Goal: Task Accomplishment & Management: Manage account settings

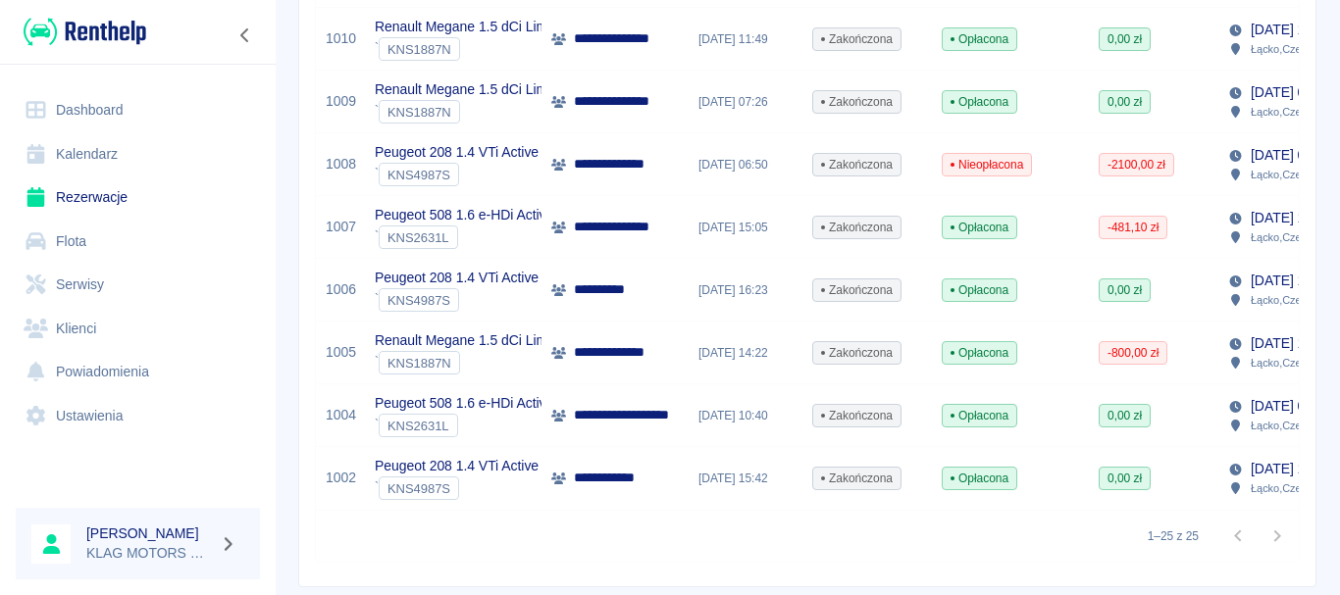
scroll to position [1388, 0]
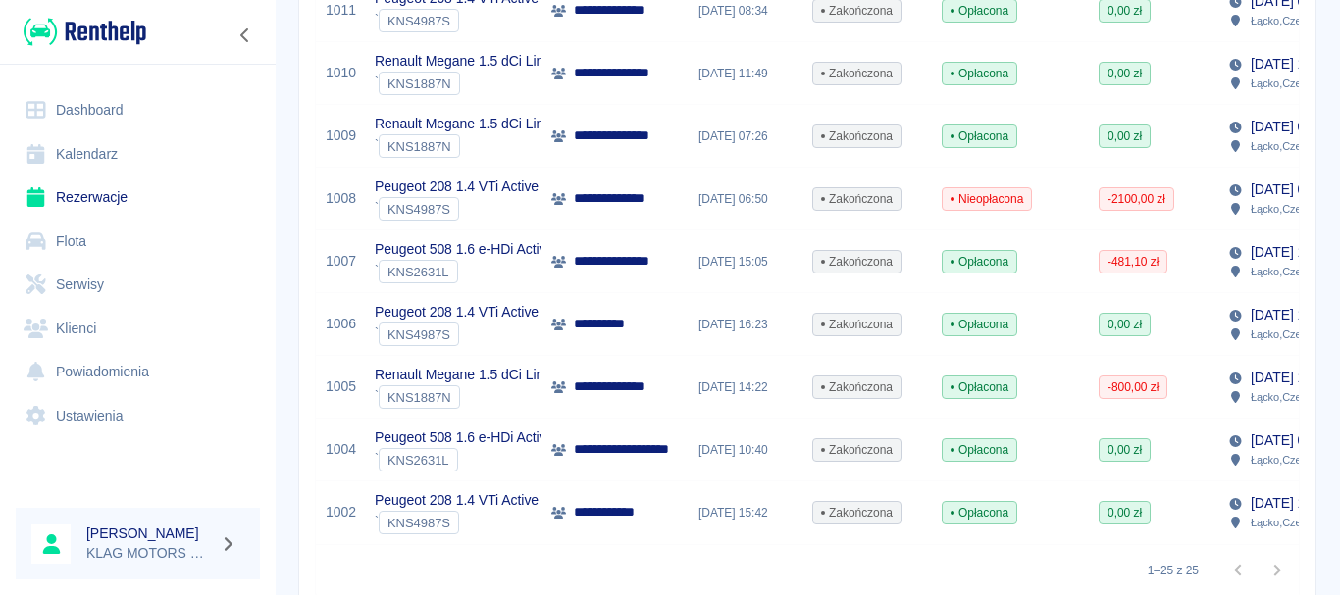
click at [680, 397] on div "**********" at bounding box center [614, 387] width 147 height 63
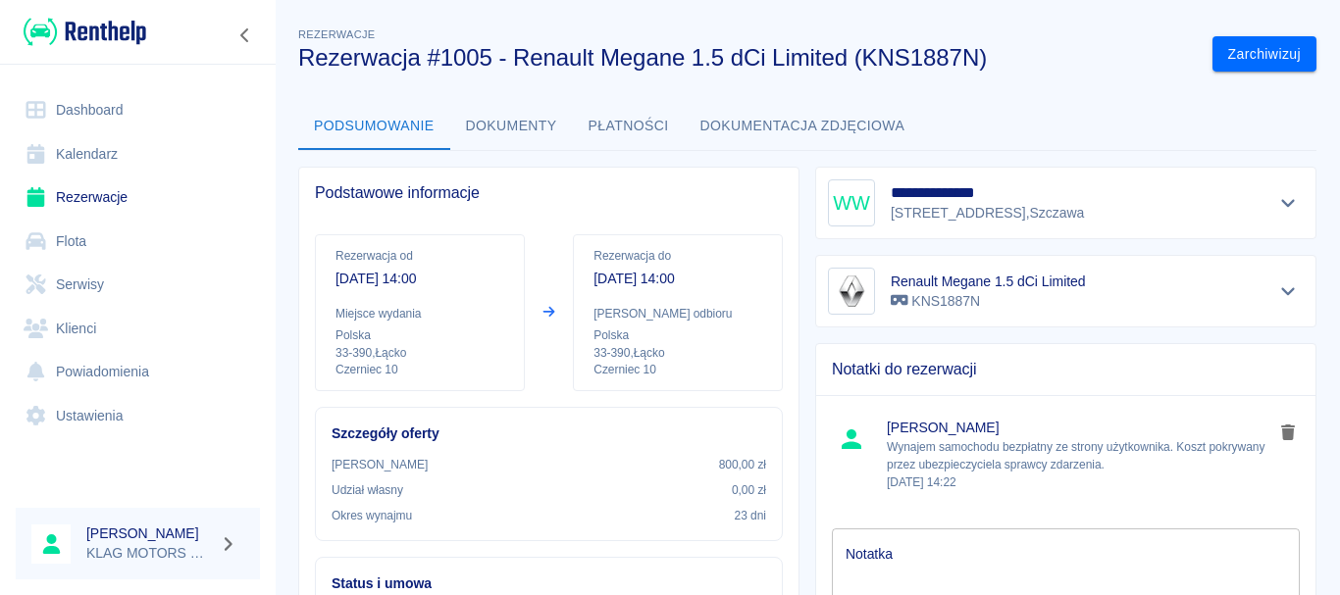
click at [619, 130] on button "Płatności" at bounding box center [629, 126] width 112 height 47
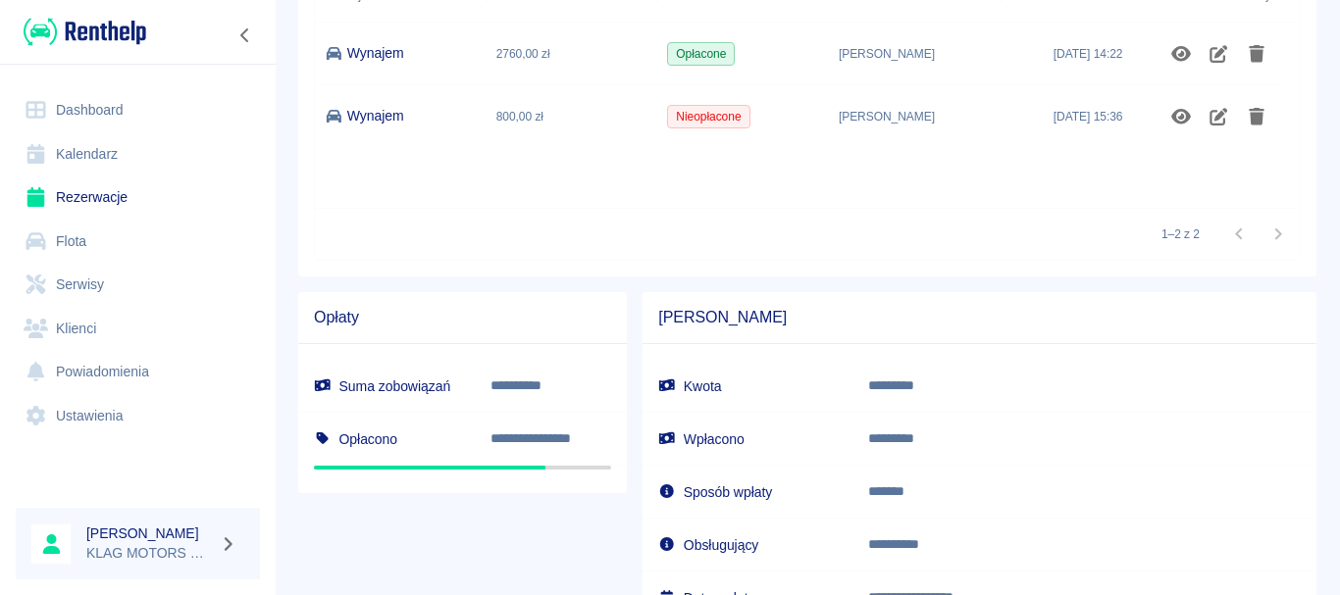
scroll to position [196, 0]
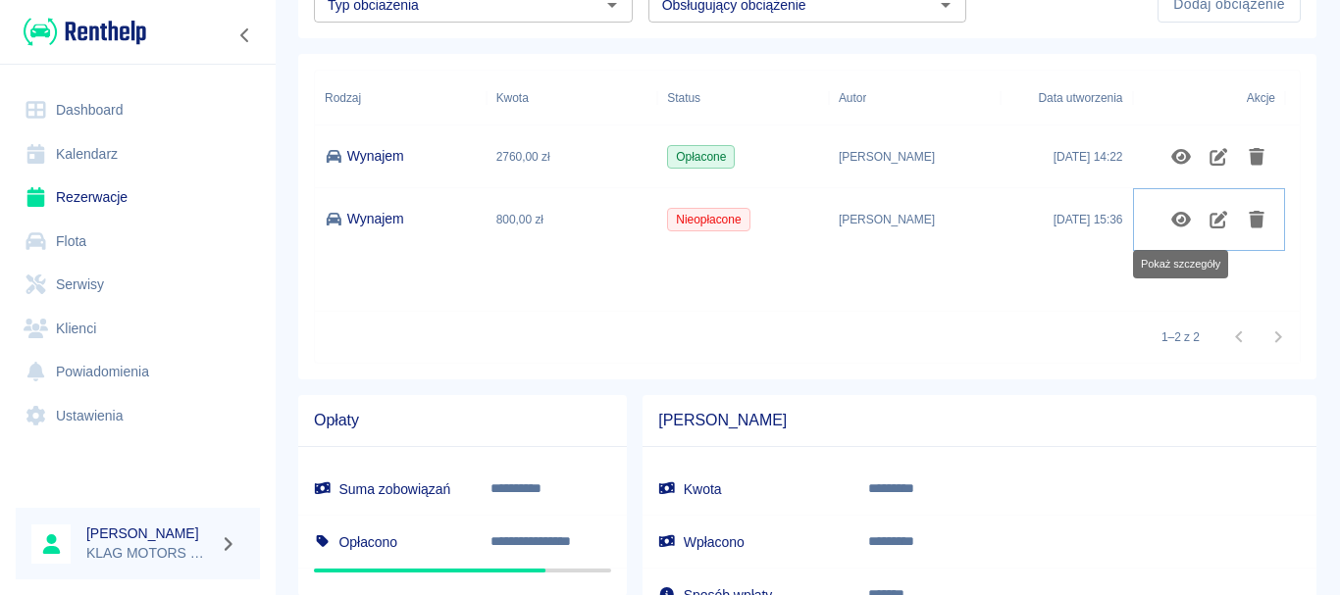
click at [1186, 216] on icon "Pokaż szczegóły" at bounding box center [1181, 220] width 20 height 16
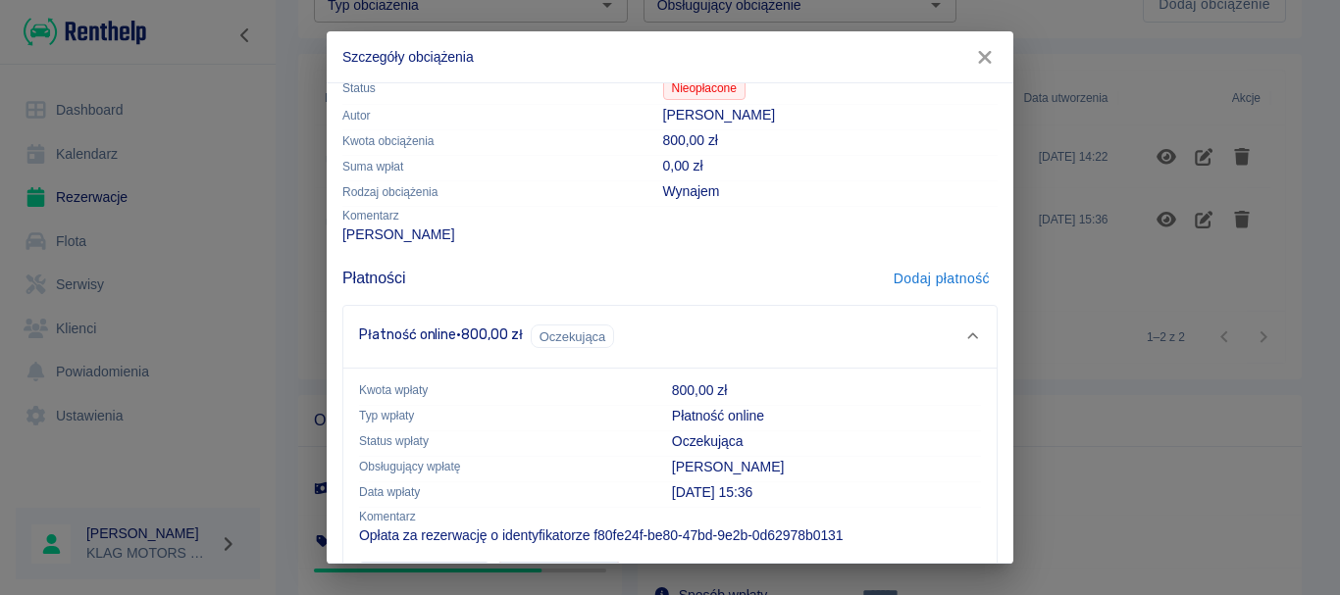
scroll to position [138, 0]
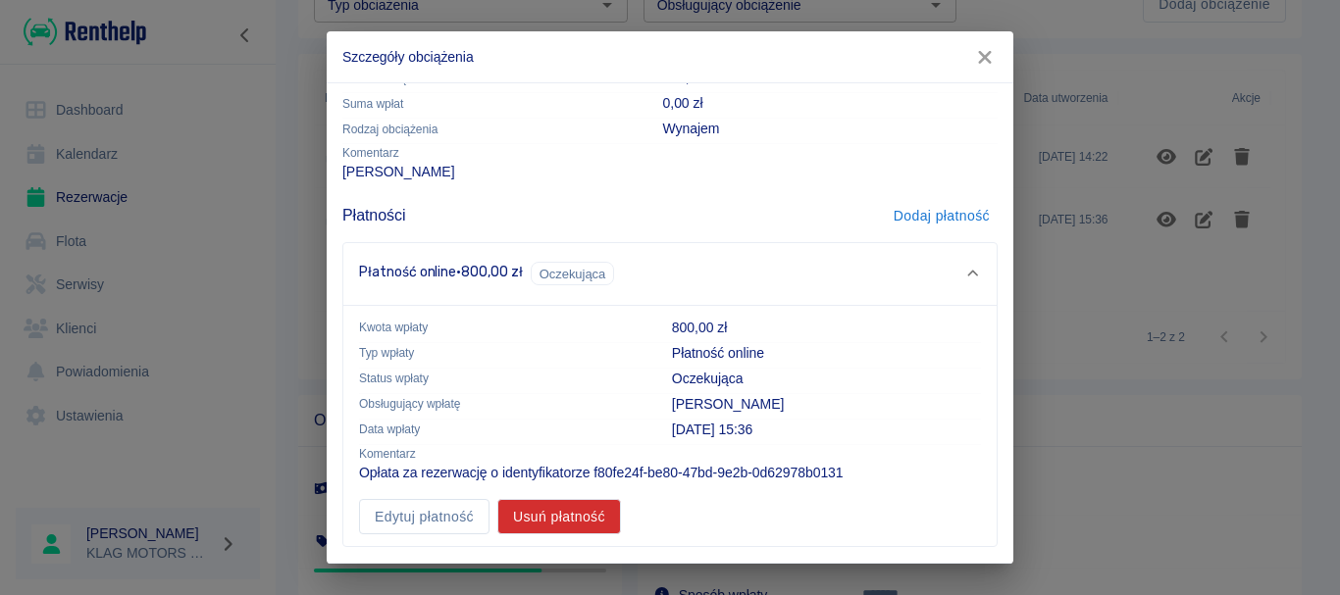
click at [974, 60] on icon "button" at bounding box center [984, 57] width 25 height 21
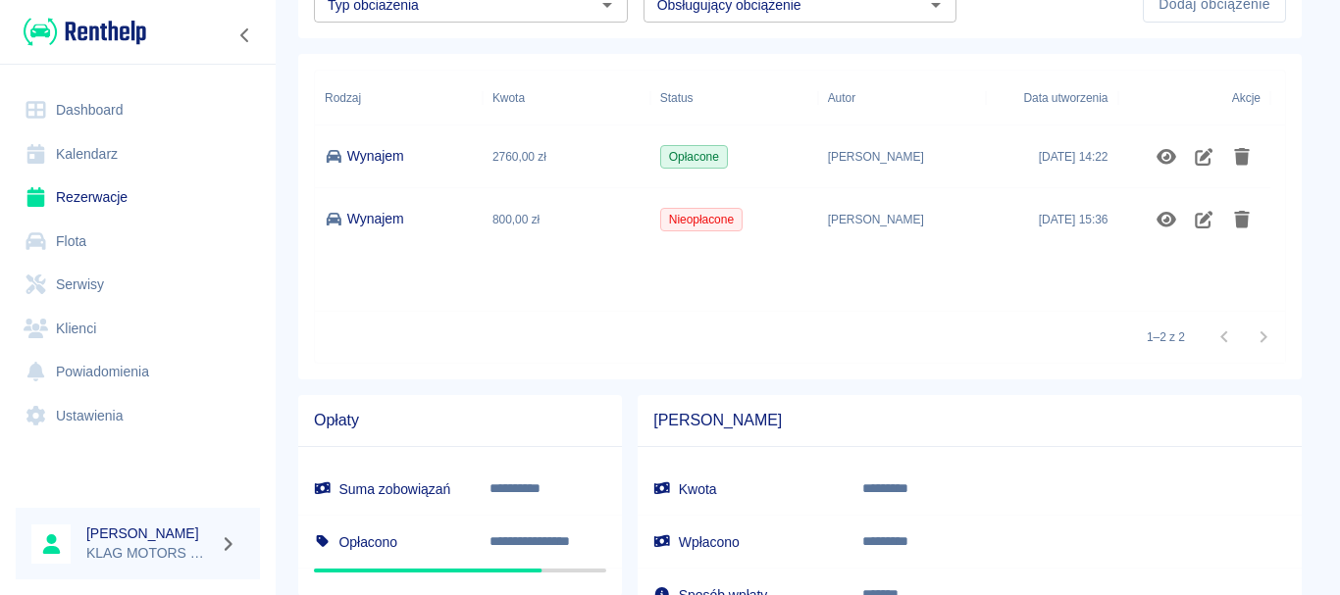
scroll to position [0, 0]
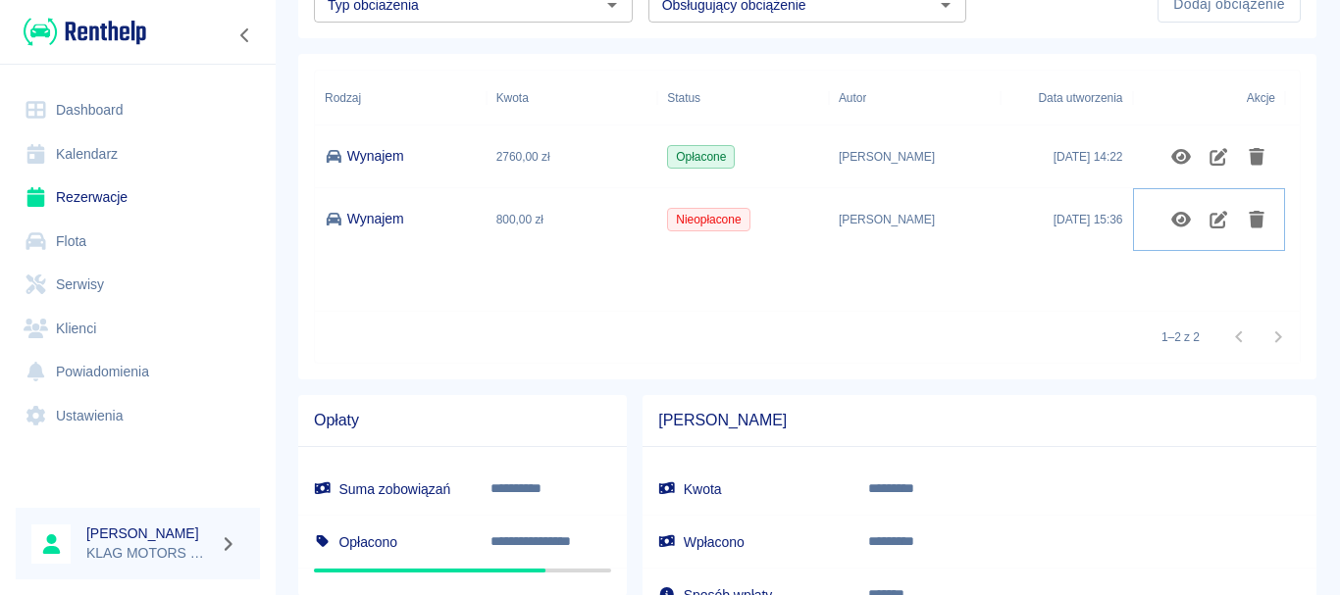
click at [1246, 229] on button "Usuń obciążenie" at bounding box center [1257, 219] width 38 height 33
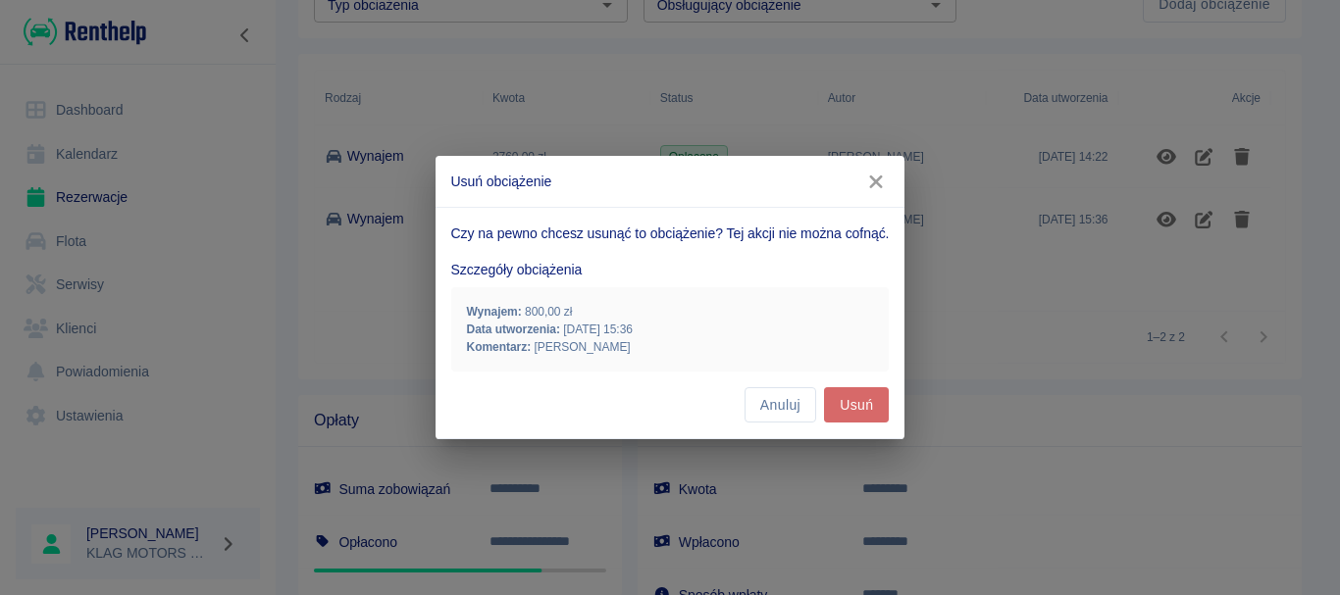
click at [871, 410] on button "Usuń" at bounding box center [856, 405] width 65 height 36
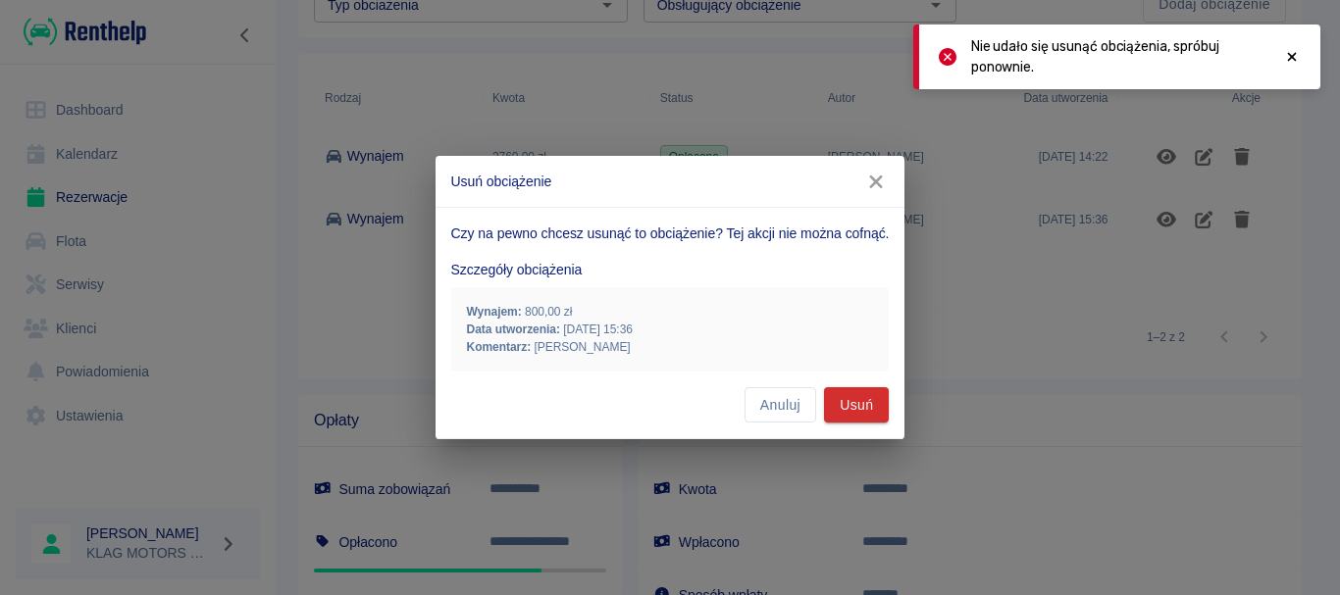
click at [877, 178] on icon "button" at bounding box center [875, 182] width 25 height 21
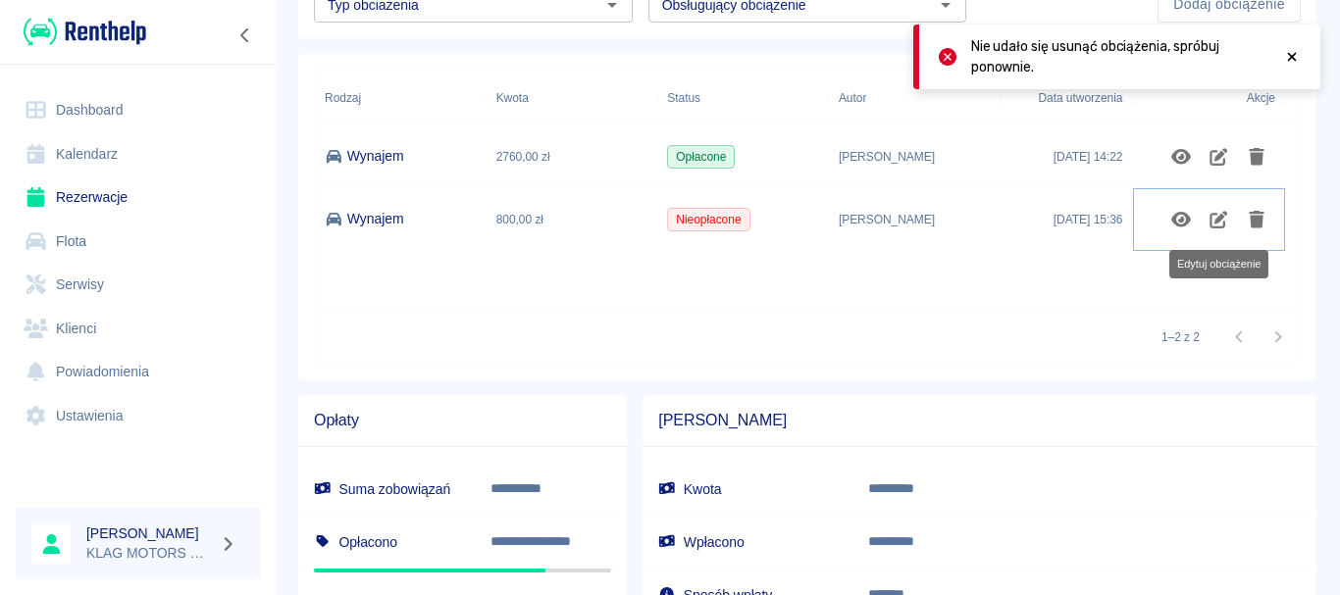
click at [1219, 218] on icon "Edytuj obciążenie" at bounding box center [1218, 220] width 18 height 18
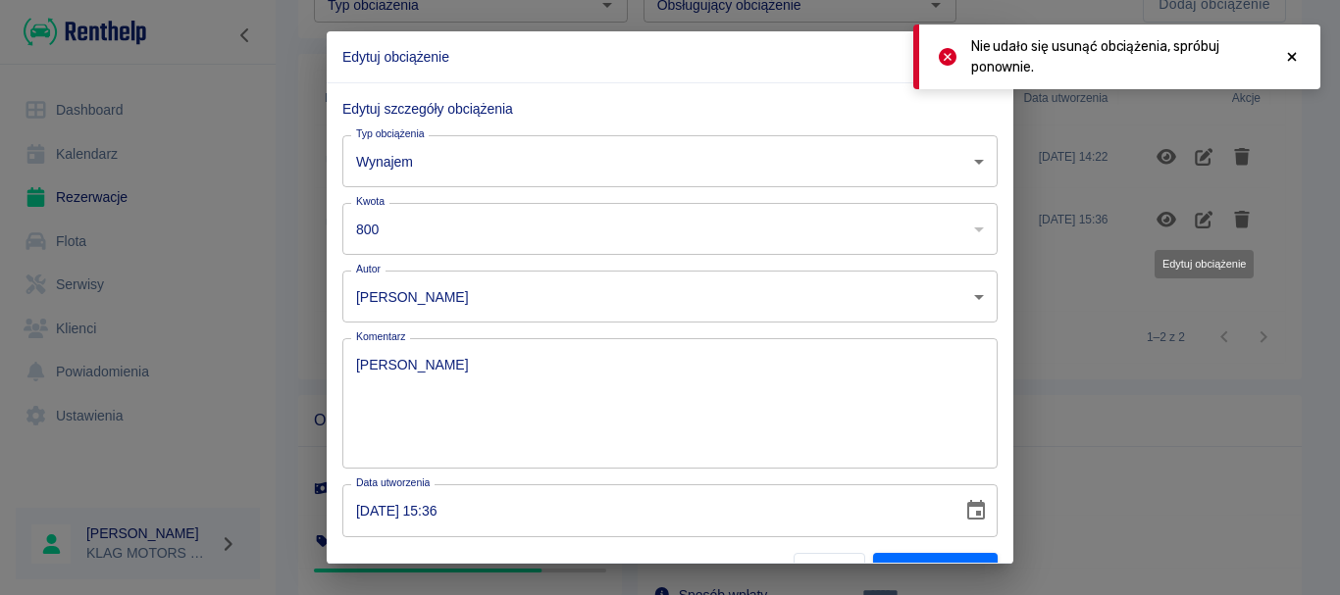
click at [481, 243] on input "800" at bounding box center [643, 229] width 602 height 52
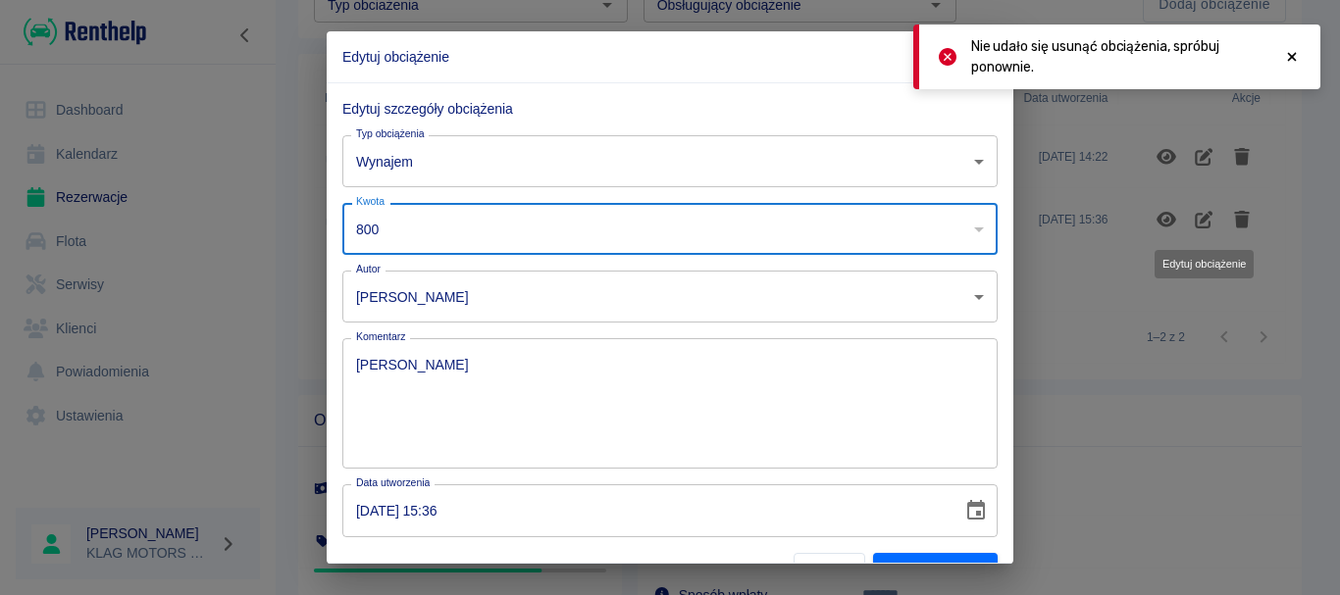
click at [481, 246] on input "800" at bounding box center [643, 229] width 602 height 52
type input "8"
click at [715, 264] on div "Edytuj szczegóły obciążenia Typ obciążenia Wynajem rent Typ obciążenia Kwota 0 …" at bounding box center [662, 310] width 671 height 454
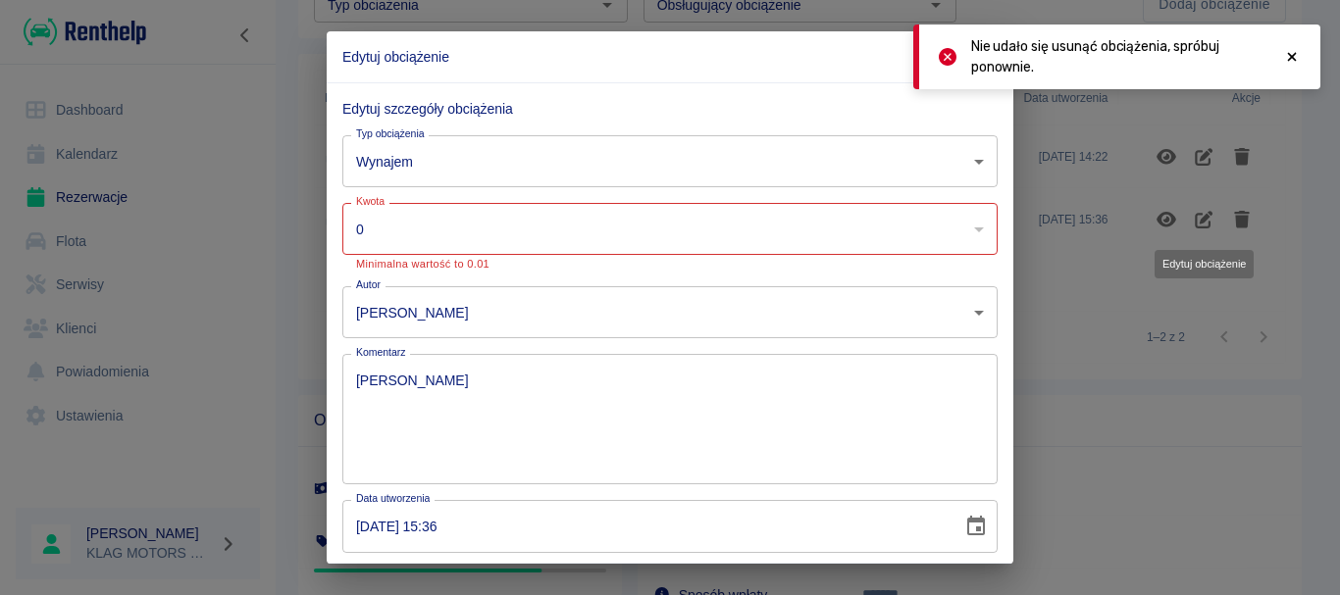
click at [496, 235] on input "0" at bounding box center [643, 229] width 602 height 52
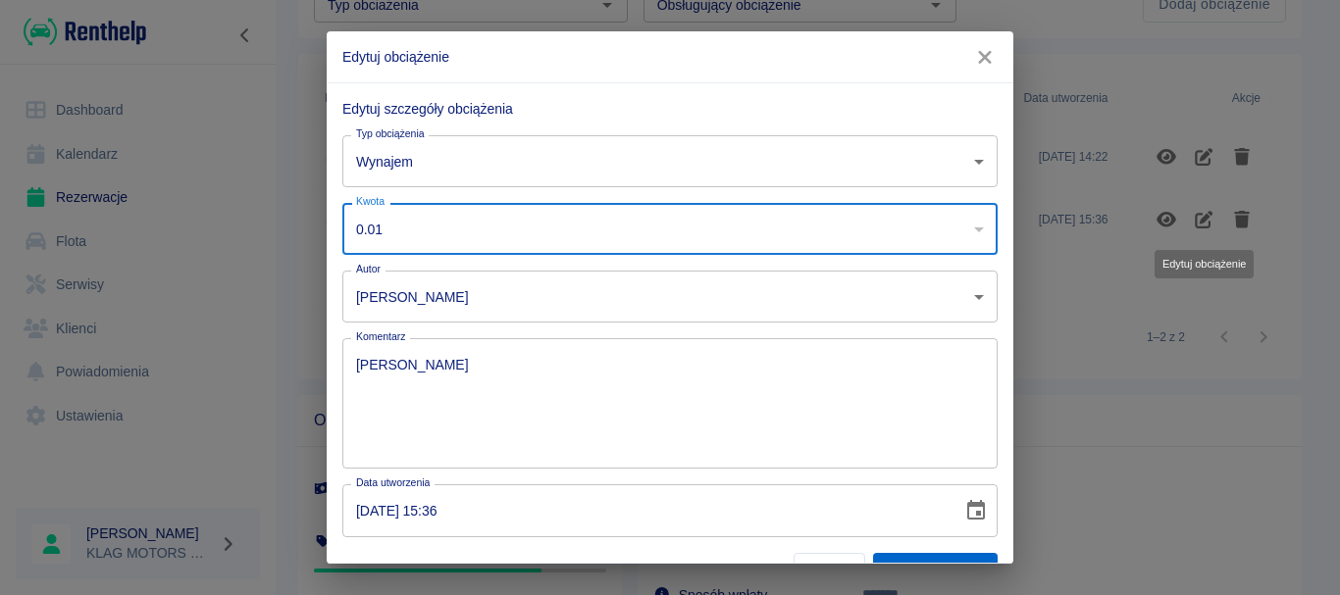
type input "0.01"
click at [898, 556] on button "Zapisz zmiany" at bounding box center [935, 571] width 125 height 36
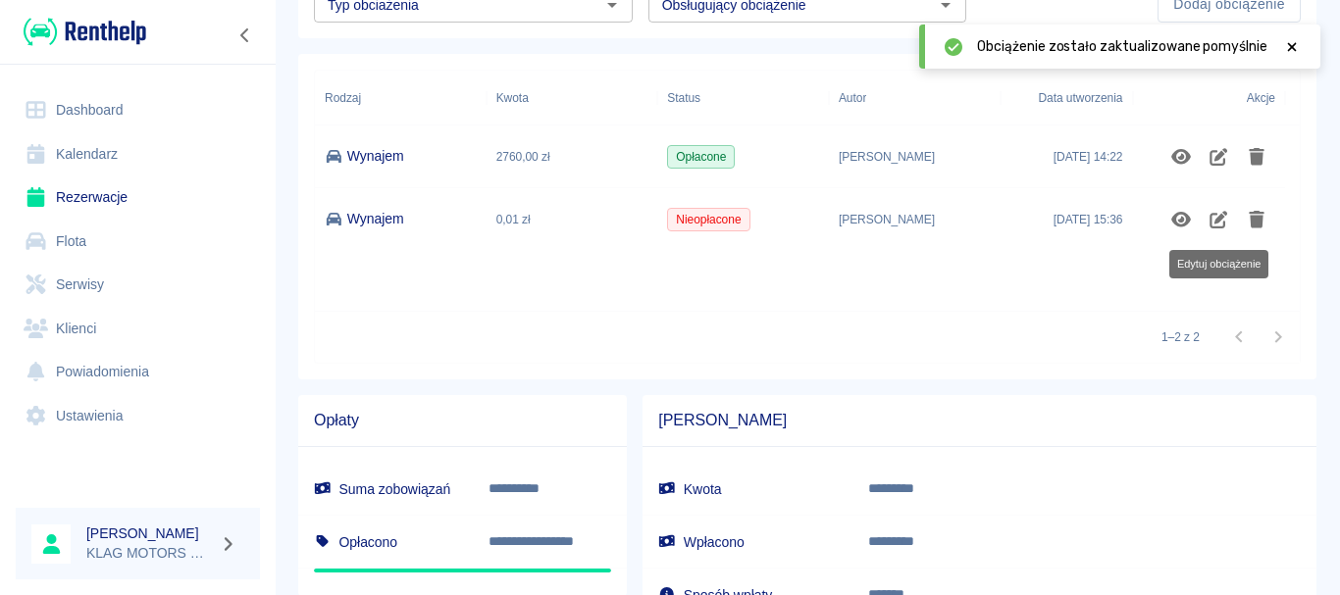
click at [1016, 356] on div "1–2 z 2" at bounding box center [807, 337] width 985 height 52
click at [1260, 220] on icon "Usuń obciążenie" at bounding box center [1257, 220] width 16 height 18
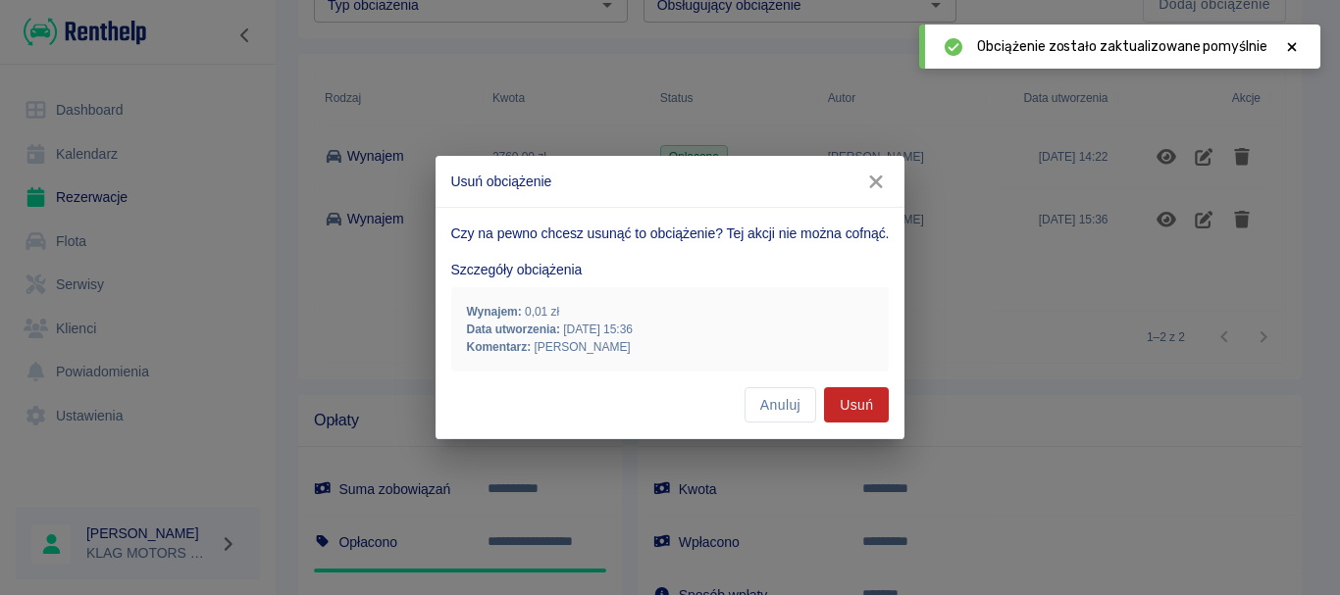
drag, startPoint x: 838, startPoint y: 424, endPoint x: 849, endPoint y: 416, distance: 14.1
click at [838, 425] on div "Czy na pewno chcesz usunąć to obciążenie? Tej akcji nie można cofnąć. Szczegóły…" at bounding box center [670, 323] width 470 height 233
click at [849, 415] on button "Usuń" at bounding box center [856, 405] width 65 height 36
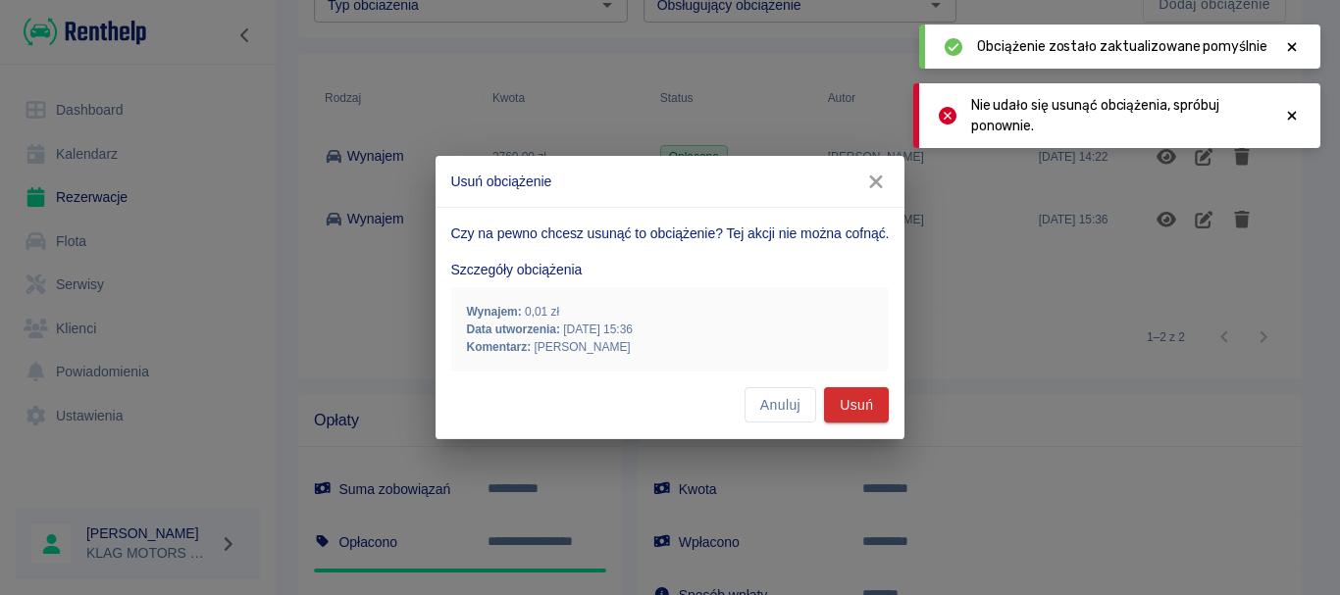
click at [874, 185] on icon "button" at bounding box center [876, 182] width 13 height 13
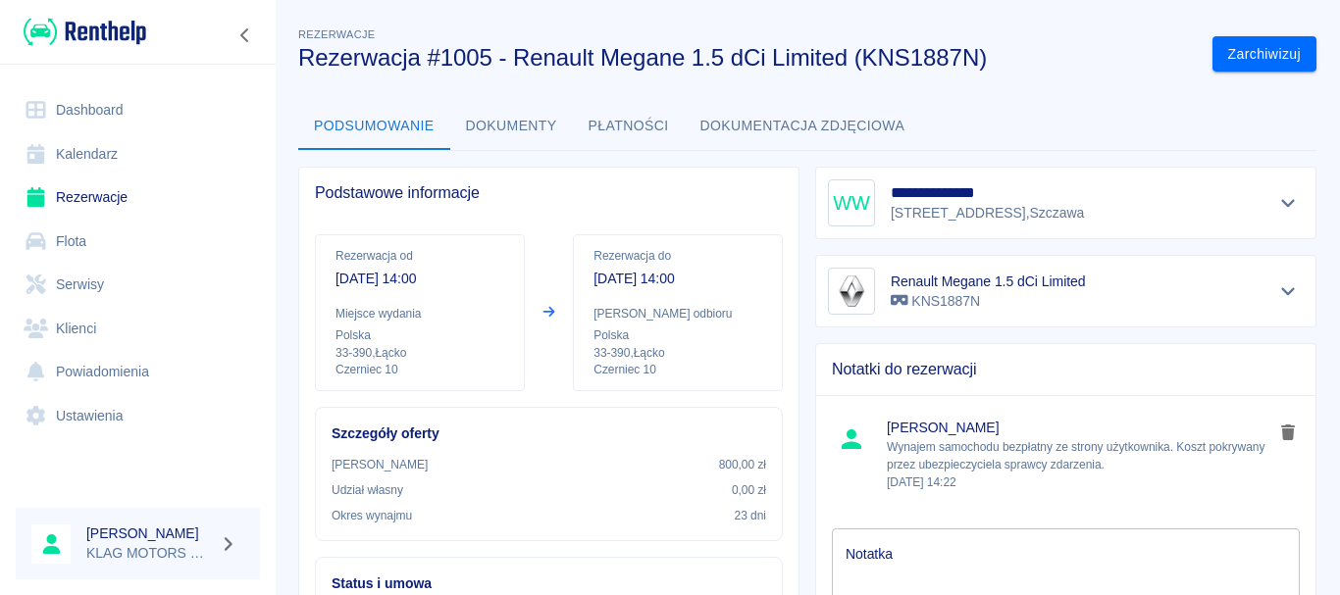
click at [181, 190] on link "Rezerwacje" at bounding box center [138, 198] width 244 height 44
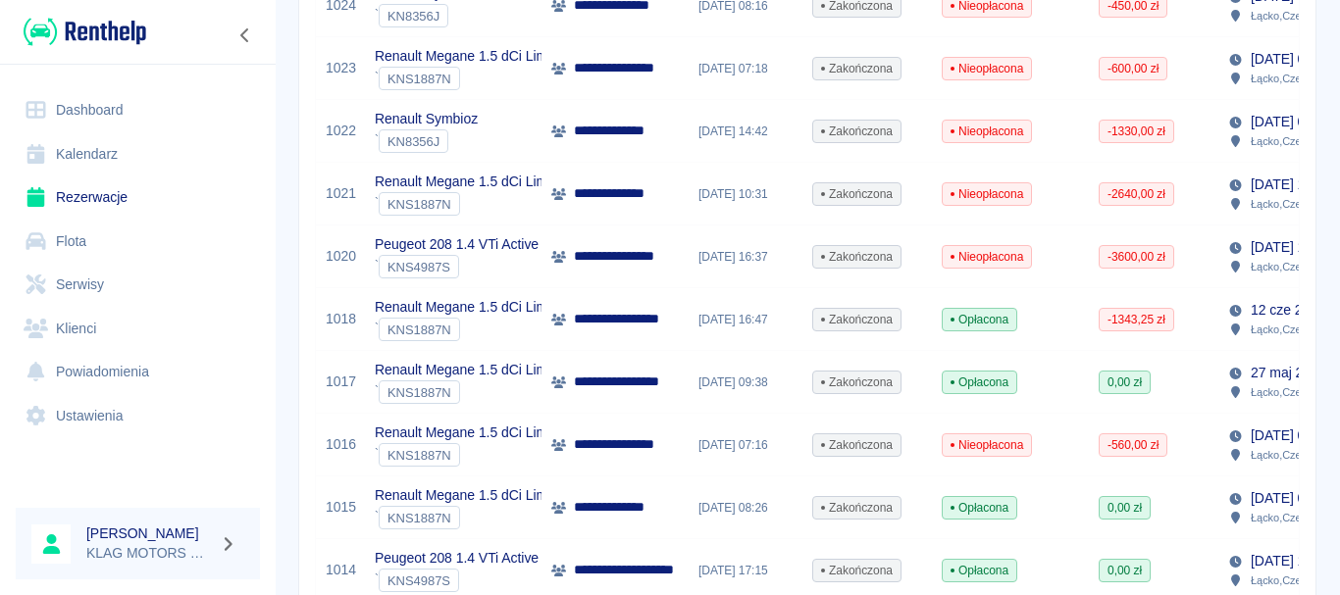
scroll to position [883, 0]
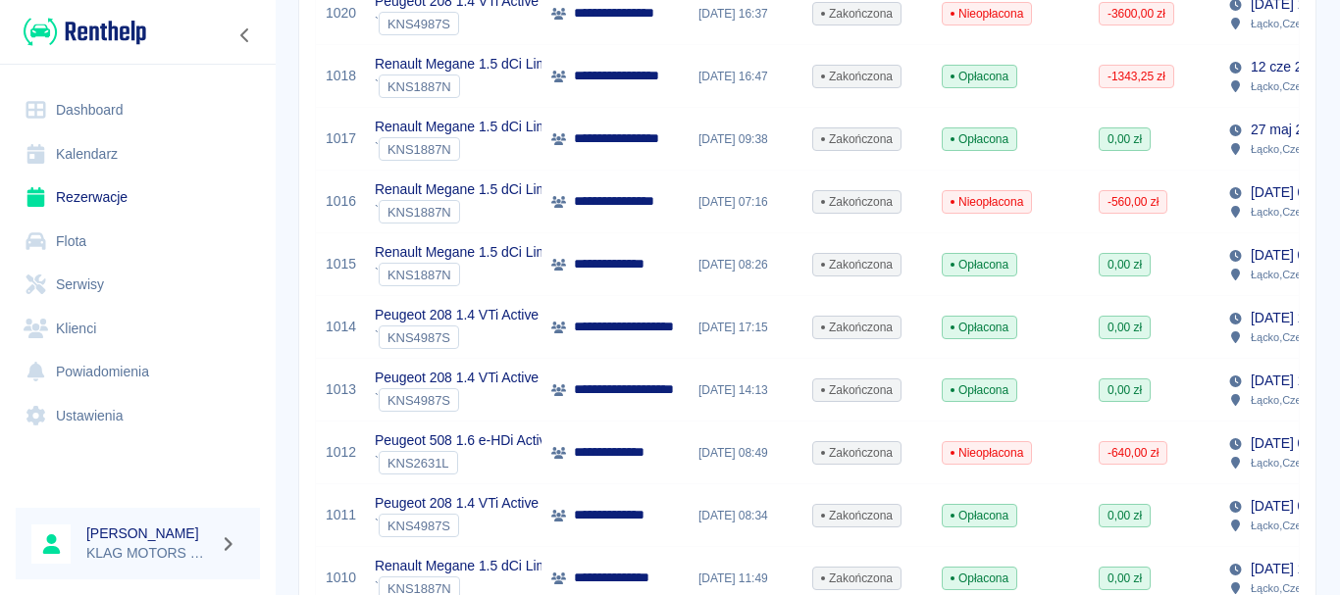
click at [502, 459] on div "` KNS2631L" at bounding box center [480, 463] width 210 height 24
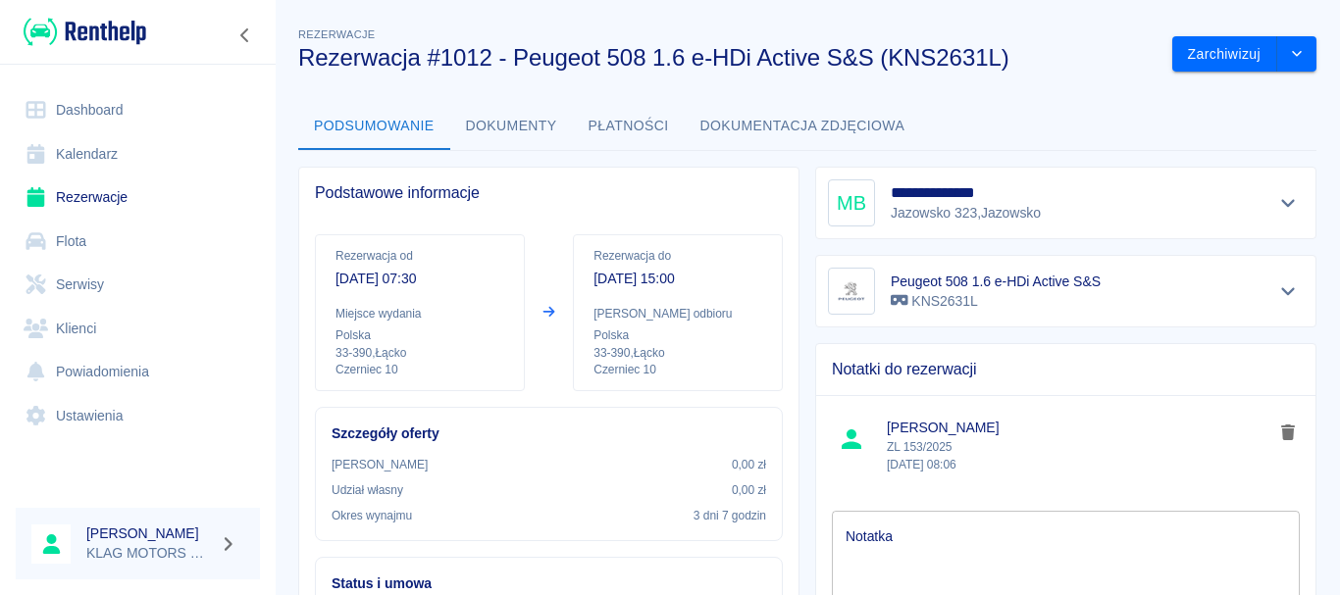
click at [642, 131] on button "Płatności" at bounding box center [629, 126] width 112 height 47
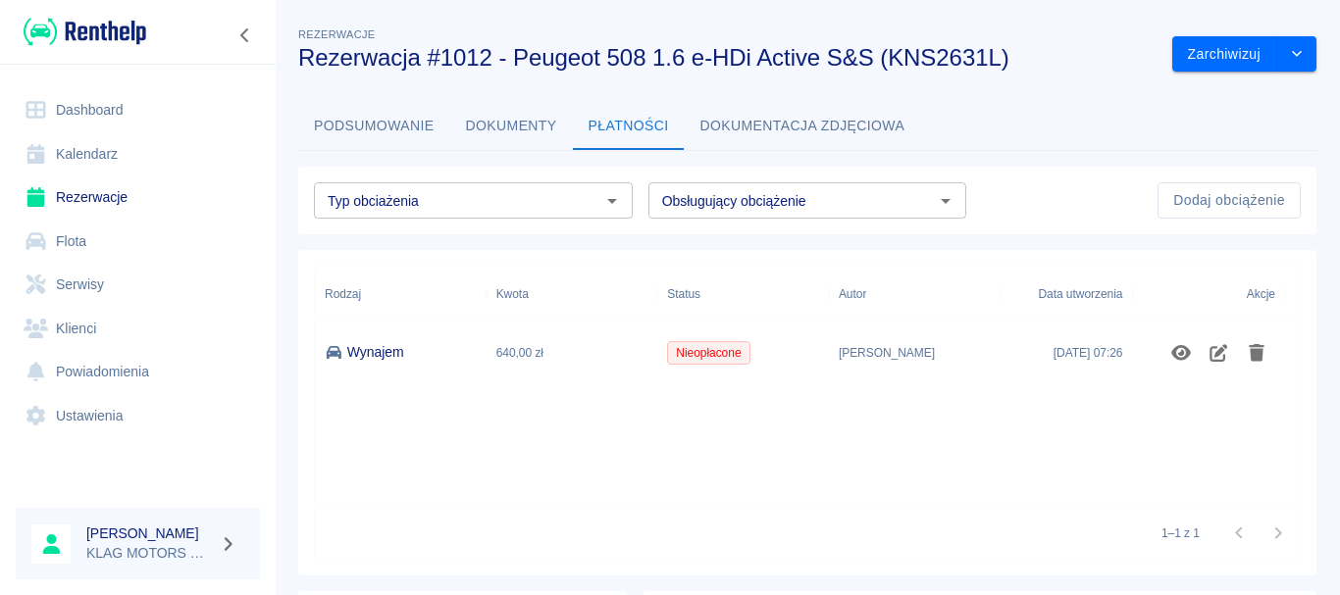
click at [149, 194] on link "Rezerwacje" at bounding box center [138, 198] width 244 height 44
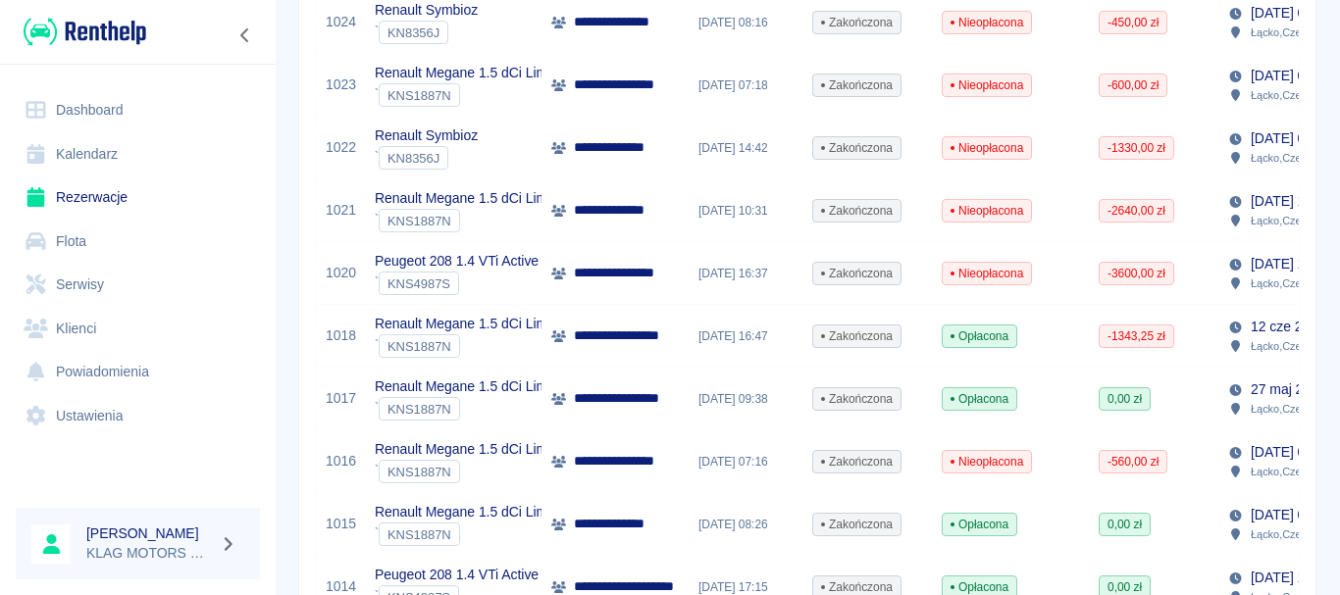
scroll to position [588, 0]
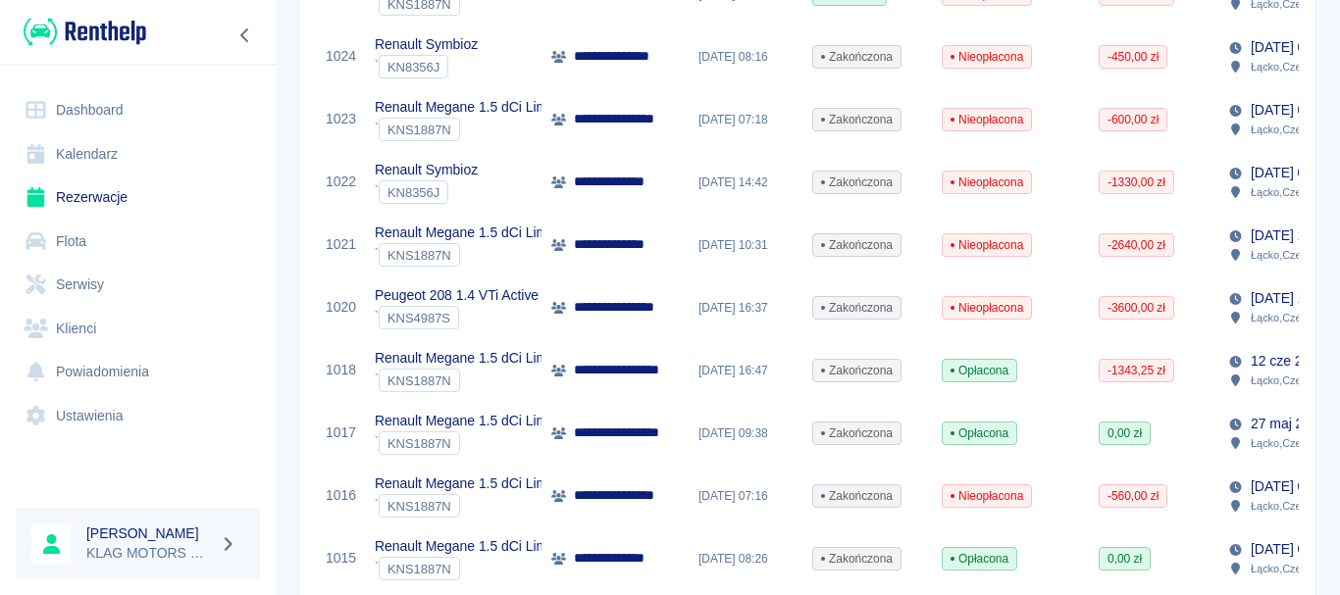
click at [504, 391] on div "` KNS1887N" at bounding box center [472, 381] width 195 height 24
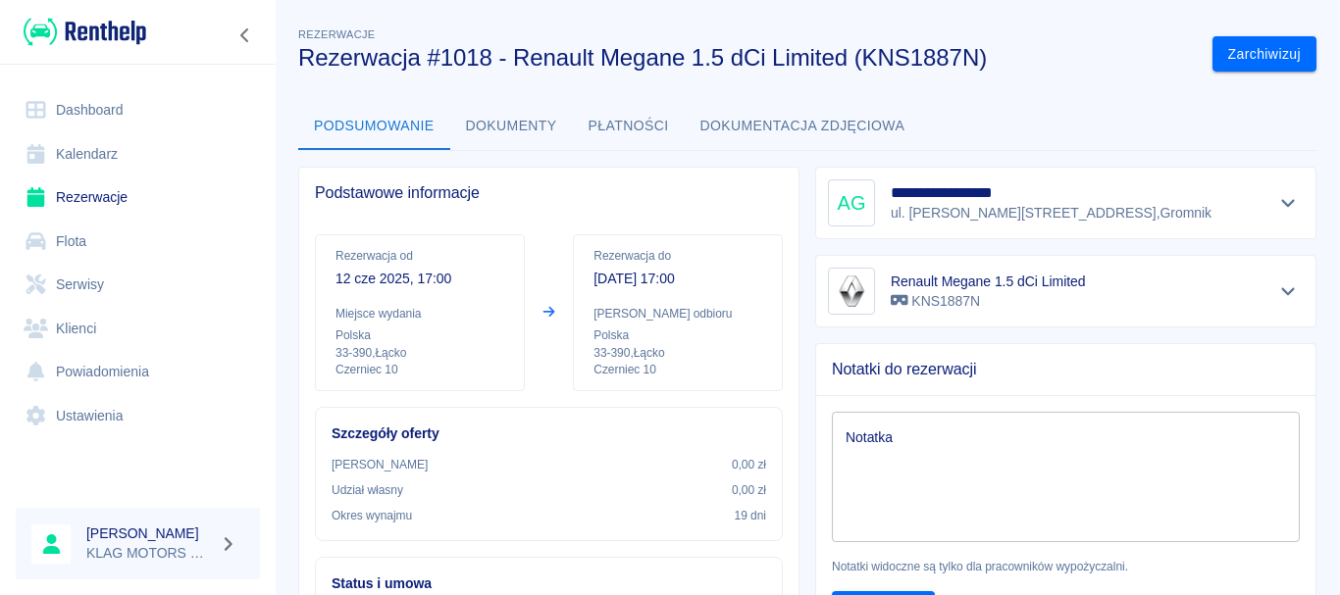
click at [648, 134] on button "Płatności" at bounding box center [629, 126] width 112 height 47
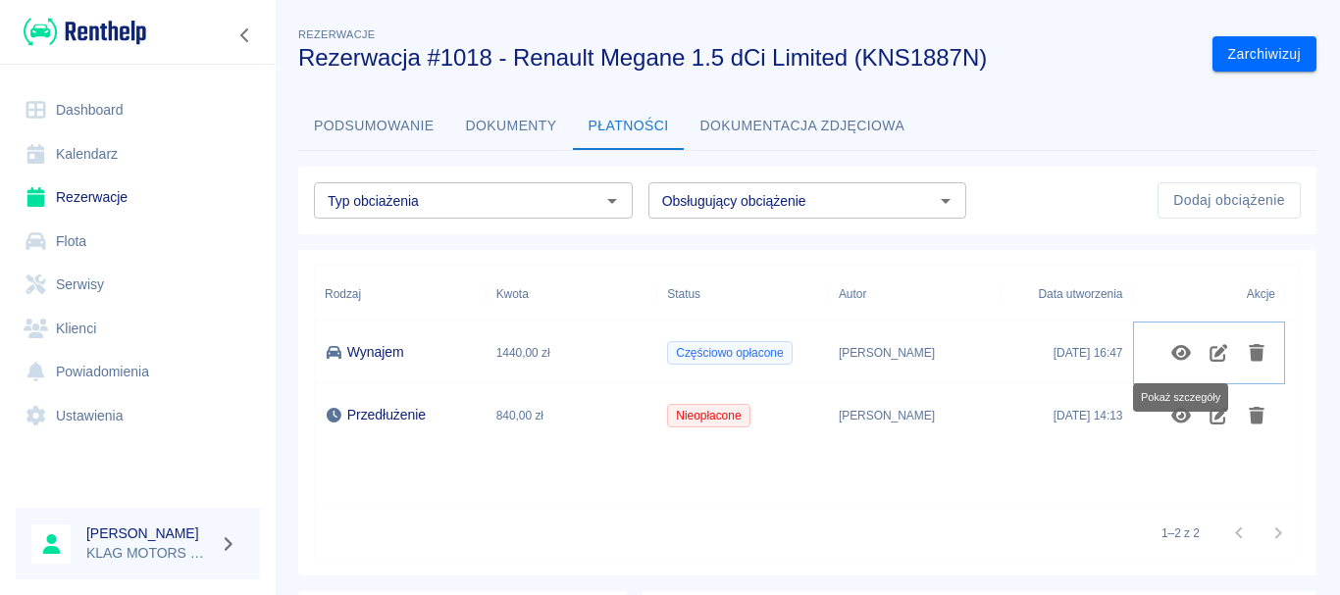
click at [1183, 362] on button "Pokaż szczegóły" at bounding box center [1181, 352] width 38 height 33
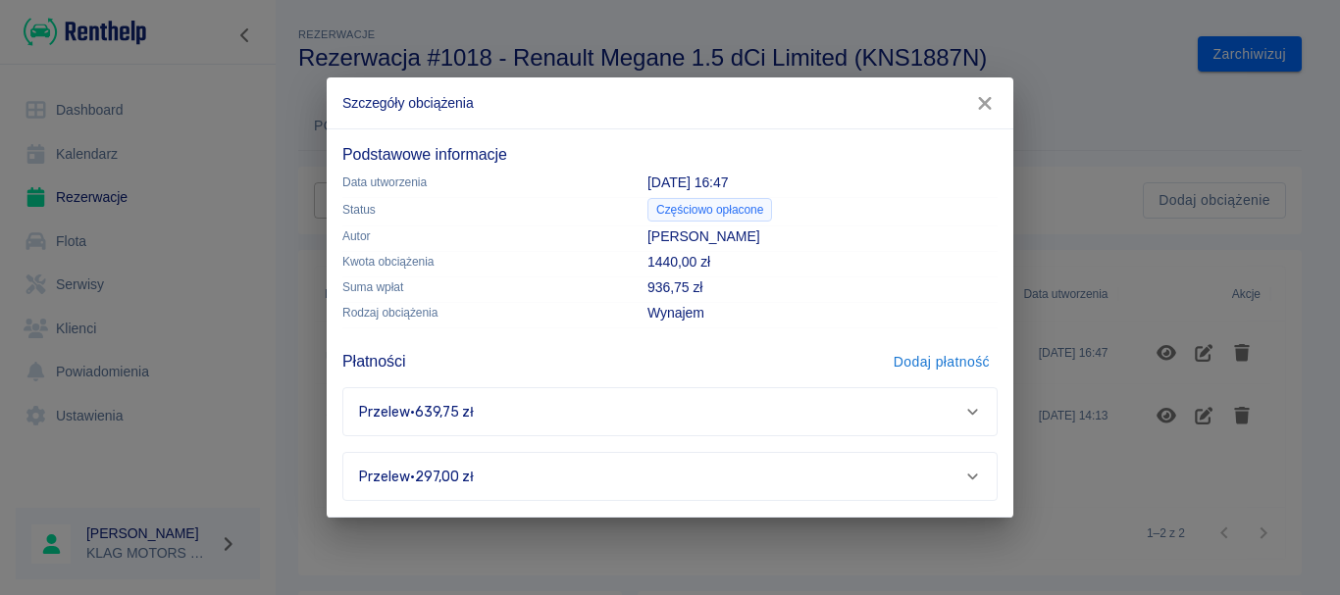
click at [588, 394] on div "Przelew · 639,75 zł" at bounding box center [669, 411] width 653 height 47
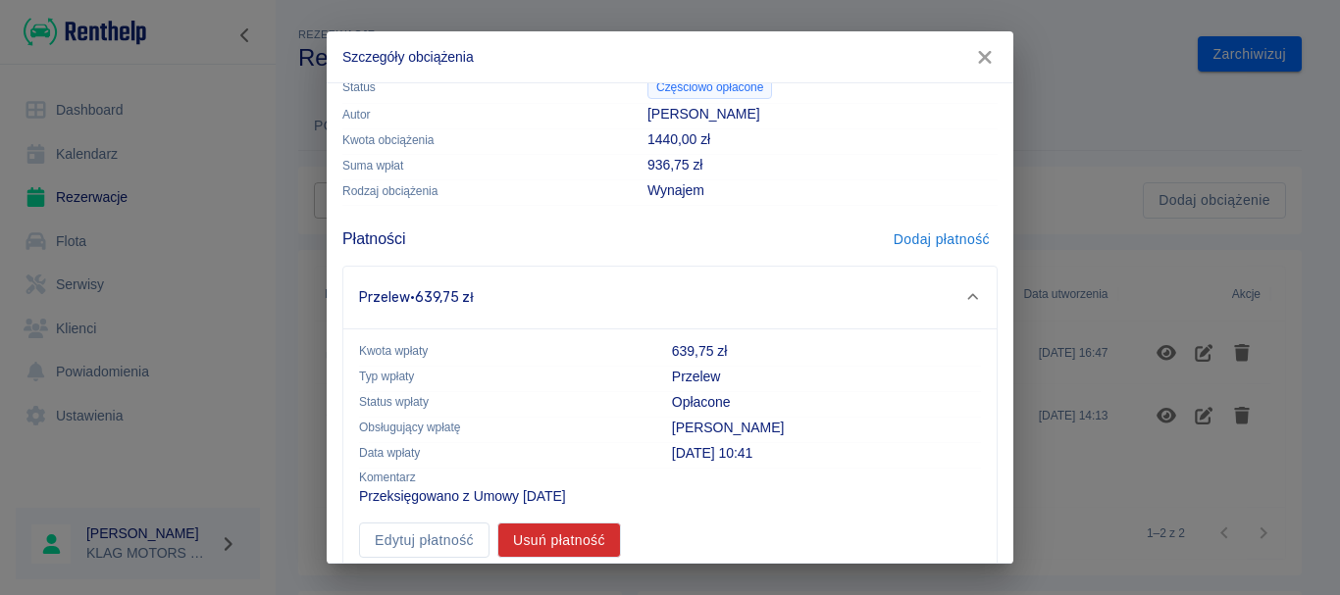
scroll to position [165, 0]
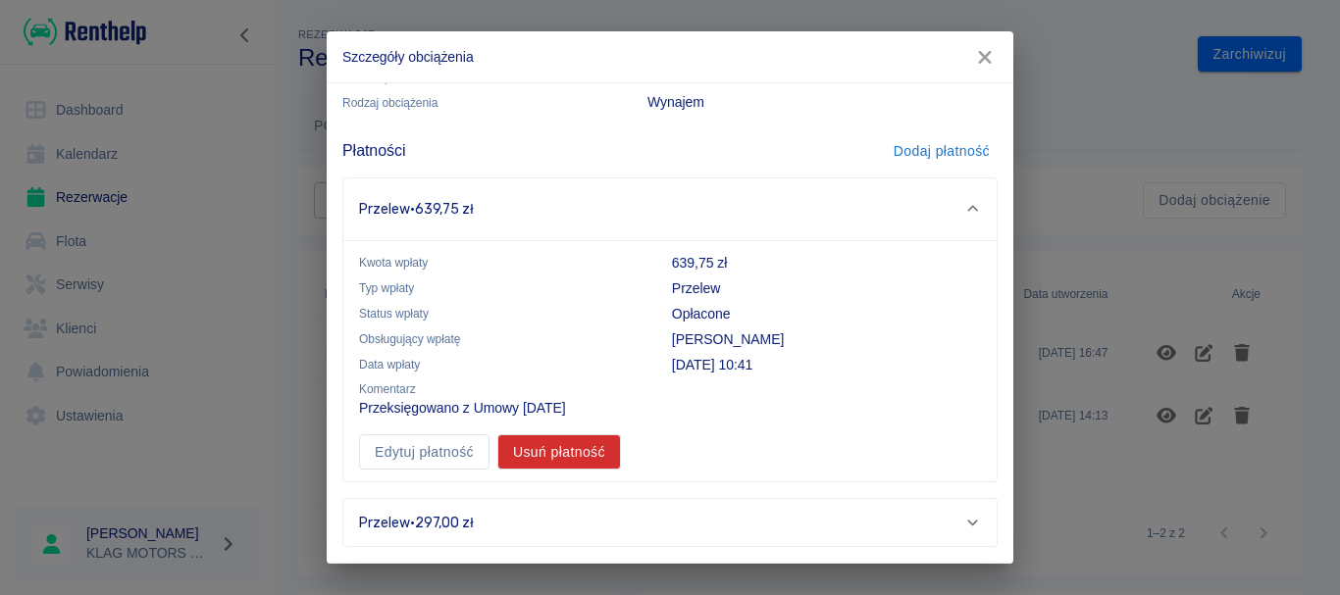
click at [445, 529] on div "Przelew · 297,00 zł" at bounding box center [661, 523] width 605 height 21
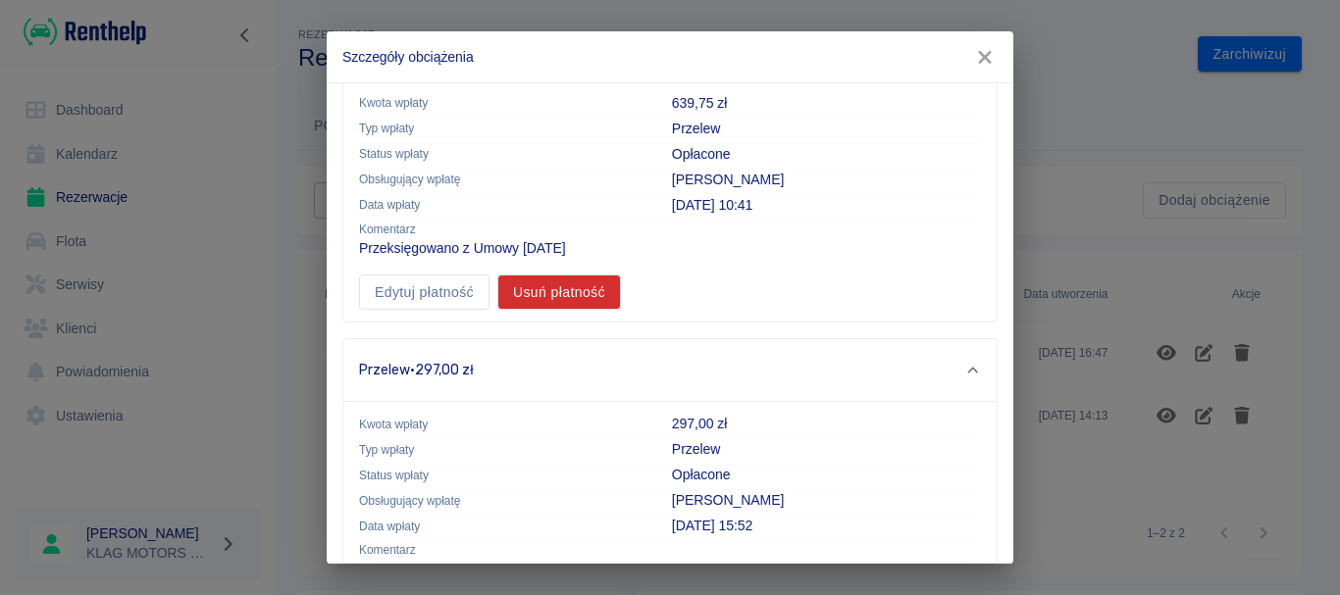
scroll to position [422, 0]
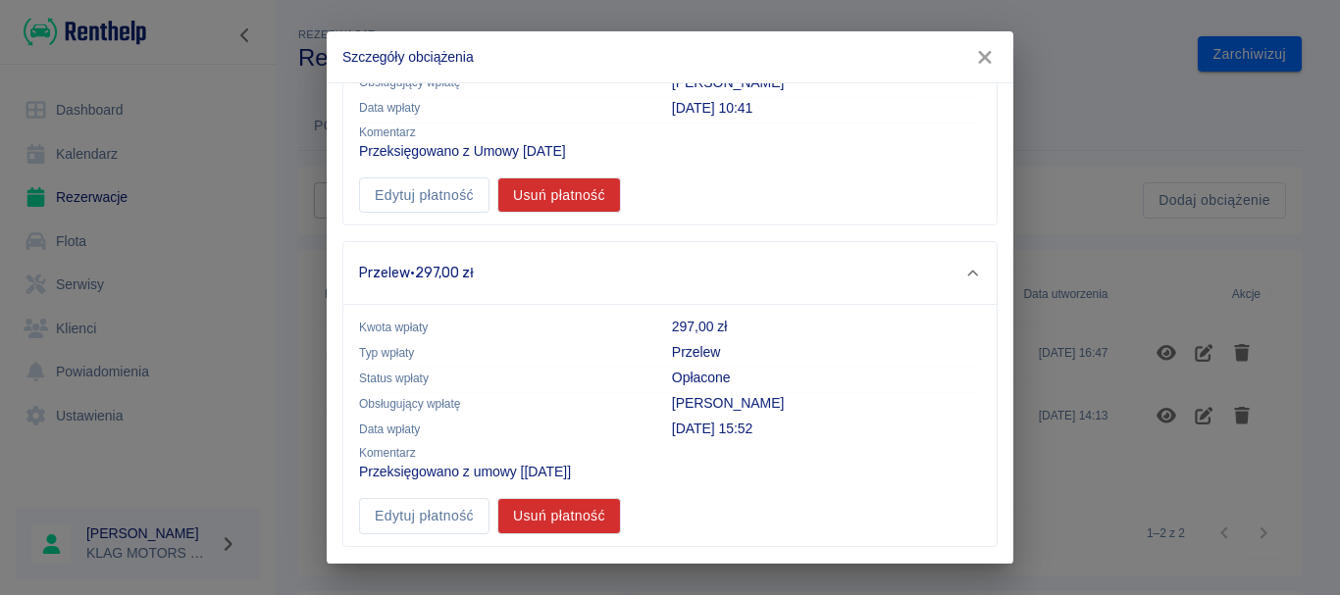
click at [994, 58] on icon "button" at bounding box center [984, 57] width 25 height 21
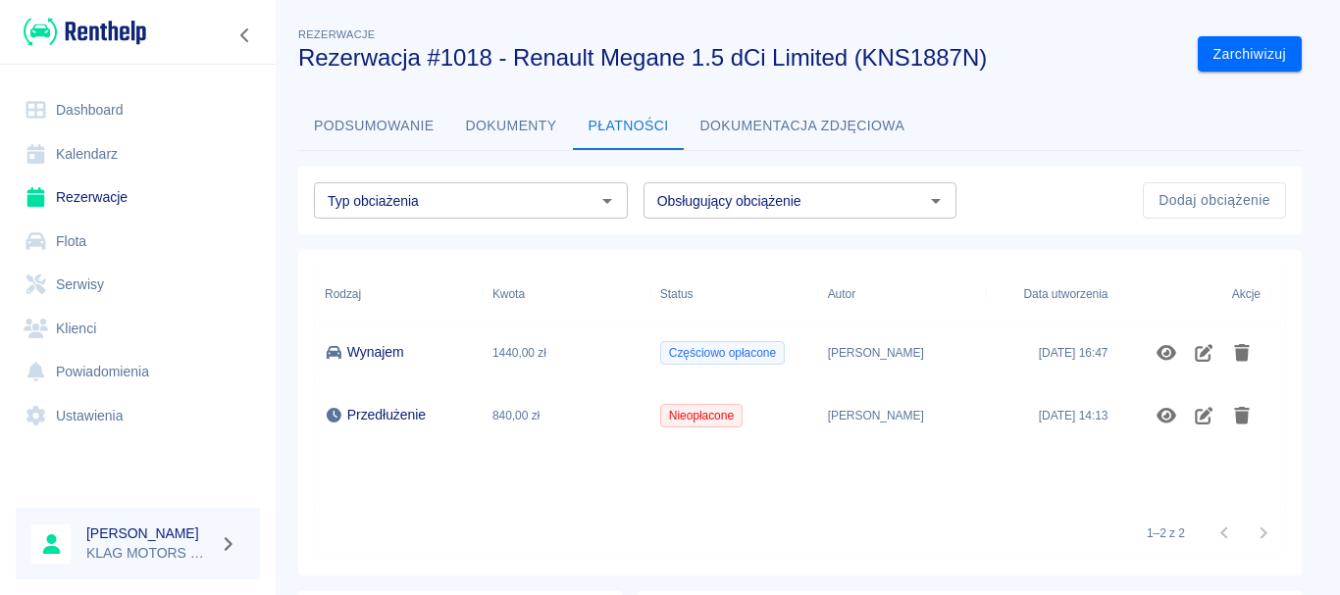
scroll to position [0, 0]
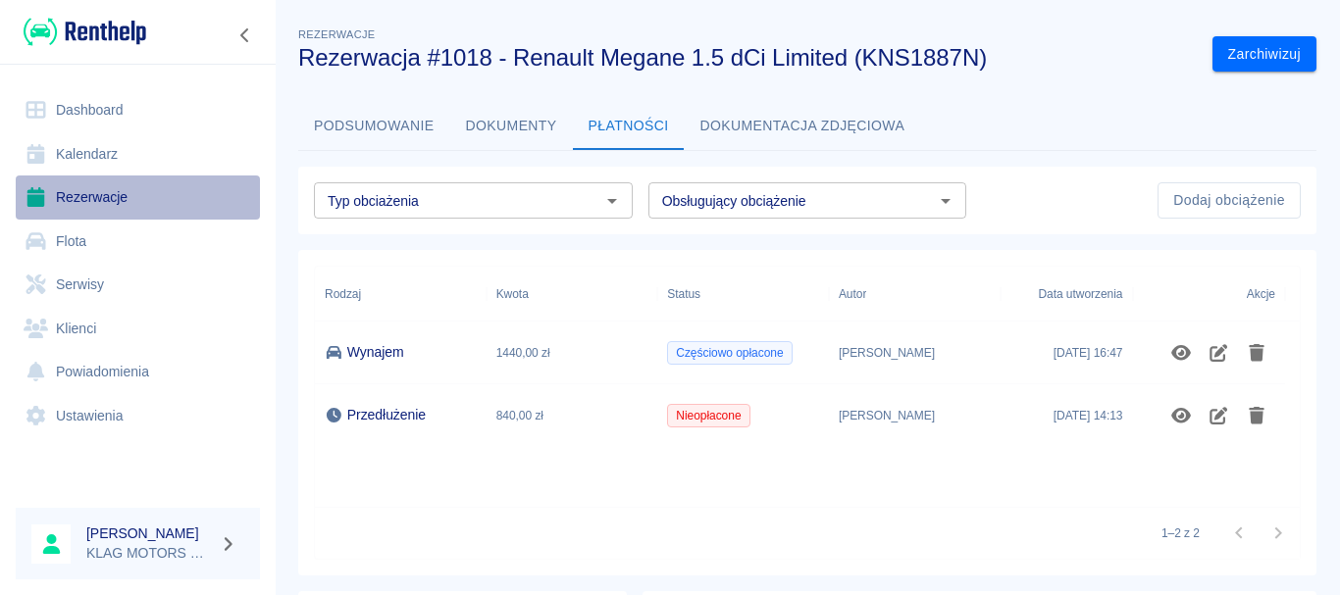
click at [82, 198] on link "Rezerwacje" at bounding box center [138, 198] width 244 height 44
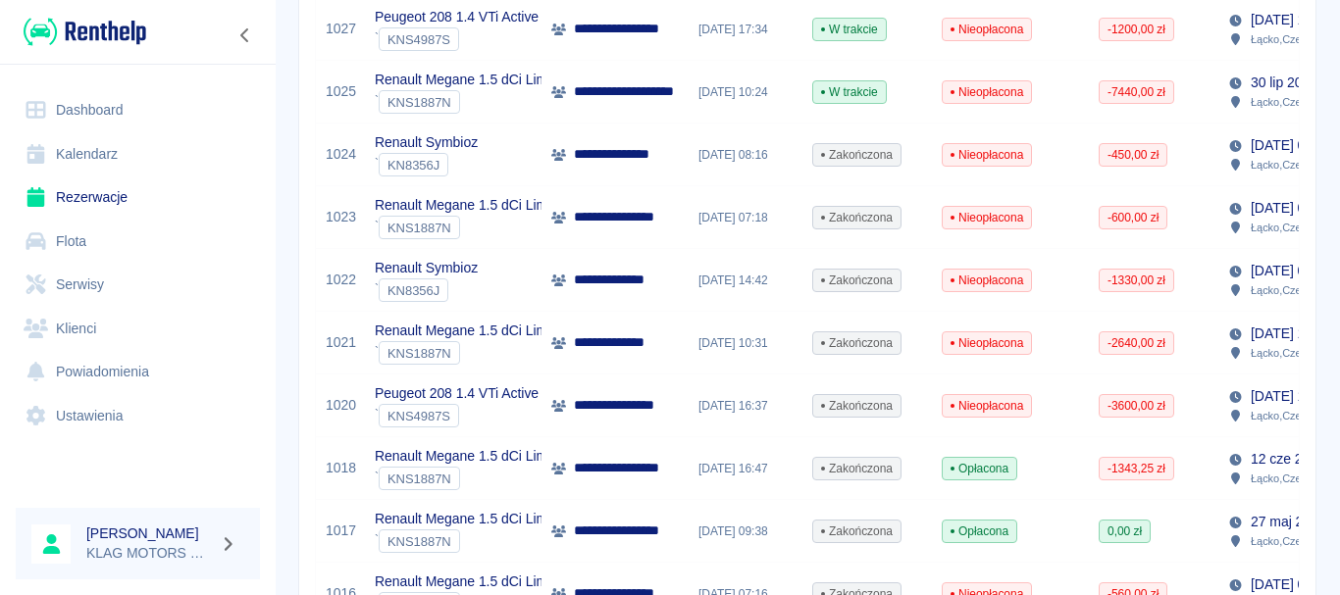
scroll to position [392, 0]
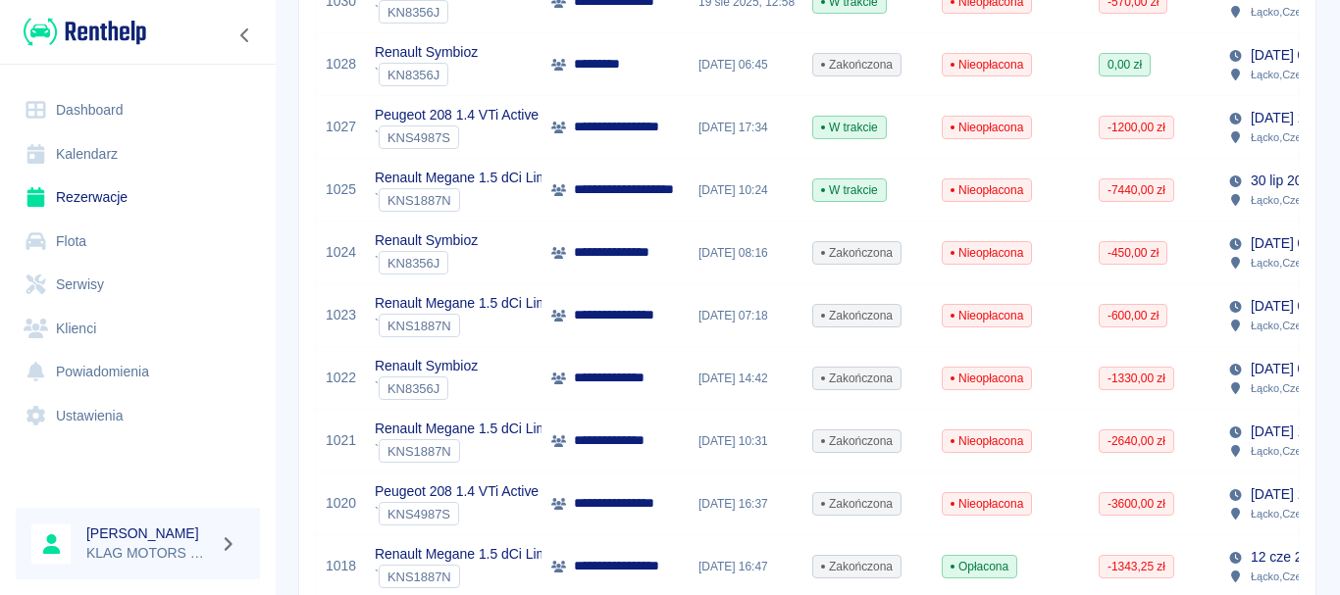
click at [523, 465] on div "Renault Megane 1.5 dCi Limited ` KNS1887N" at bounding box center [453, 441] width 177 height 63
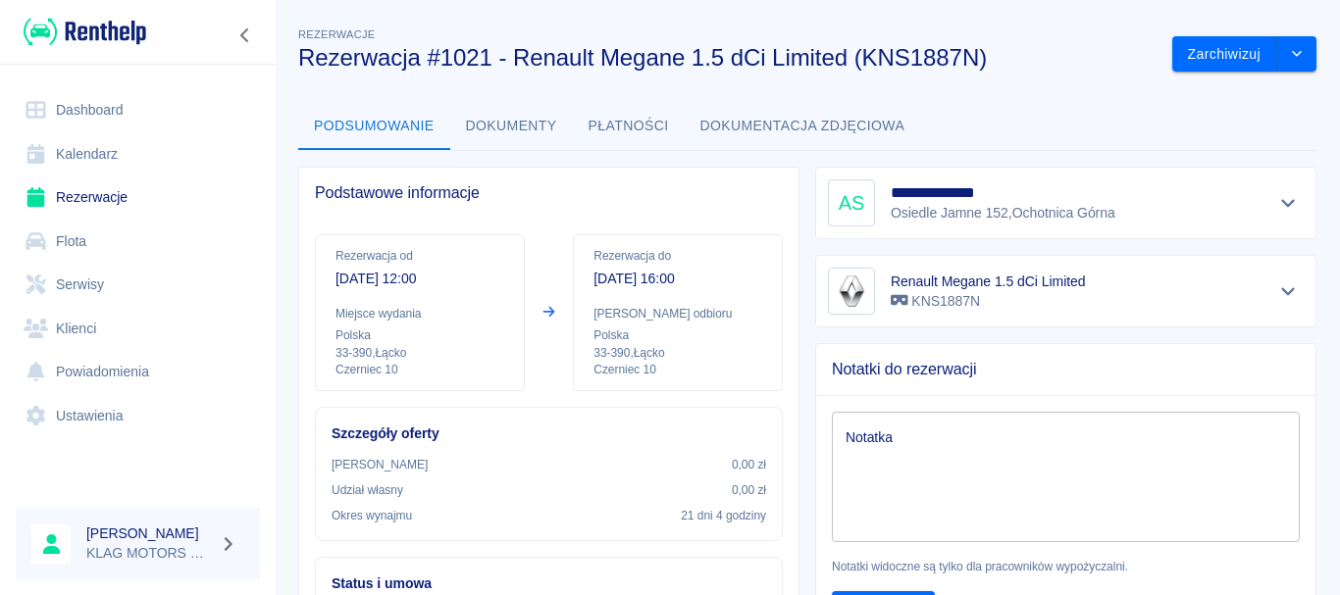
click at [645, 131] on button "Płatności" at bounding box center [629, 126] width 112 height 47
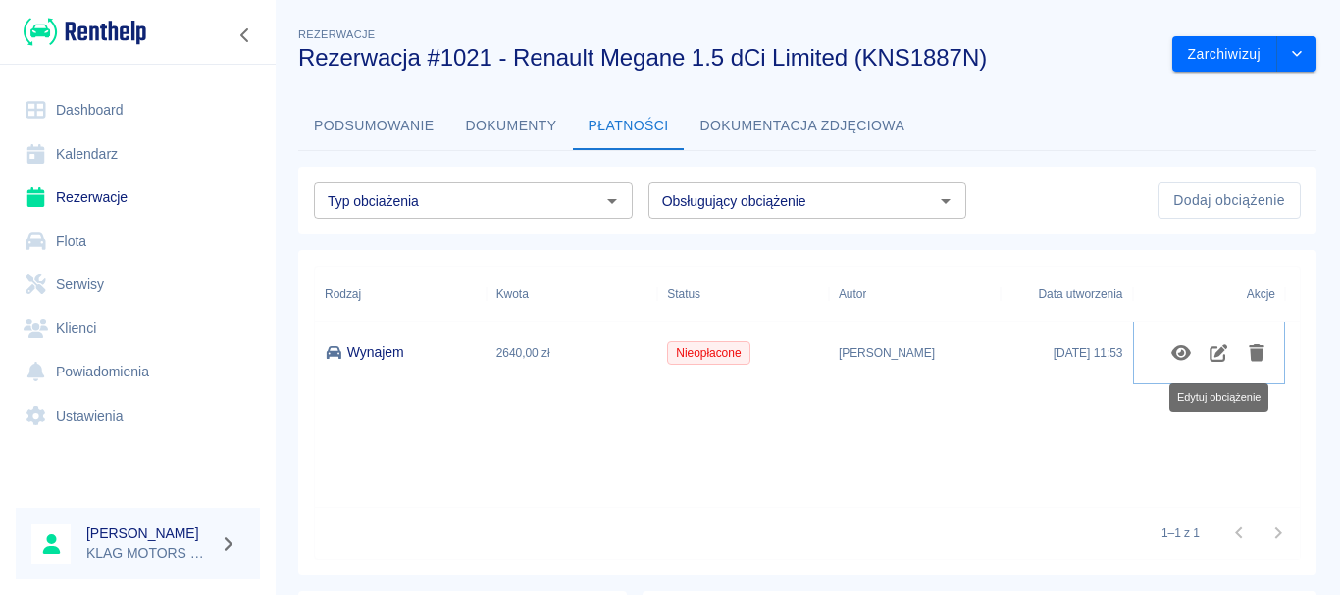
click at [1212, 354] on icon "Edytuj obciążenie" at bounding box center [1218, 353] width 23 height 18
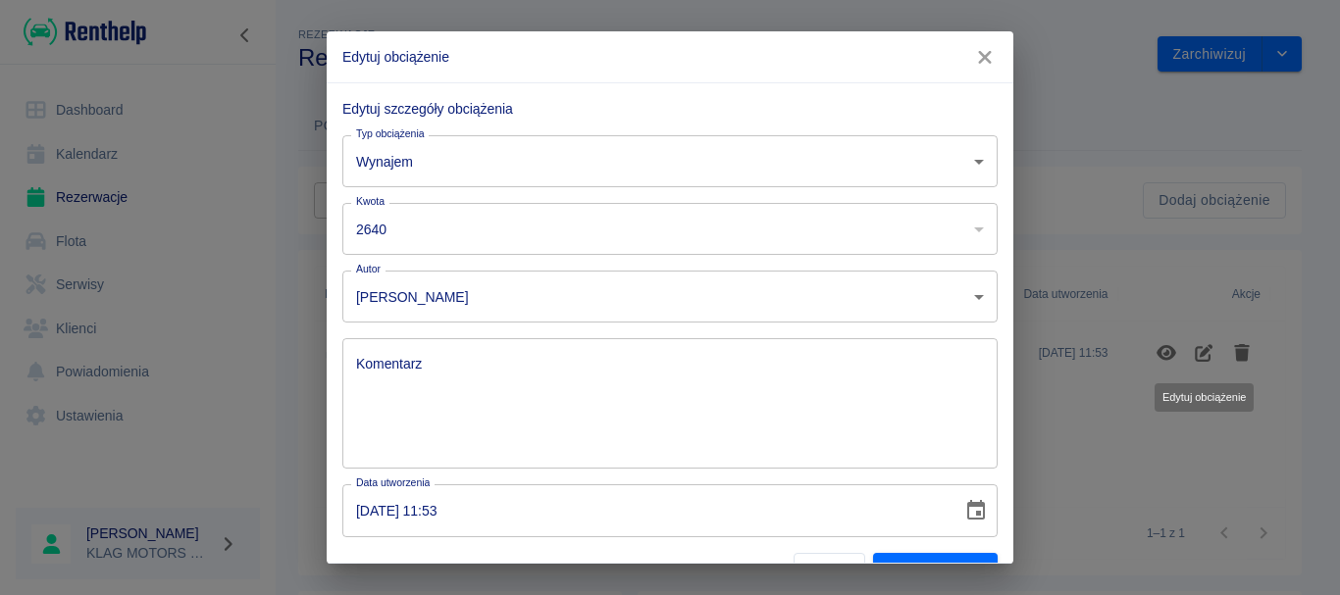
click at [460, 225] on input "2640" at bounding box center [643, 229] width 602 height 52
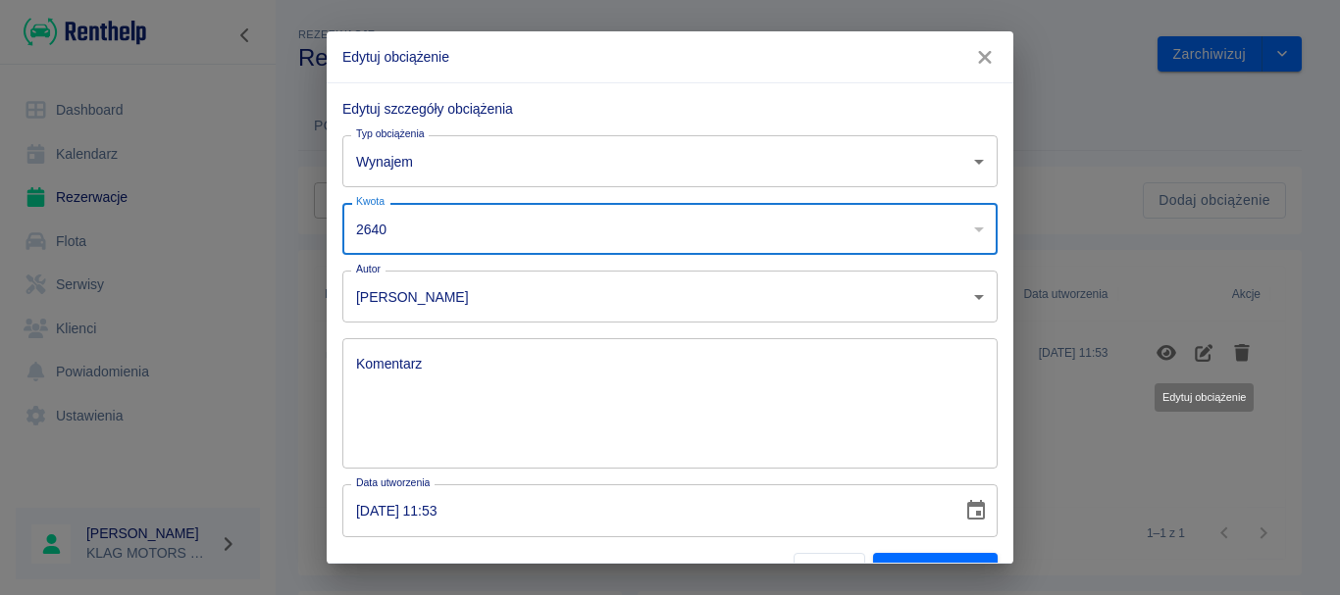
click at [460, 228] on input "2640" at bounding box center [643, 229] width 602 height 52
type input "2"
type input "1456"
click at [337, 351] on div "Komentarz x Komentarz" at bounding box center [662, 396] width 671 height 146
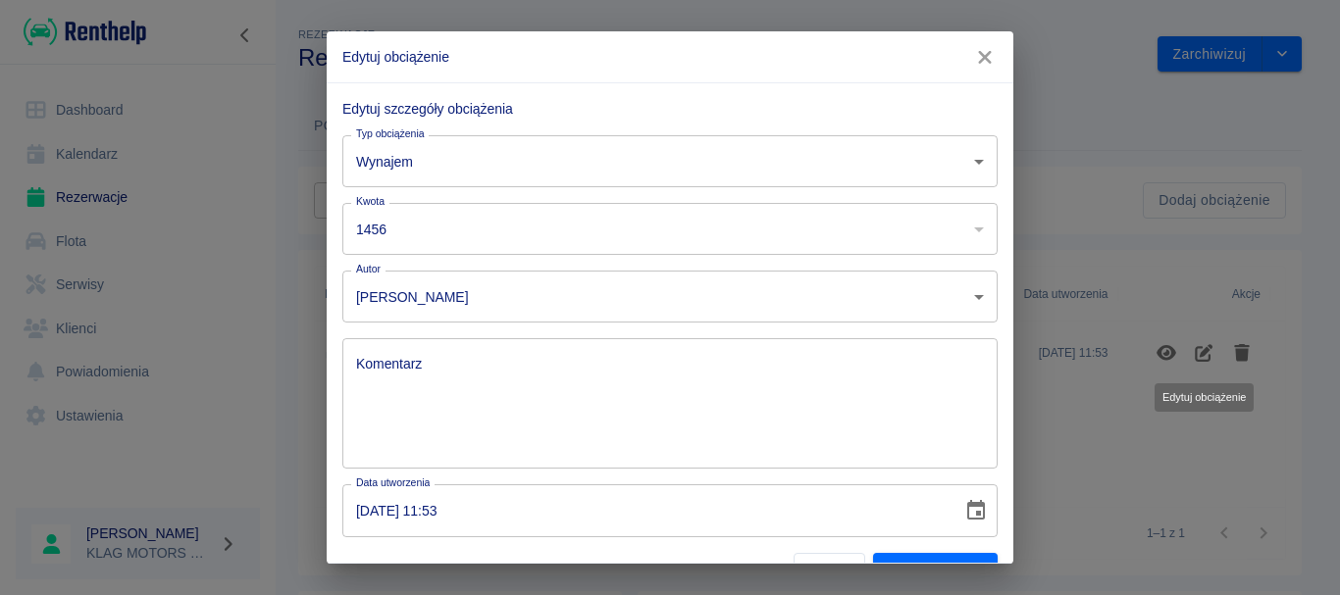
scroll to position [41, 0]
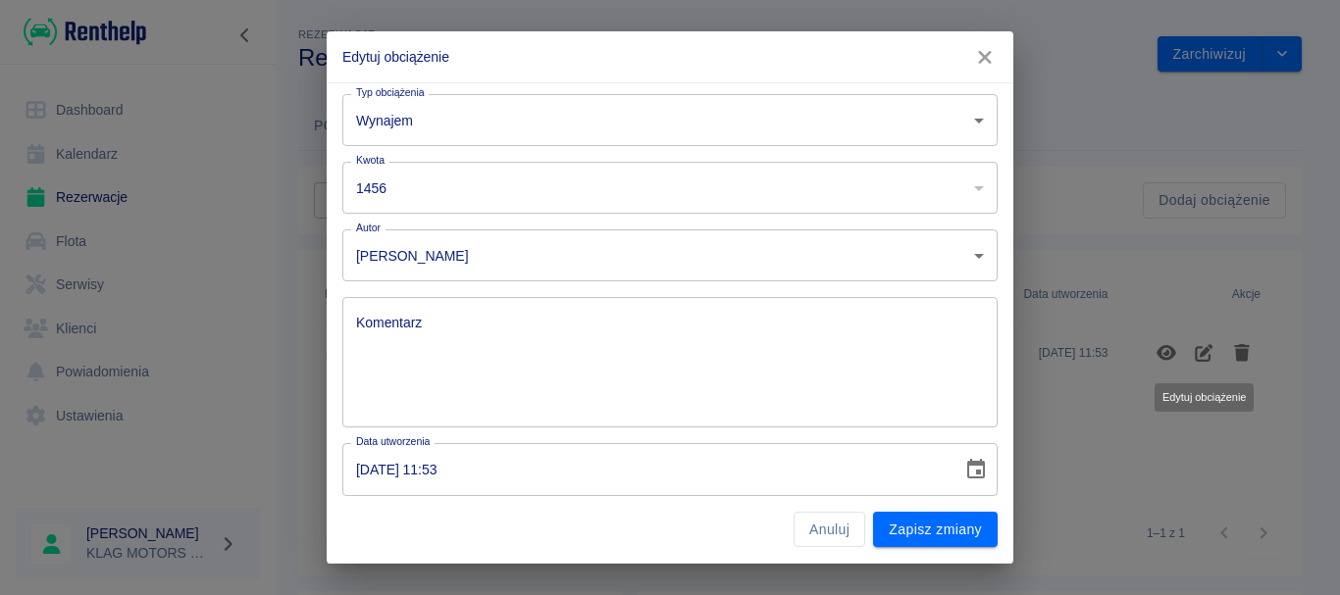
click at [391, 463] on input "[DATE] 11:53" at bounding box center [645, 469] width 606 height 52
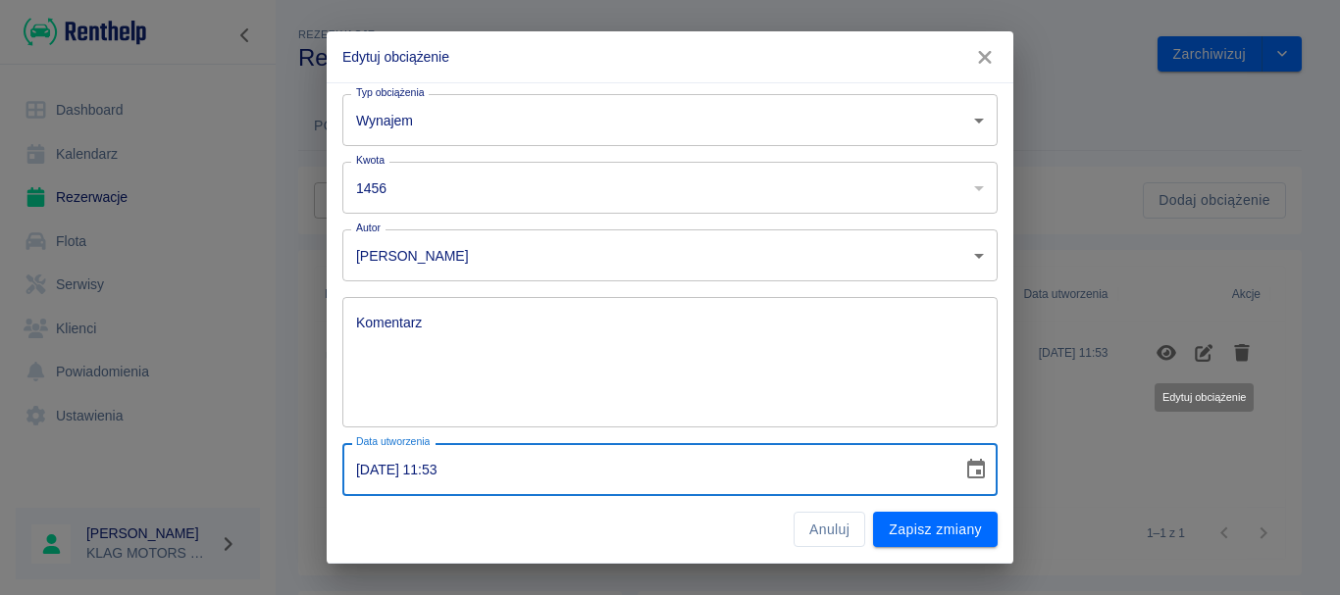
type input "[DATE] 11:53"
click at [898, 525] on button "Zapisz zmiany" at bounding box center [935, 530] width 125 height 36
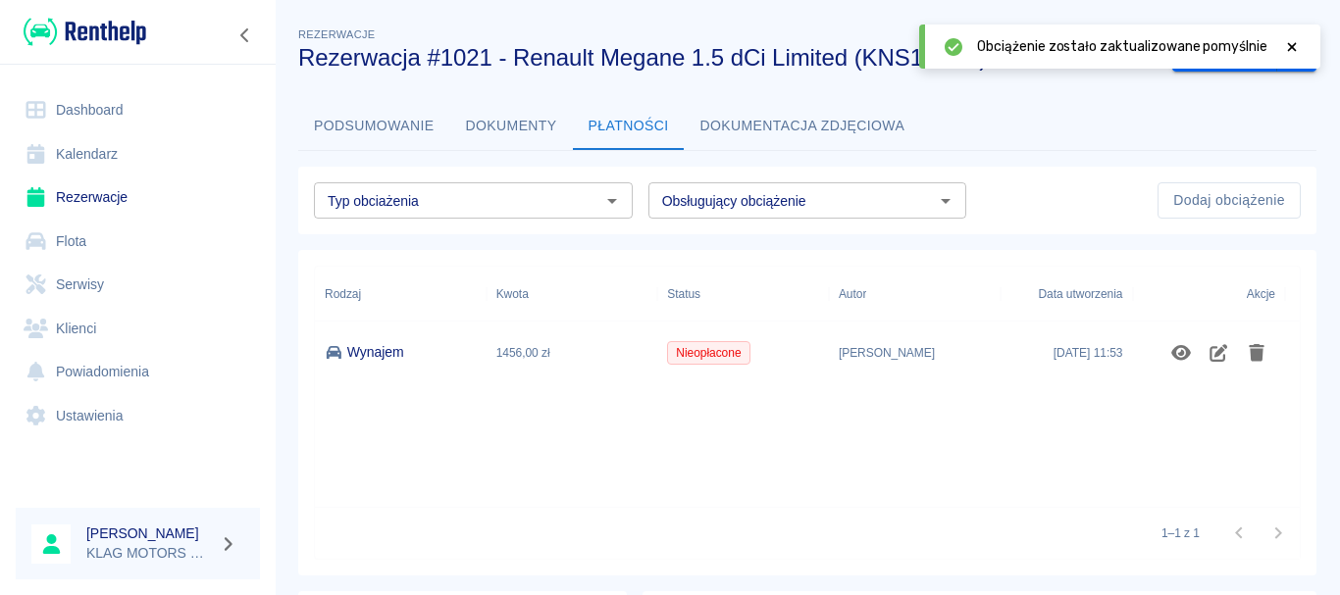
click at [1099, 460] on div "Rodzaj Kwota Status Autor Data utworzenia Akcje Wynajem 1456,00 zł Nieopłacone …" at bounding box center [807, 387] width 985 height 240
click at [324, 147] on button "Podsumowanie" at bounding box center [374, 126] width 152 height 47
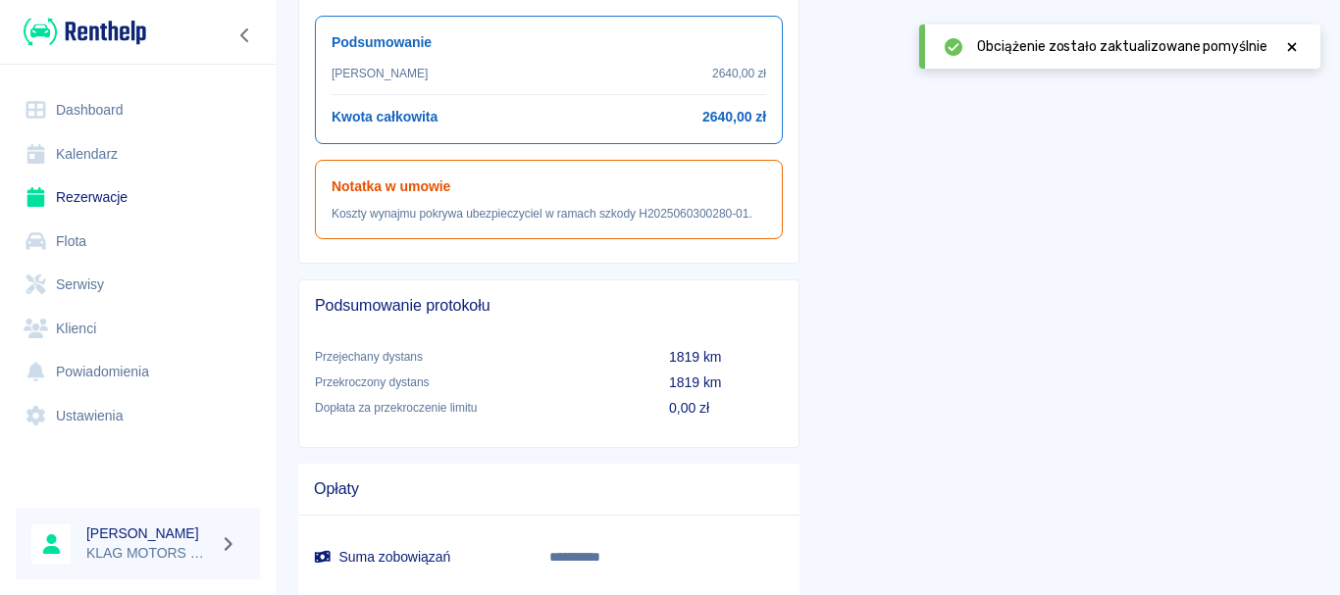
scroll to position [1079, 0]
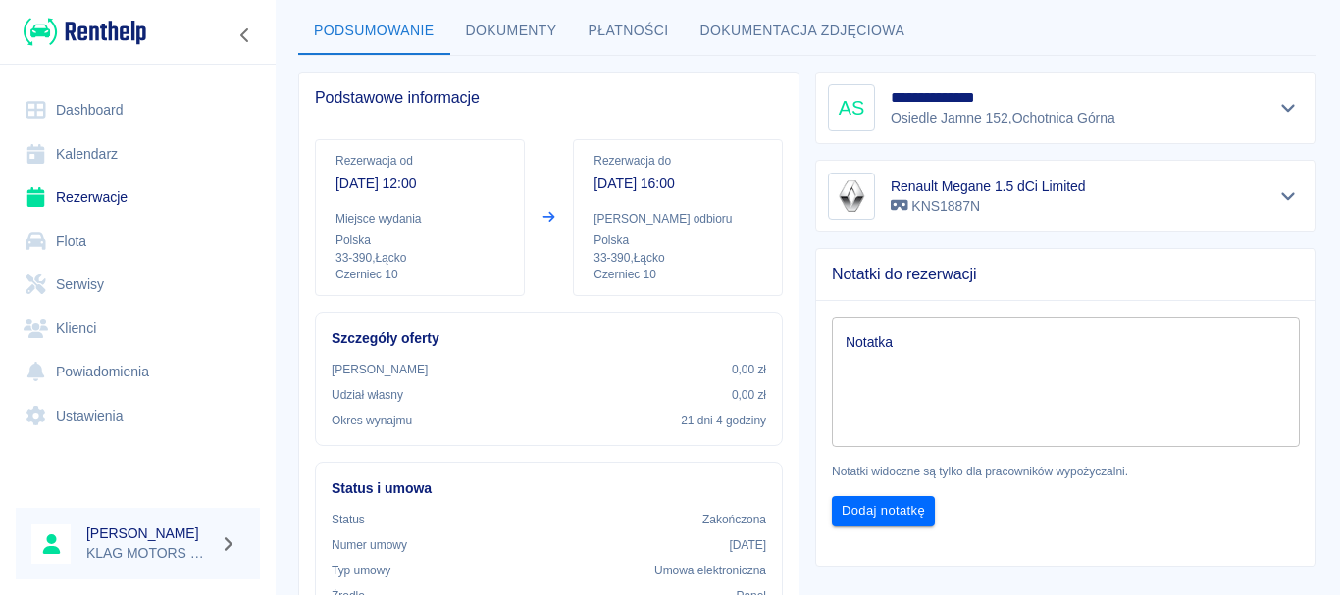
scroll to position [0, 0]
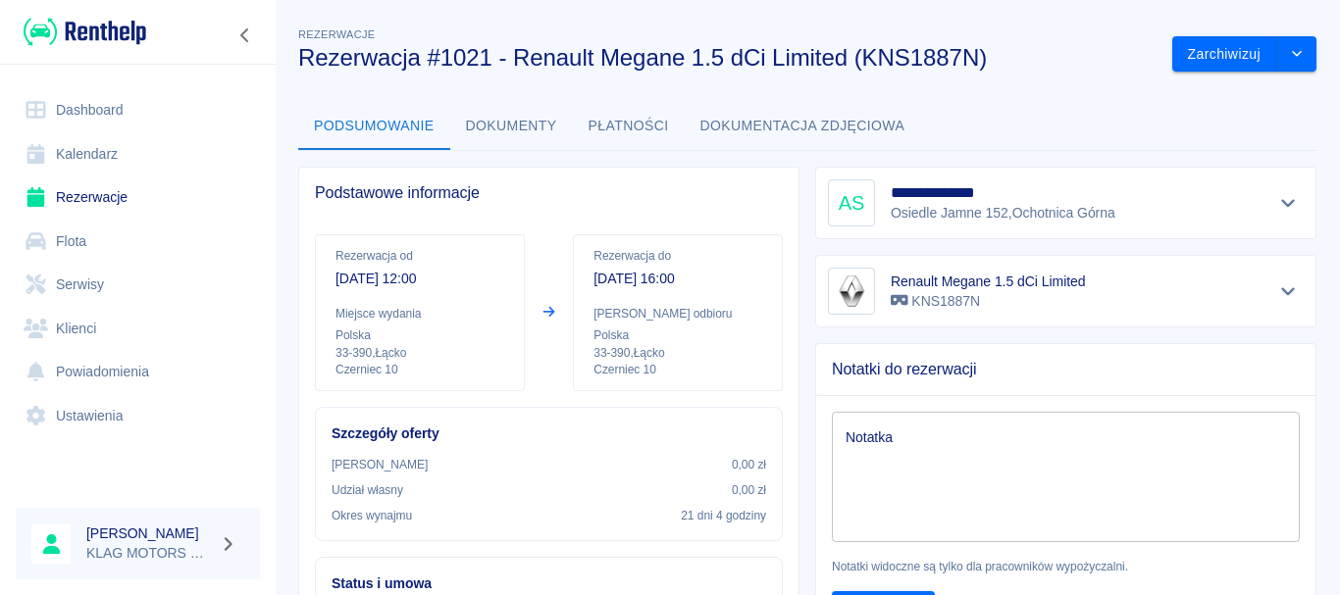
click at [648, 127] on button "Płatności" at bounding box center [629, 126] width 112 height 47
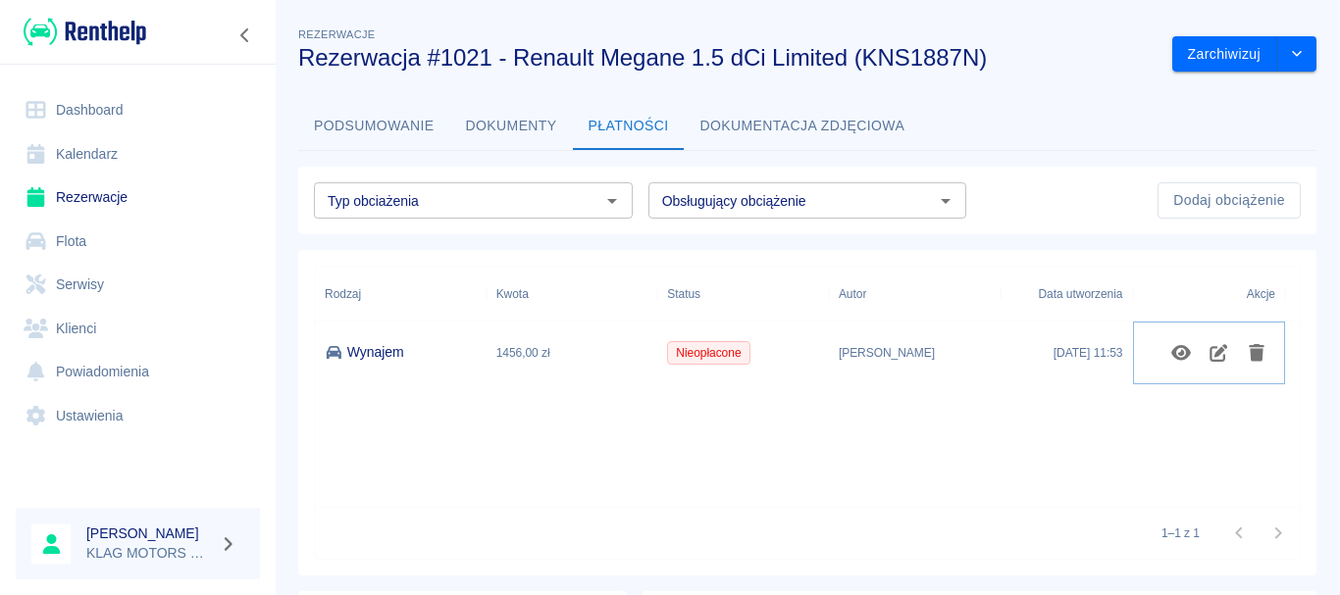
click at [1178, 352] on icon "Pokaż szczegóły" at bounding box center [1181, 353] width 23 height 18
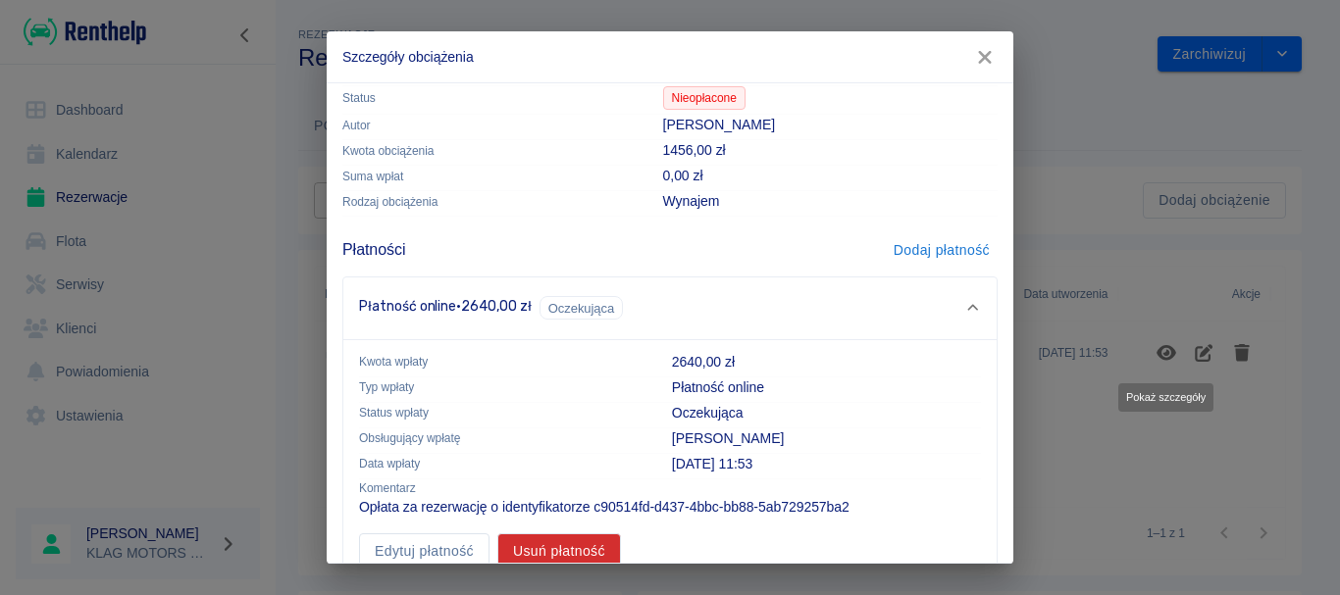
scroll to position [100, 0]
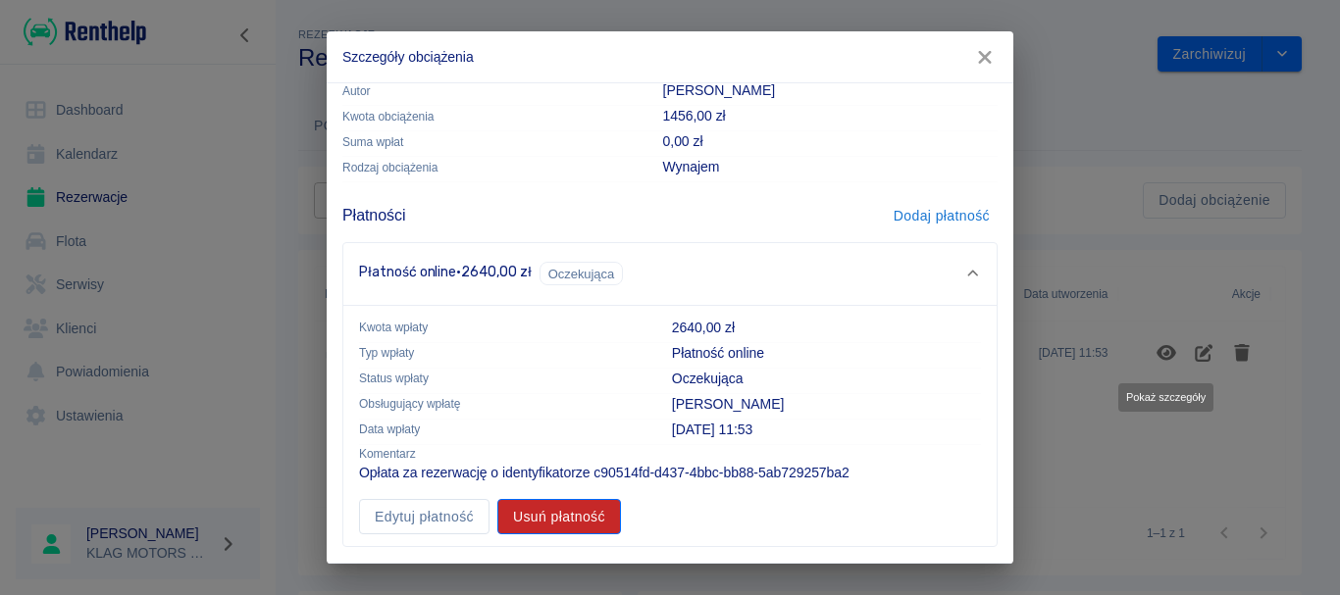
click at [601, 509] on button "Usuń płatność" at bounding box center [559, 517] width 124 height 36
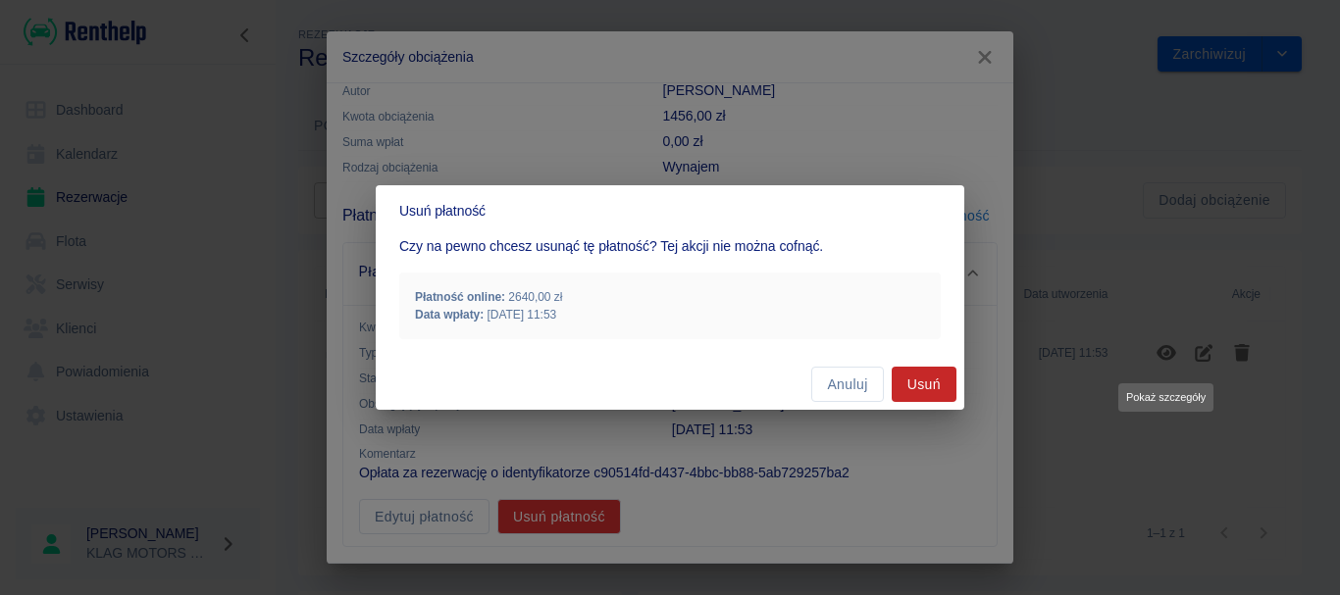
click at [923, 382] on button "Usuń" at bounding box center [924, 385] width 65 height 36
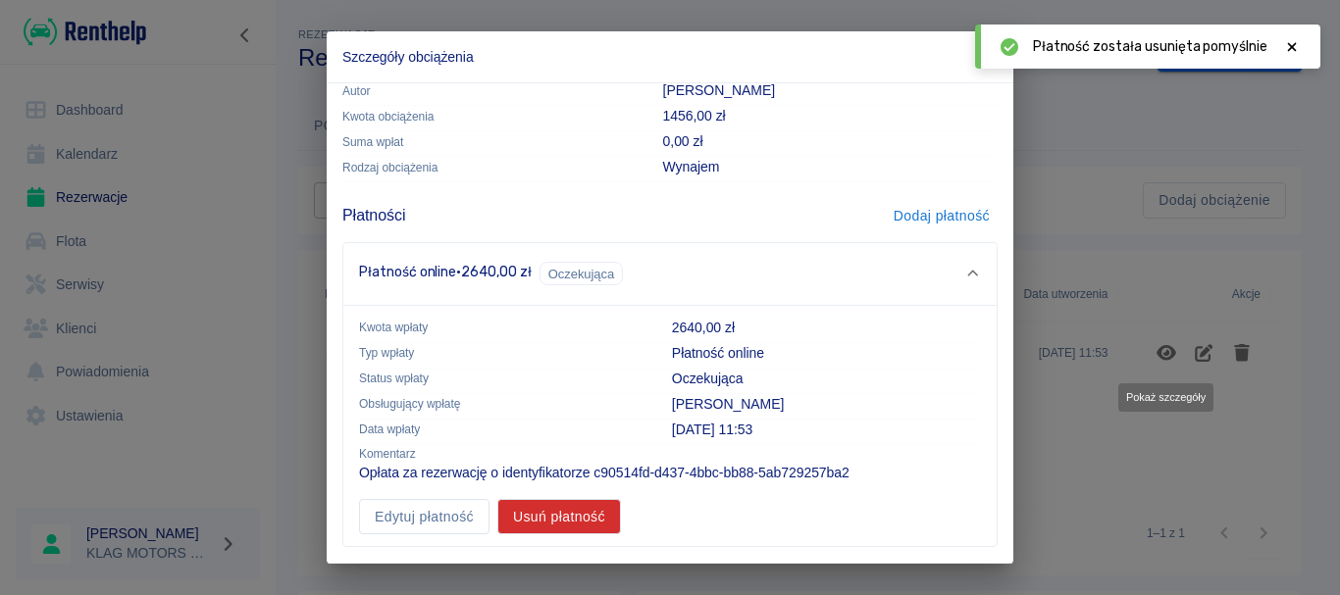
scroll to position [0, 0]
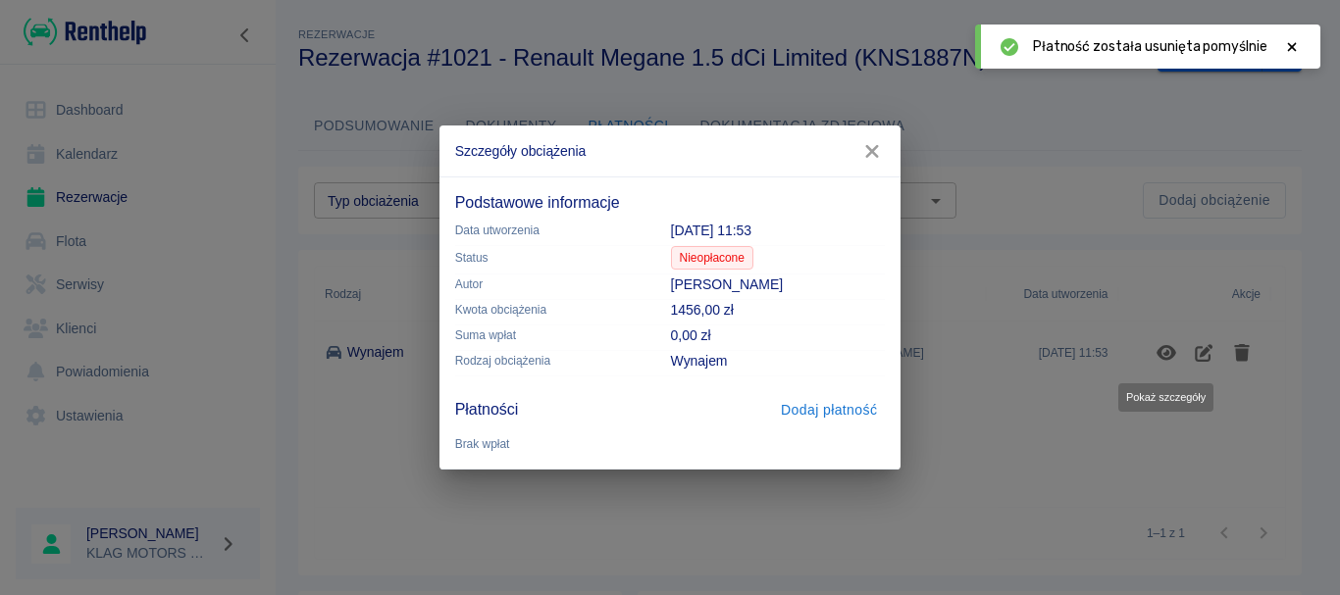
click at [876, 150] on icon "button" at bounding box center [871, 151] width 25 height 21
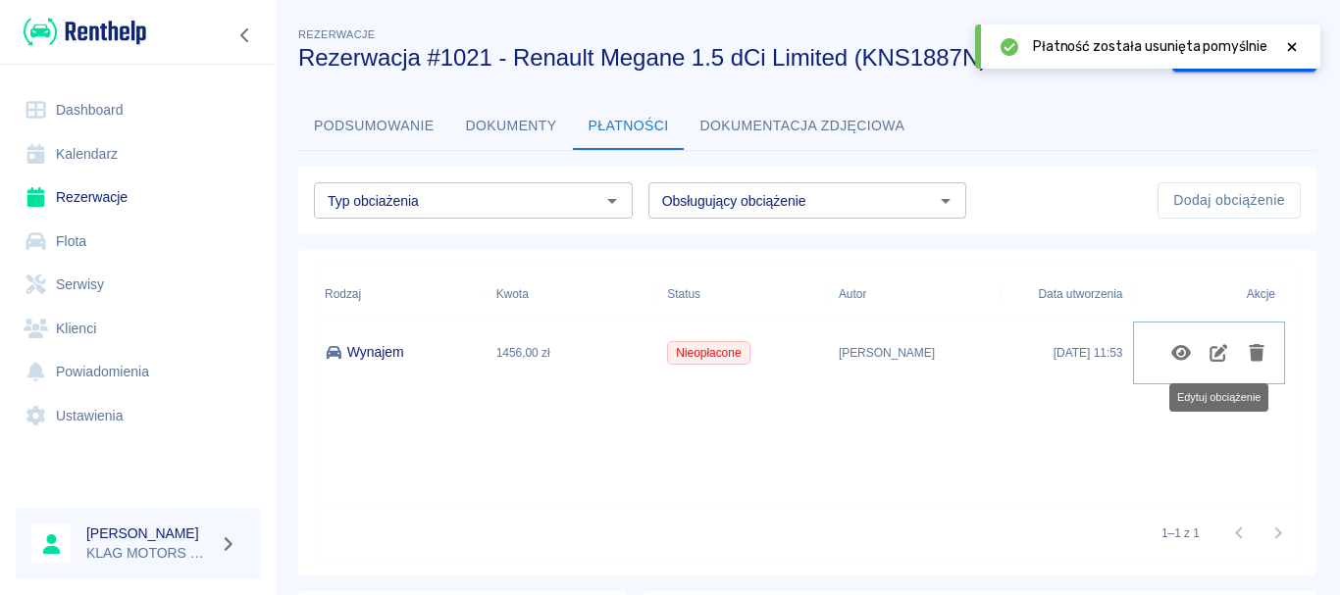
click at [1213, 348] on icon "Edytuj obciążenie" at bounding box center [1218, 353] width 18 height 18
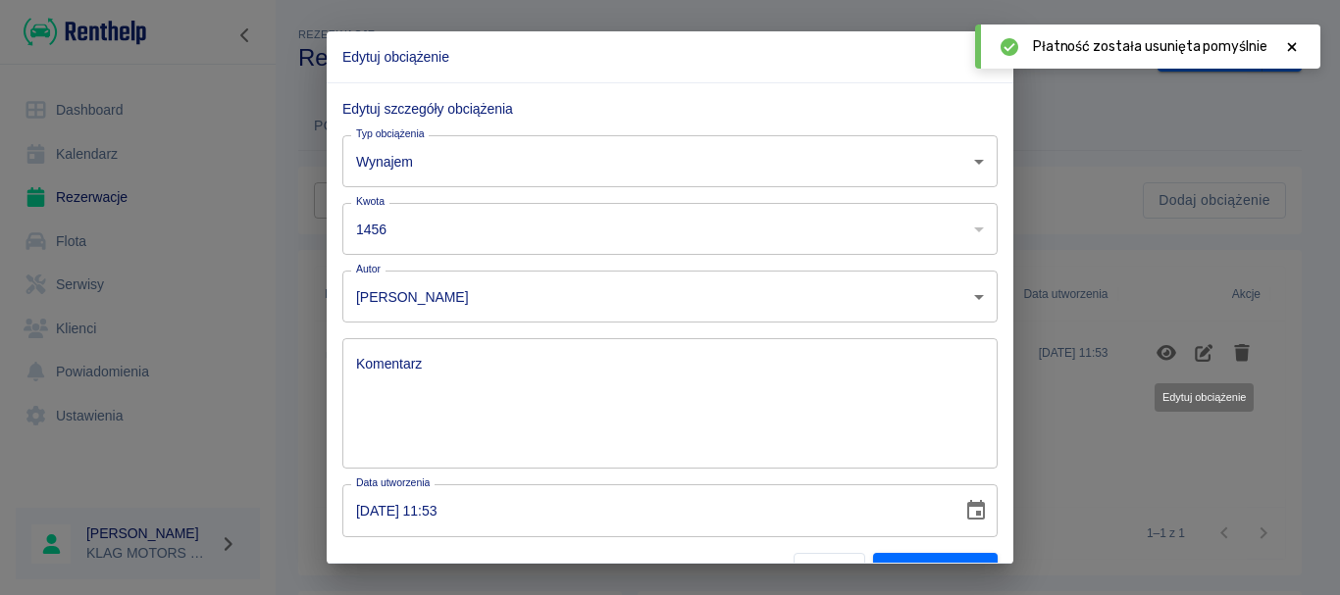
click at [436, 229] on input "1456" at bounding box center [643, 229] width 602 height 52
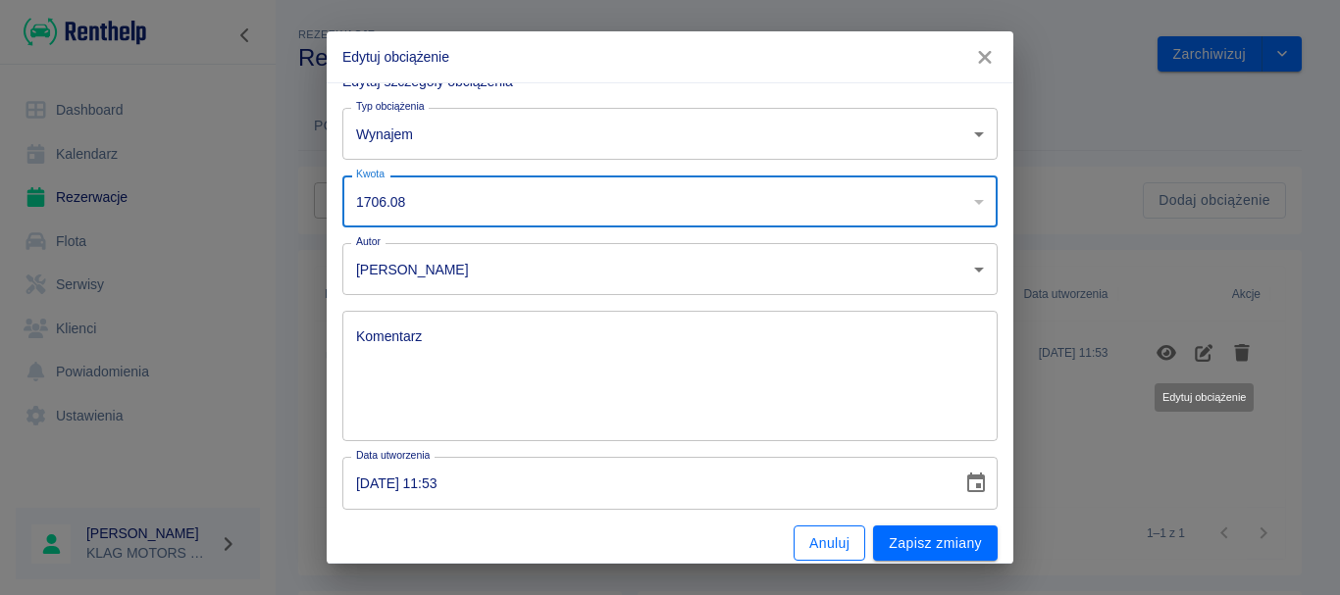
scroll to position [41, 0]
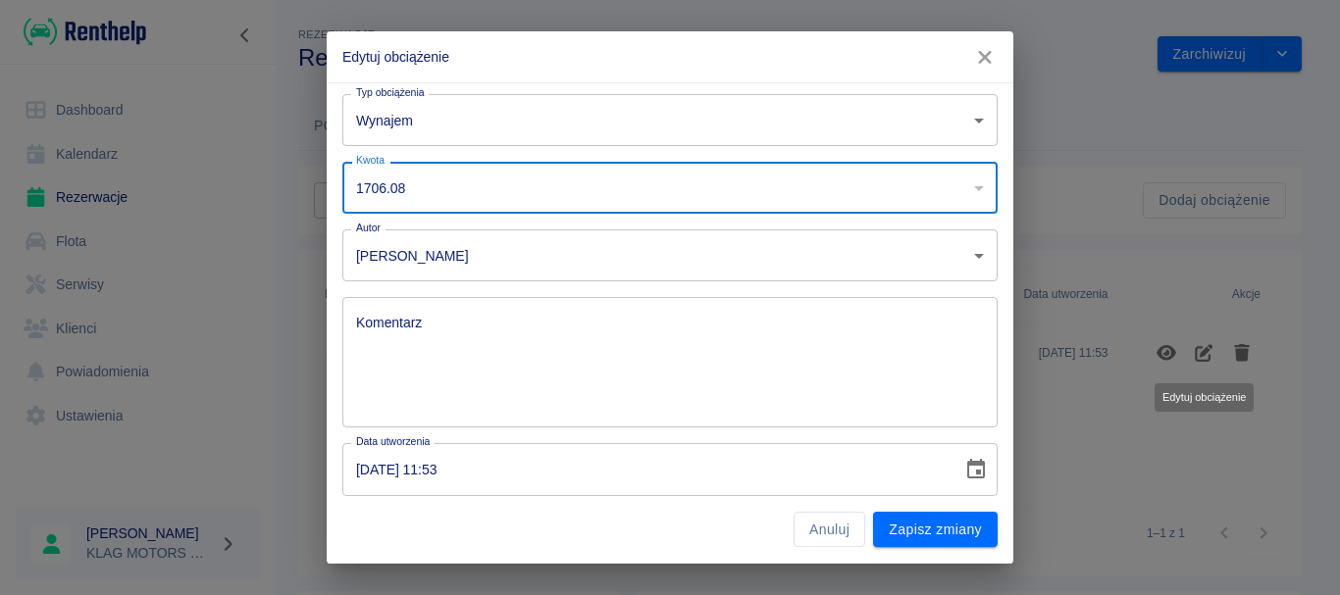
type input "1706.08"
click at [358, 475] on input "[DATE] 11:53" at bounding box center [645, 469] width 606 height 52
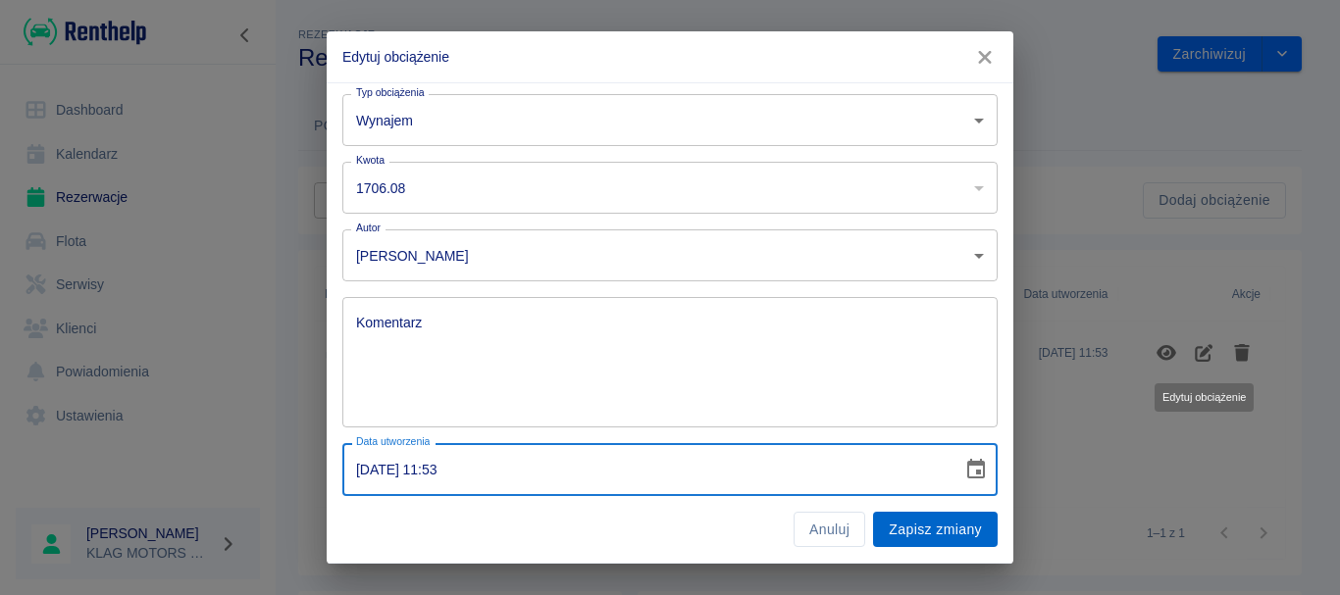
click at [941, 523] on button "Zapisz zmiany" at bounding box center [935, 530] width 125 height 36
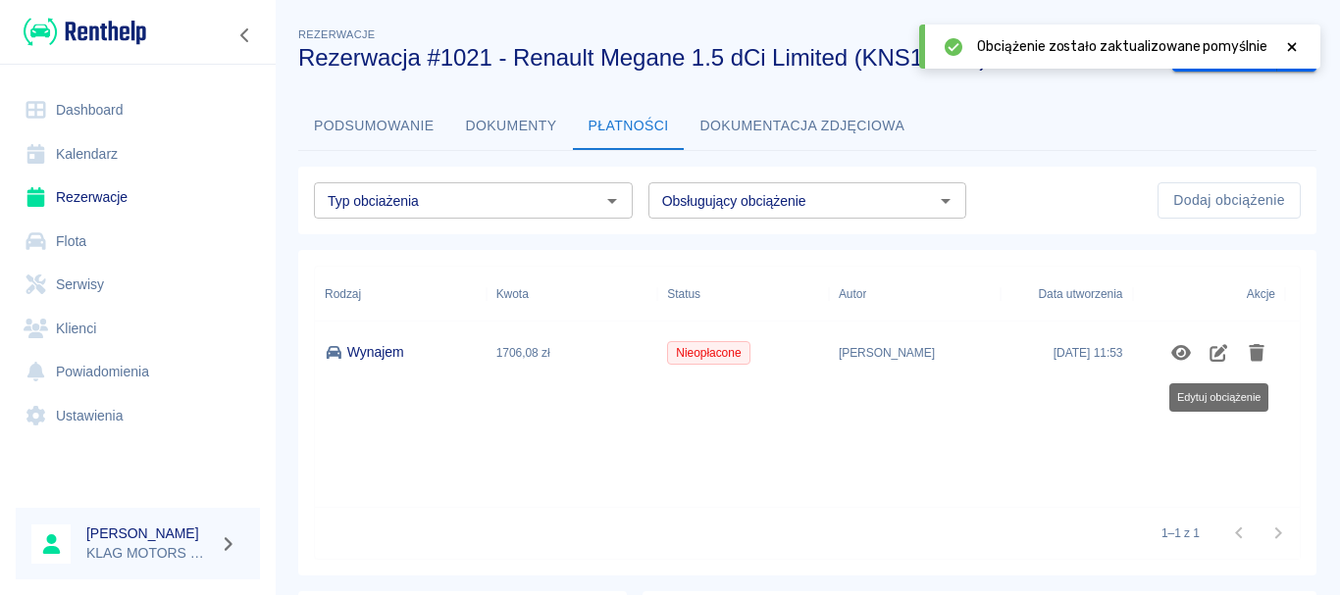
click at [363, 131] on button "Podsumowanie" at bounding box center [374, 126] width 152 height 47
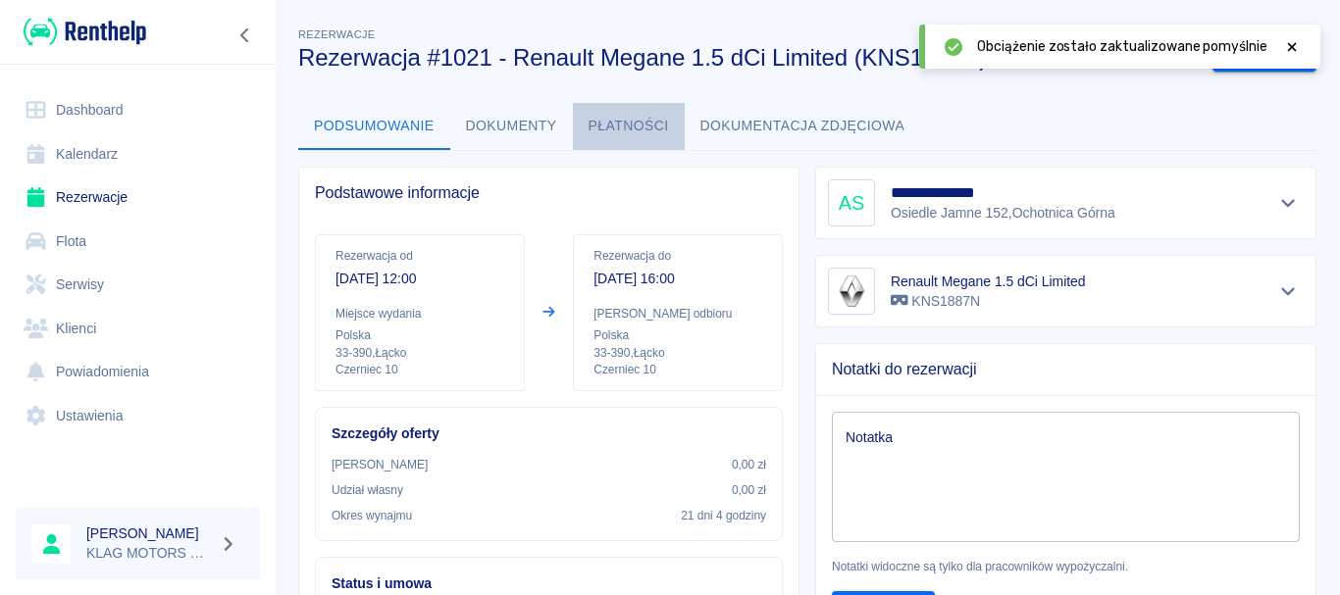
click at [651, 123] on button "Płatności" at bounding box center [629, 126] width 112 height 47
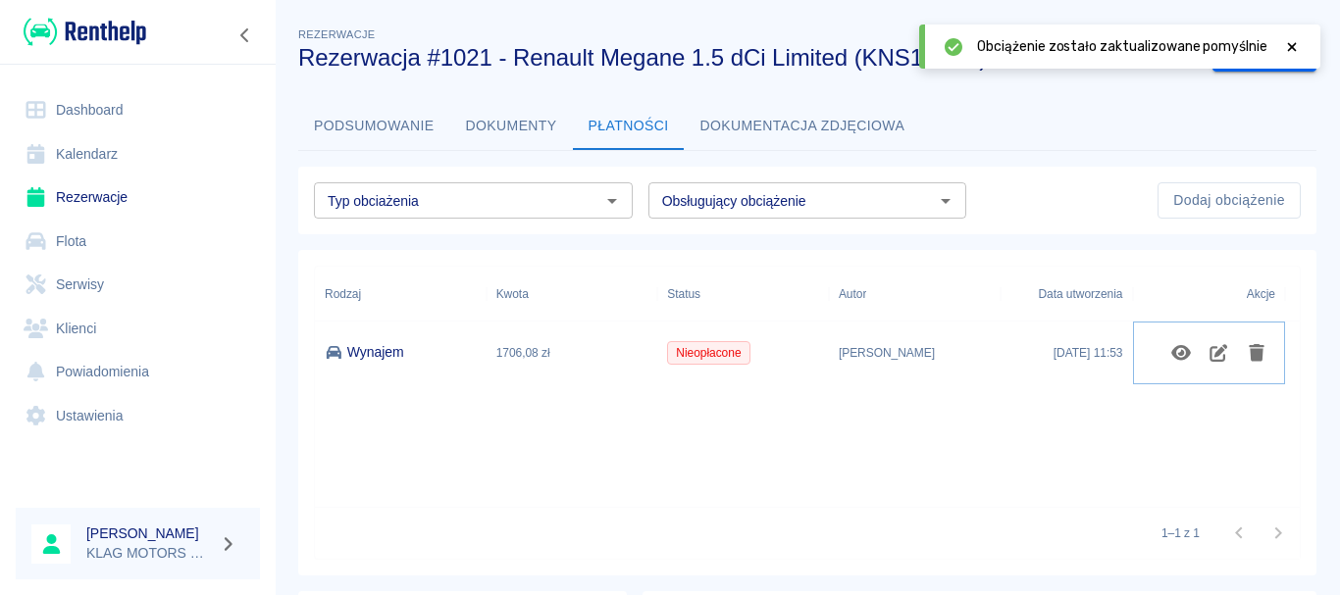
click at [1212, 360] on icon "Edytuj obciążenie" at bounding box center [1218, 353] width 18 height 18
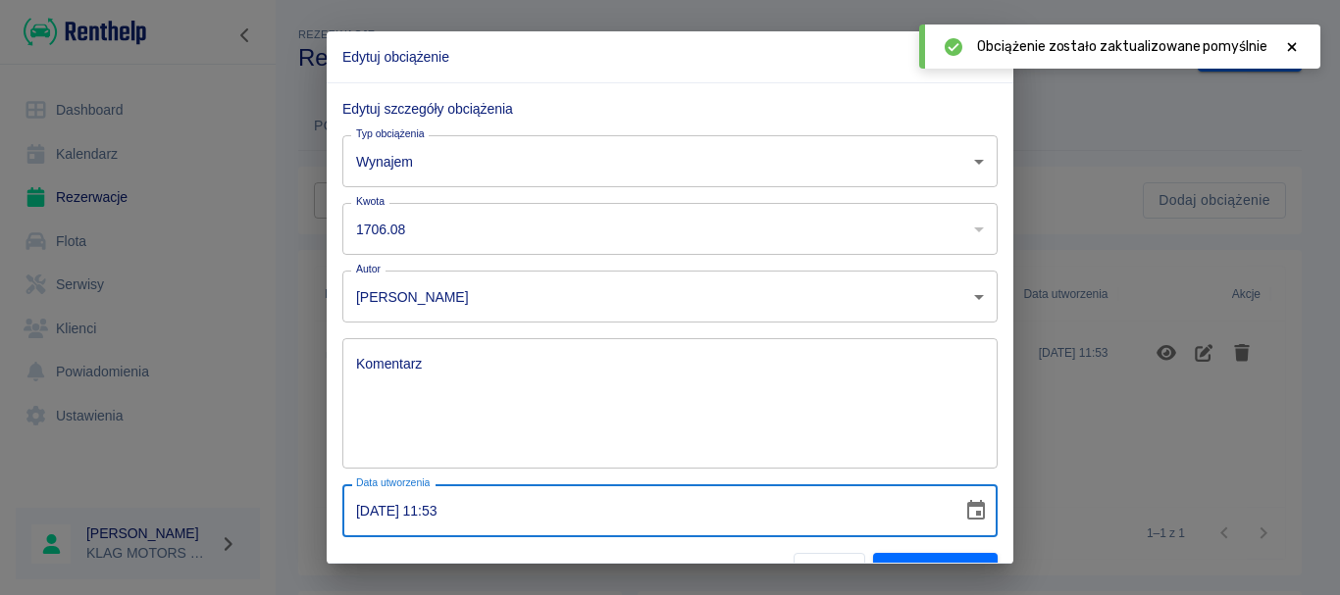
click at [364, 513] on input "[DATE] 11:53" at bounding box center [645, 510] width 606 height 52
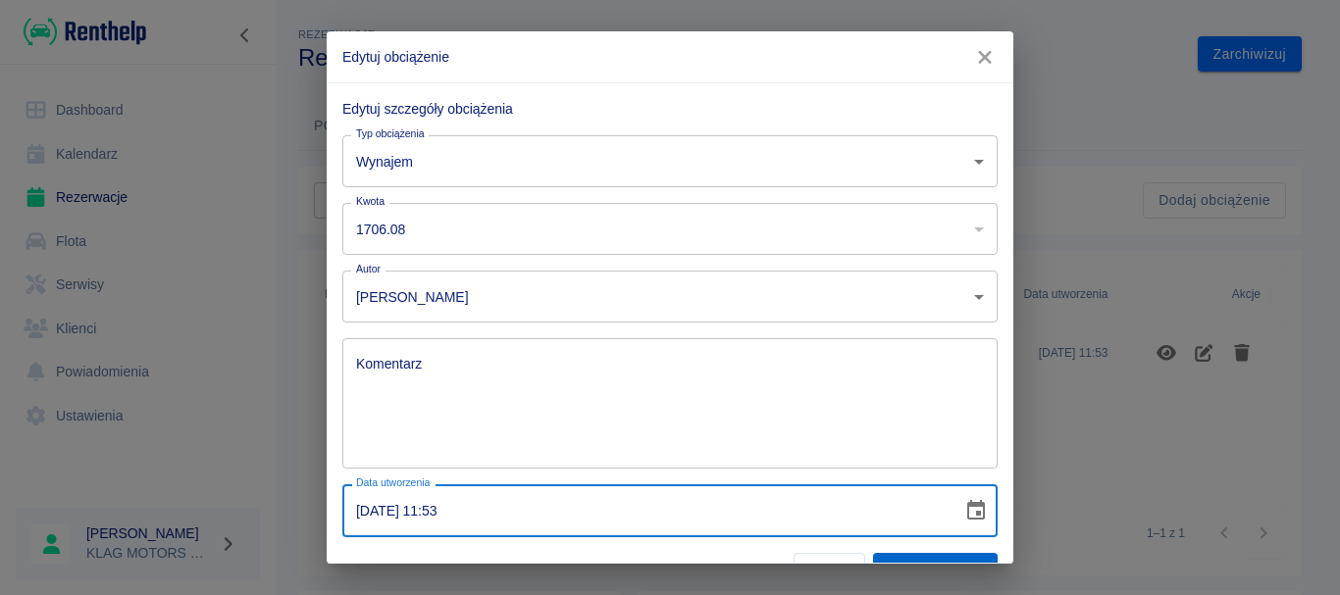
type input "[DATE] 11:53"
click at [900, 559] on button "Zapisz zmiany" at bounding box center [935, 571] width 125 height 36
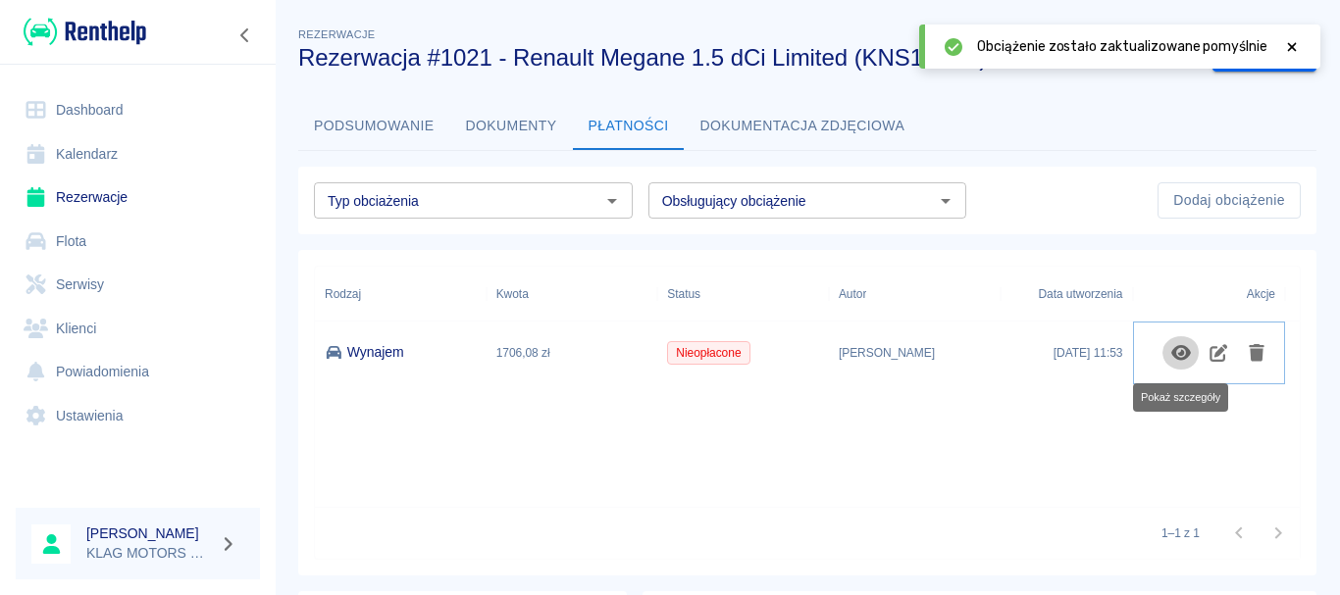
click at [1177, 350] on icon "Pokaż szczegóły" at bounding box center [1181, 353] width 23 height 18
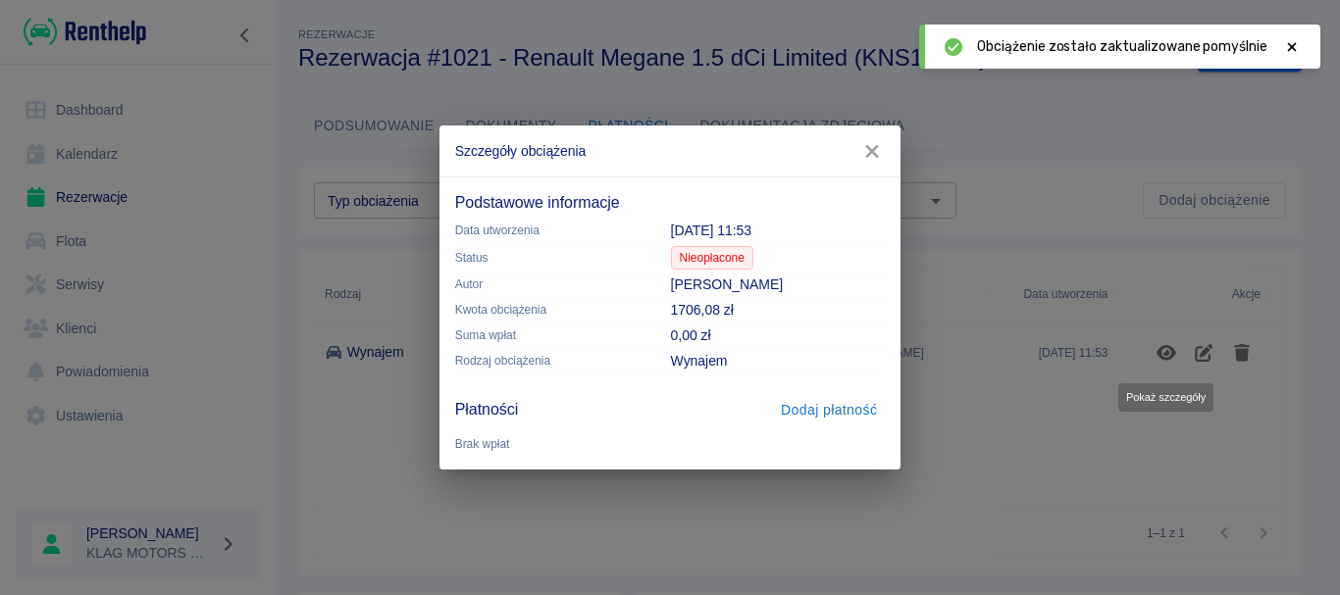
click at [835, 411] on button "Dodaj płatność" at bounding box center [829, 410] width 112 height 36
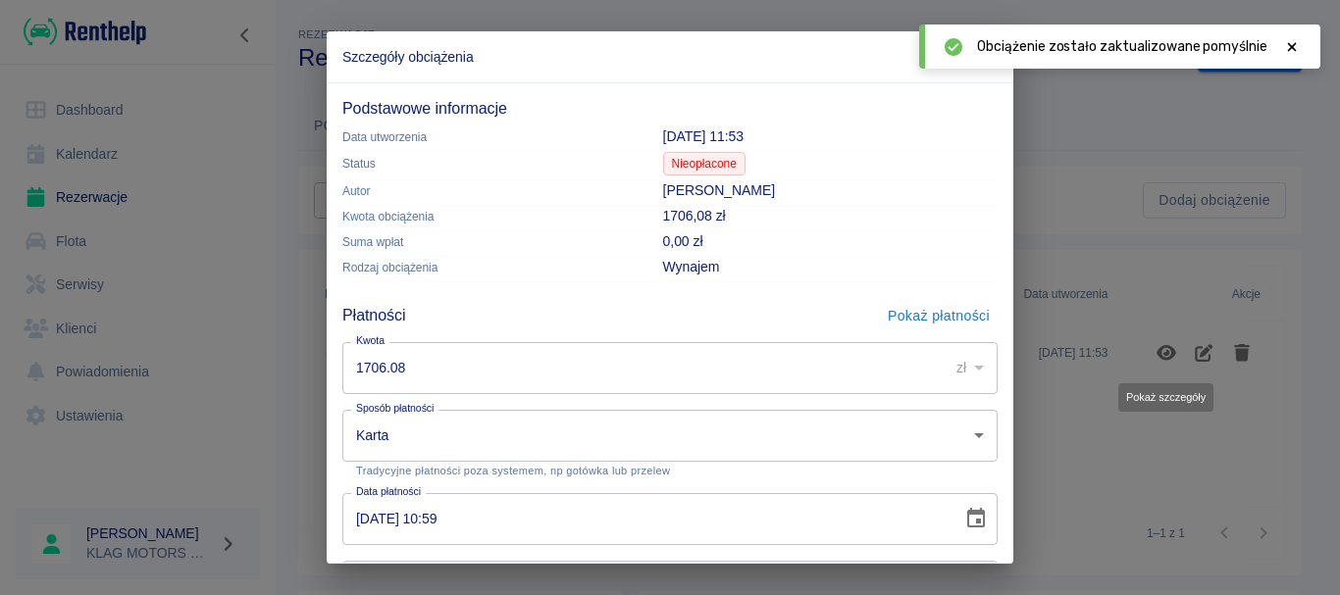
scroll to position [195, 0]
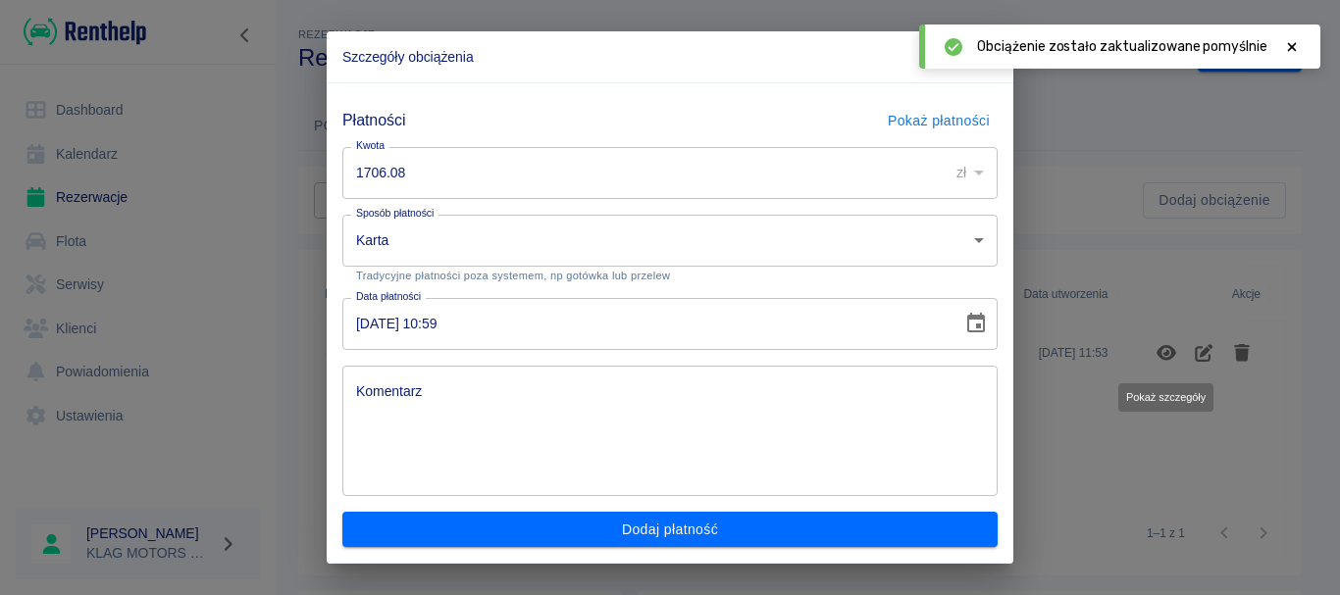
click at [410, 229] on body "**********" at bounding box center [670, 297] width 1340 height 595
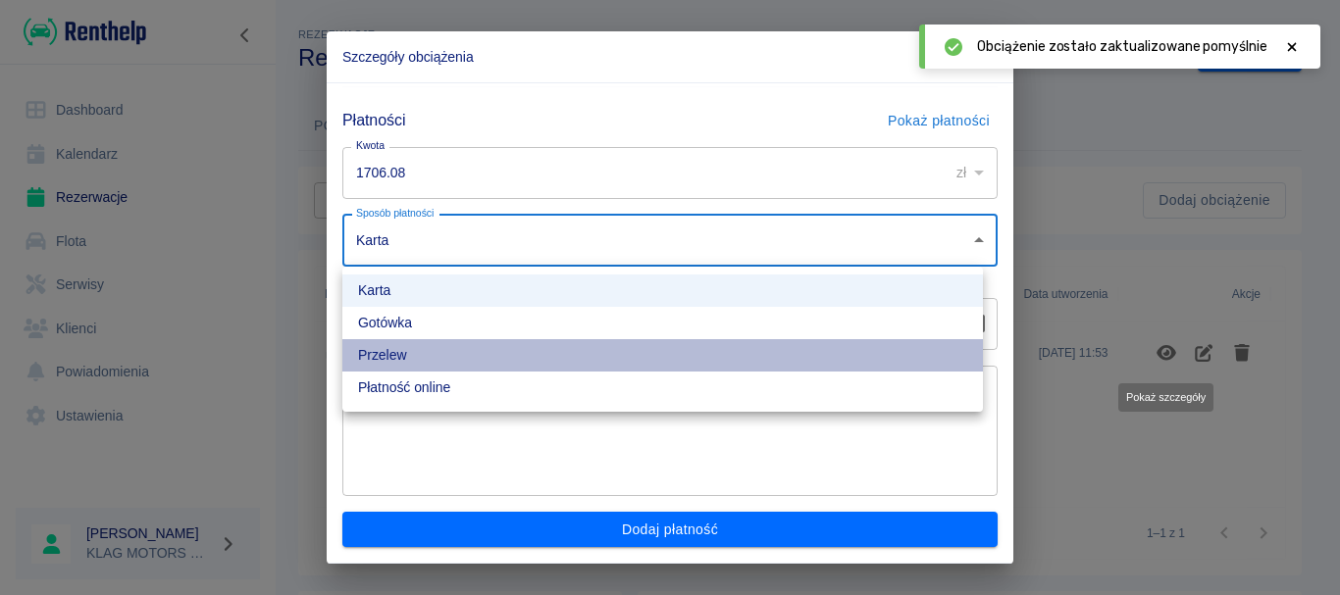
click at [435, 348] on li "Przelew" at bounding box center [662, 355] width 640 height 32
type input "bank_transfer"
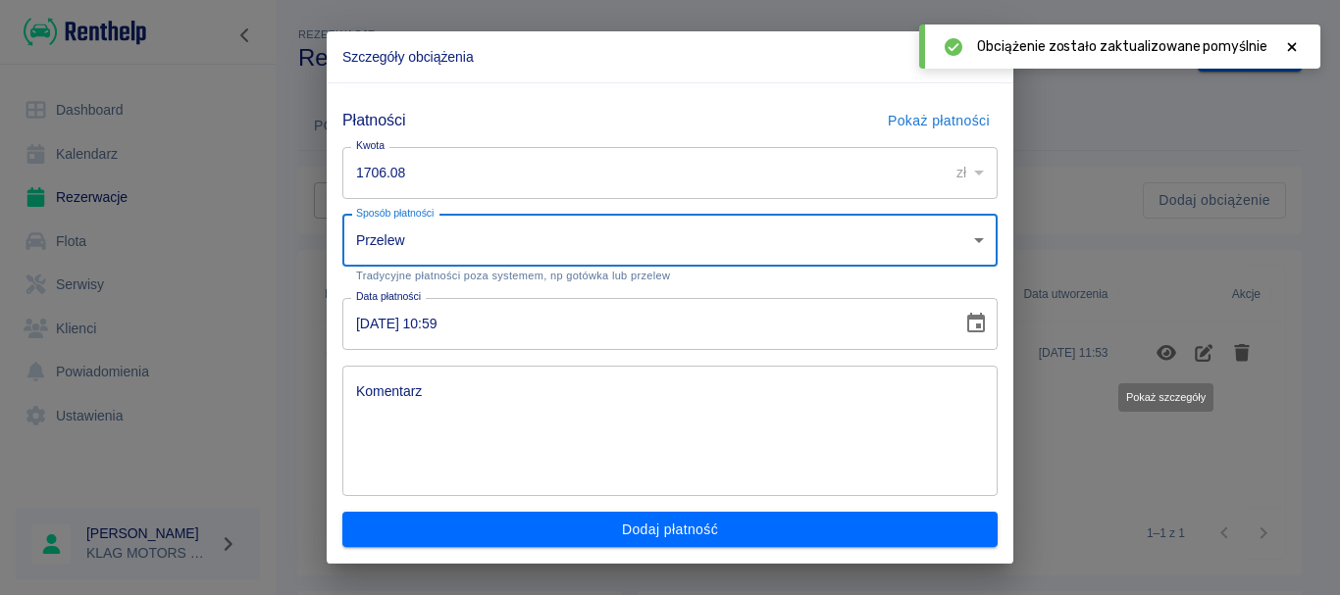
click at [364, 329] on input "[DATE] 10:59" at bounding box center [645, 324] width 606 height 52
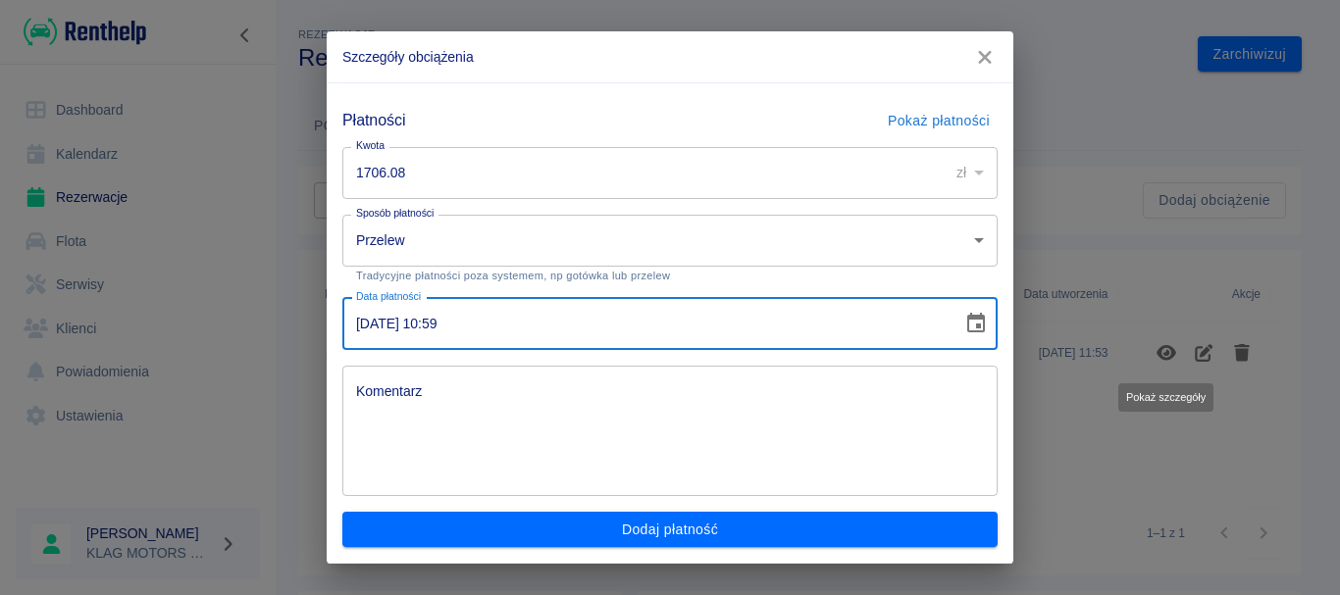
type input "[DATE] 10:59"
click at [400, 182] on input "1706.08" at bounding box center [638, 173] width 592 height 52
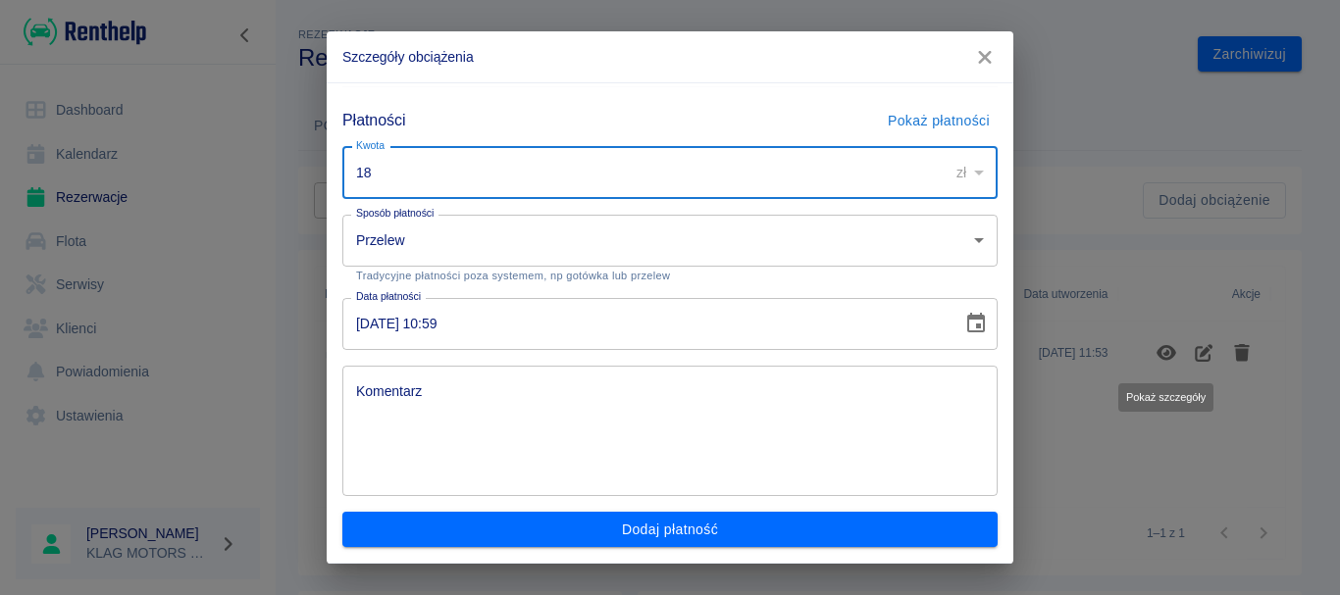
type input "8"
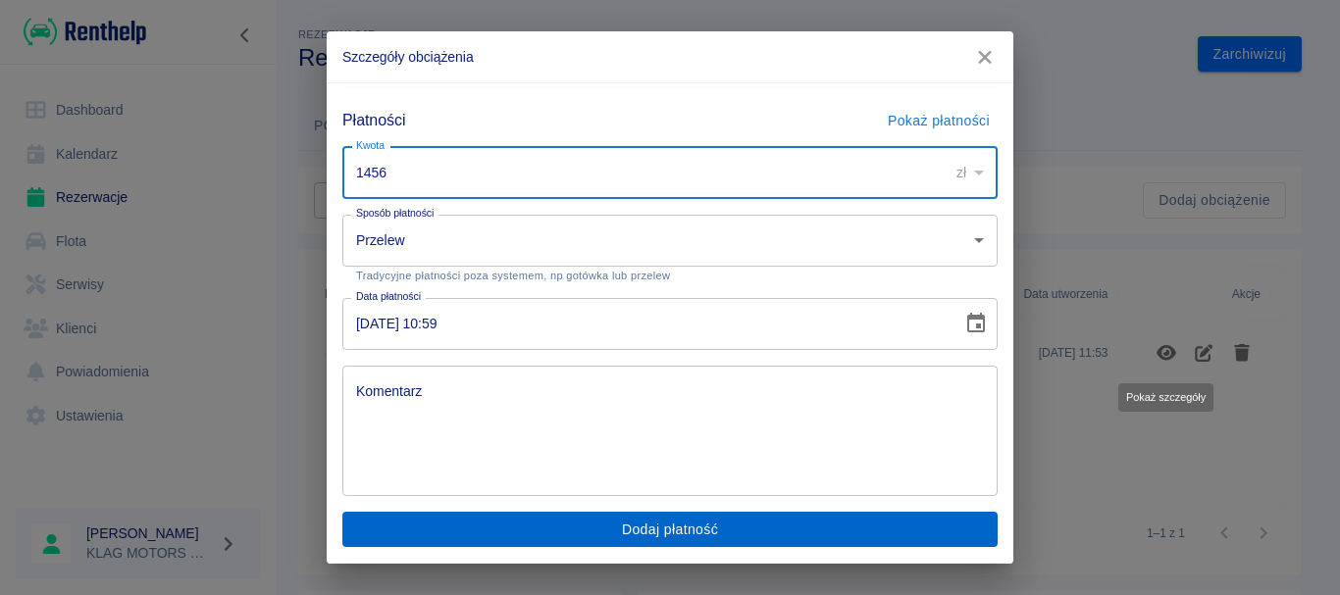
type input "1456"
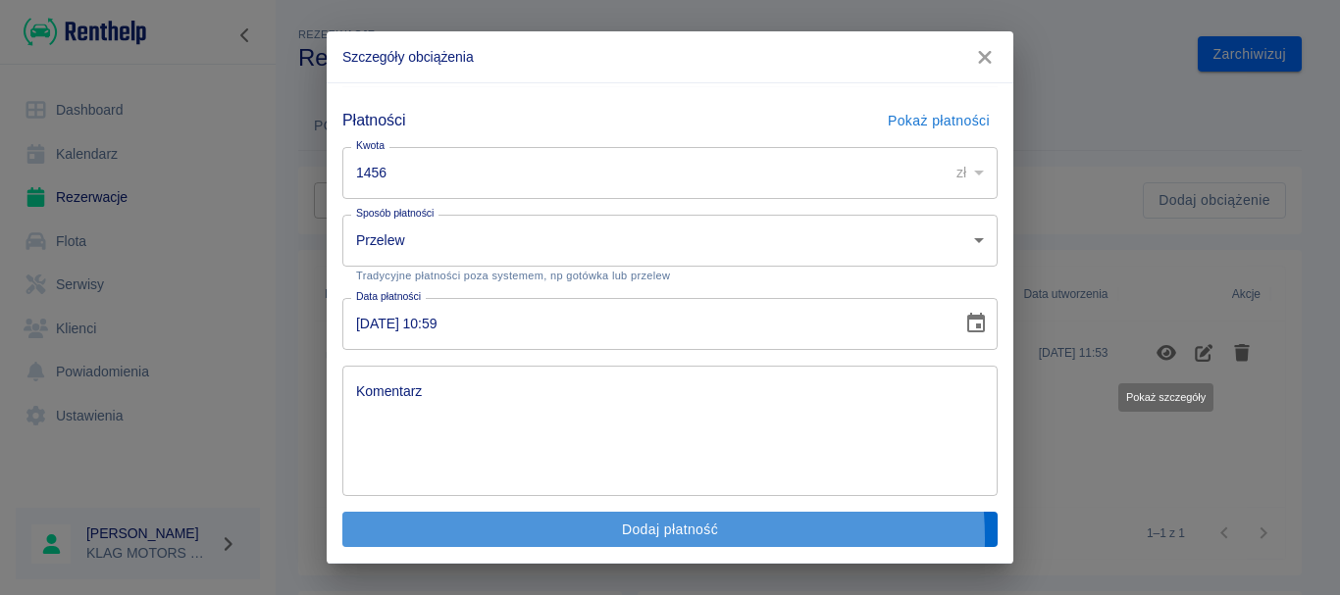
click at [644, 538] on button "Dodaj płatność" at bounding box center [669, 530] width 655 height 36
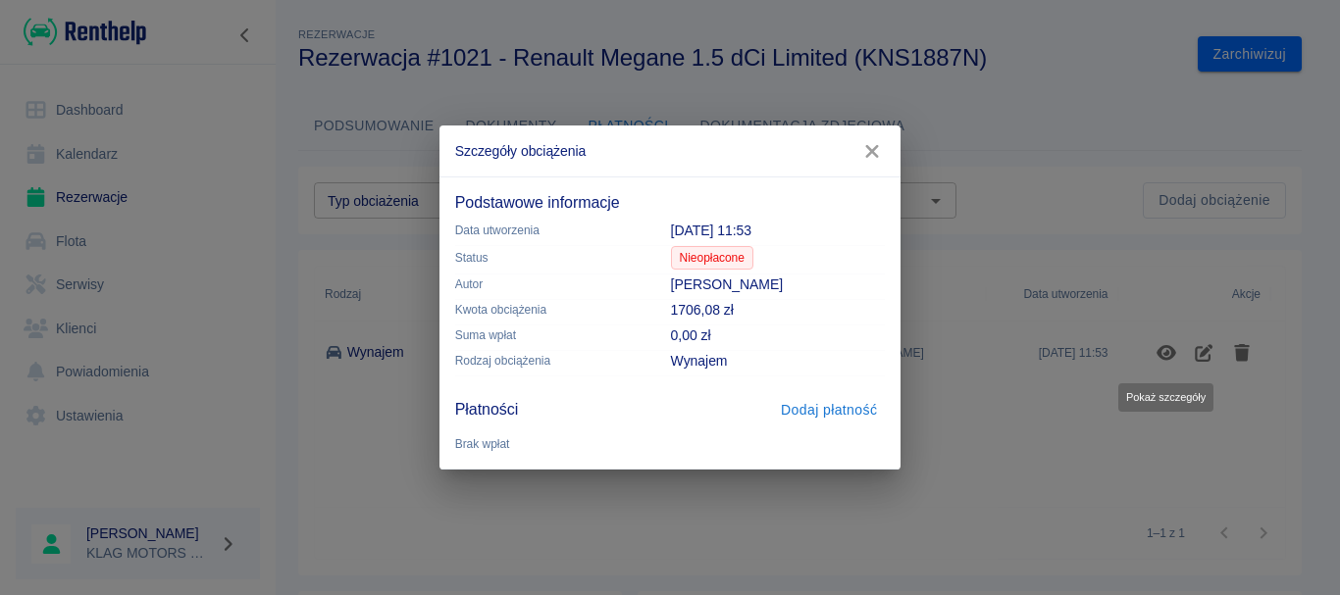
scroll to position [0, 0]
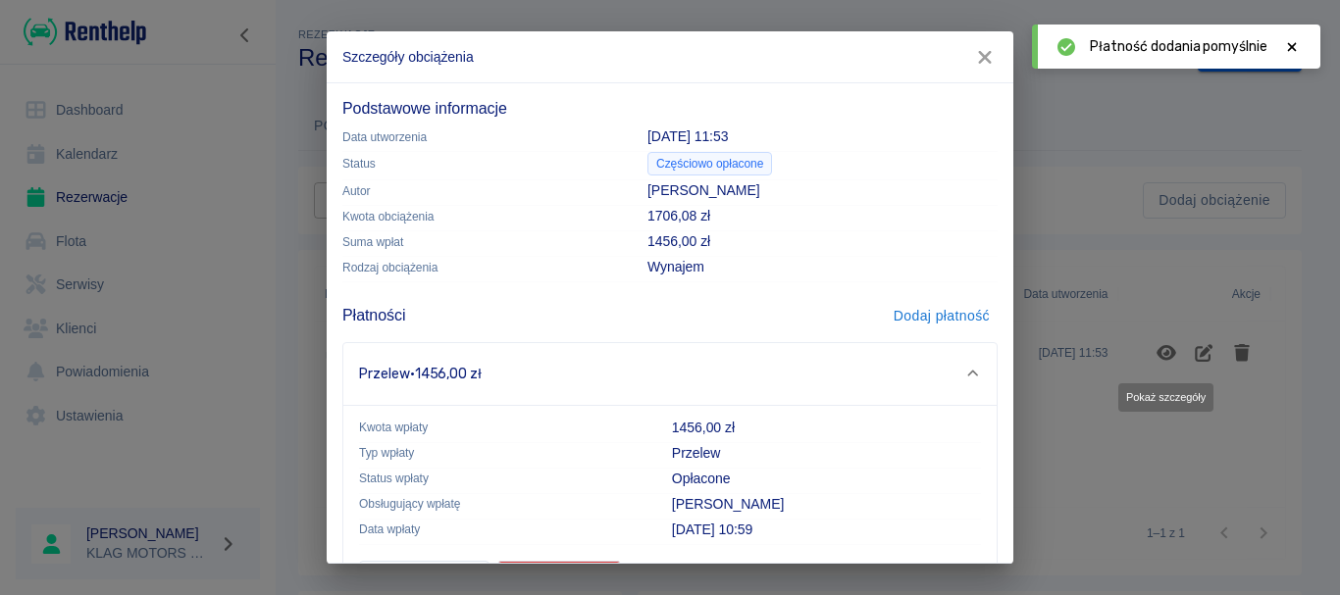
click at [1135, 504] on div "Szczegóły obciążenia Podstawowe informacje Data utworzenia [DATE] 11:53 Status …" at bounding box center [670, 297] width 1340 height 595
click at [977, 46] on button "button" at bounding box center [984, 57] width 41 height 36
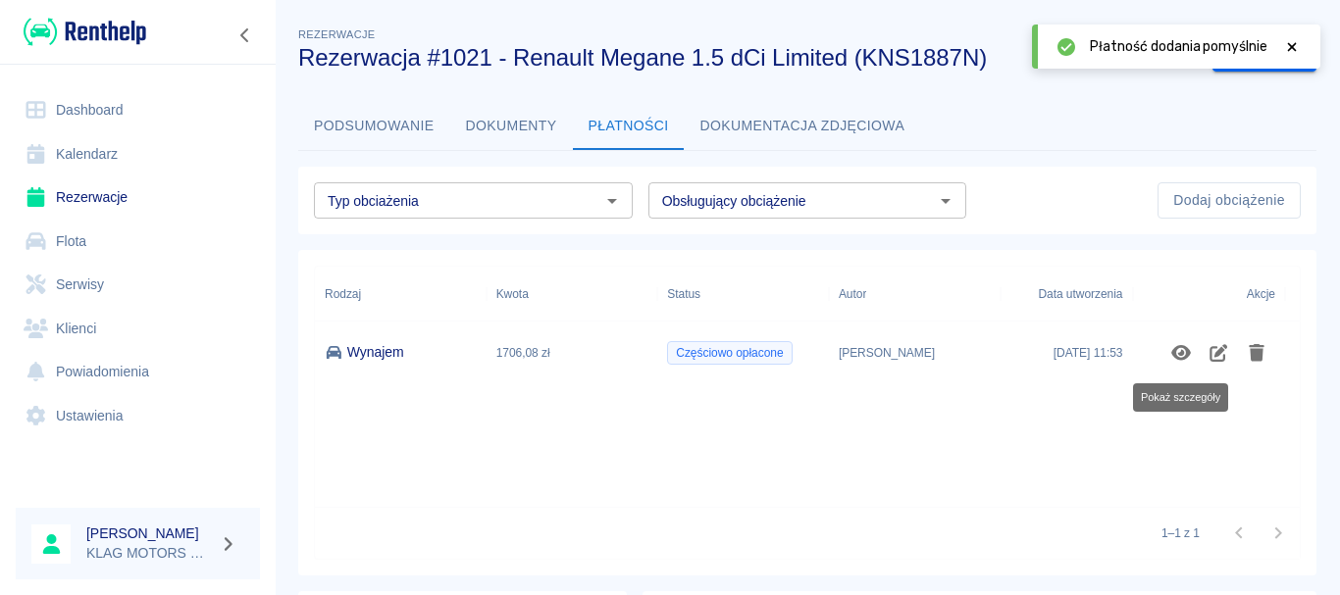
click at [348, 123] on button "Podsumowanie" at bounding box center [374, 126] width 152 height 47
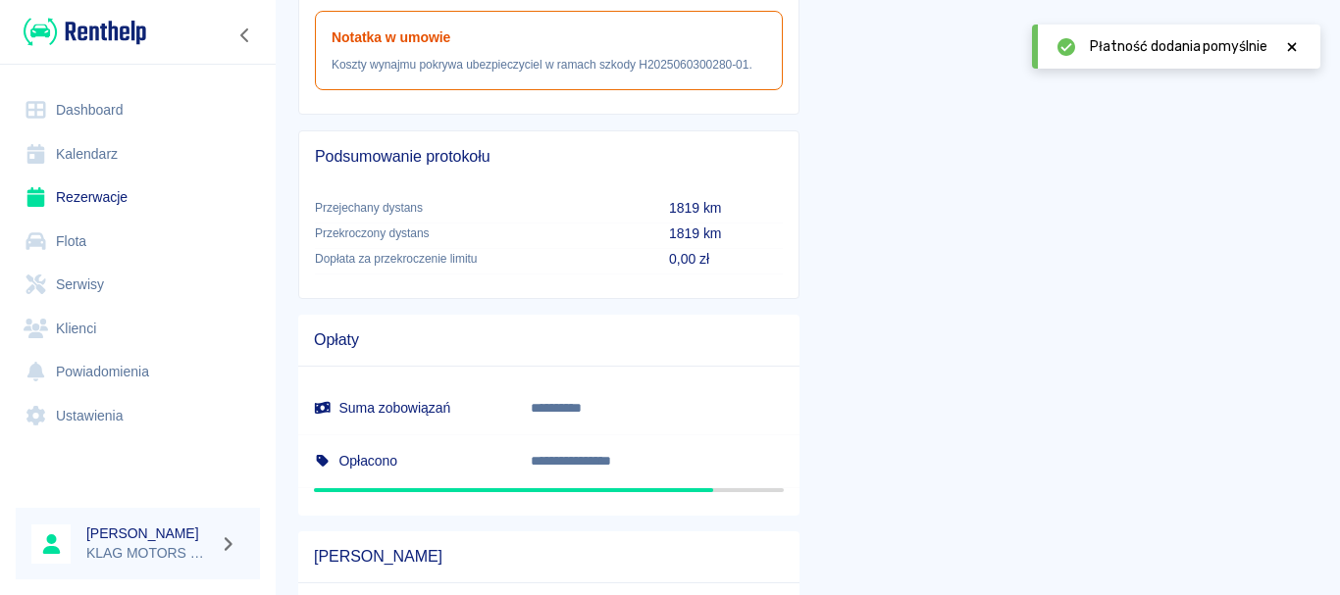
scroll to position [1091, 0]
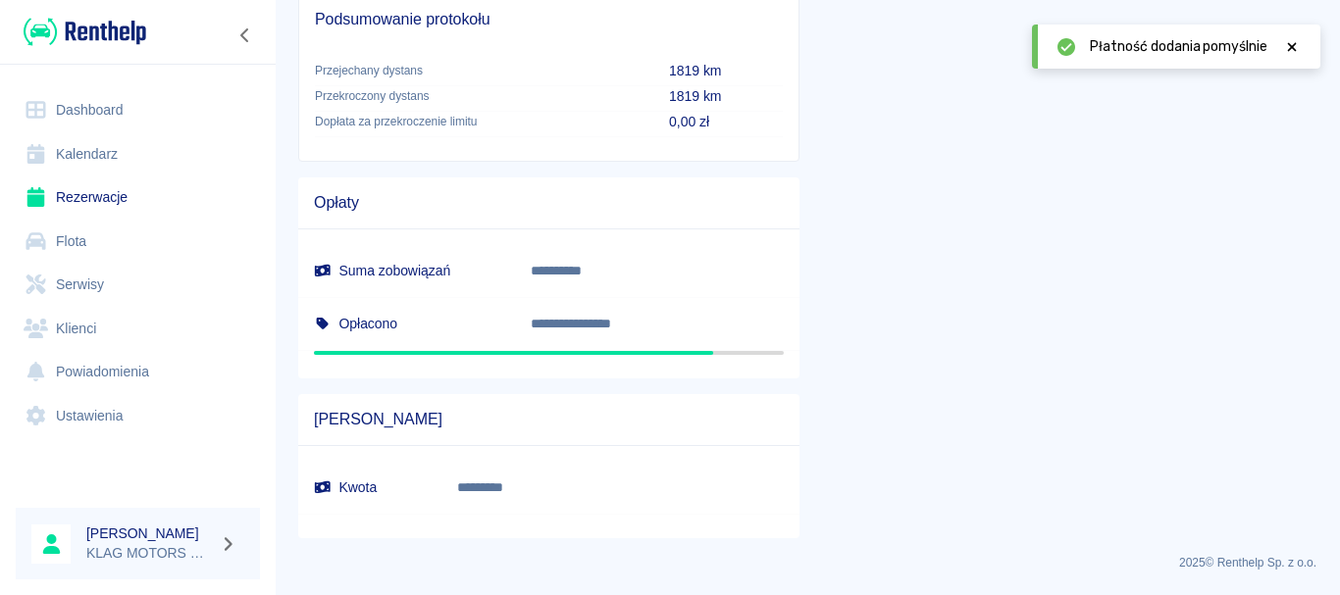
click at [178, 199] on link "Rezerwacje" at bounding box center [138, 198] width 244 height 44
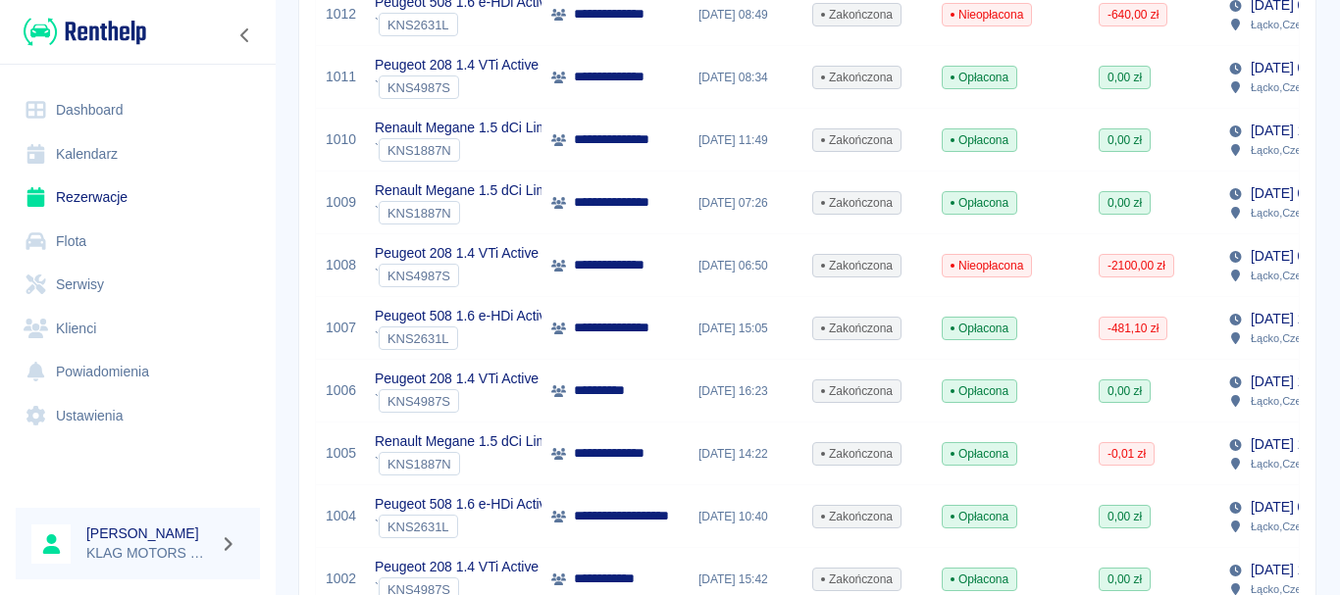
scroll to position [1290, 0]
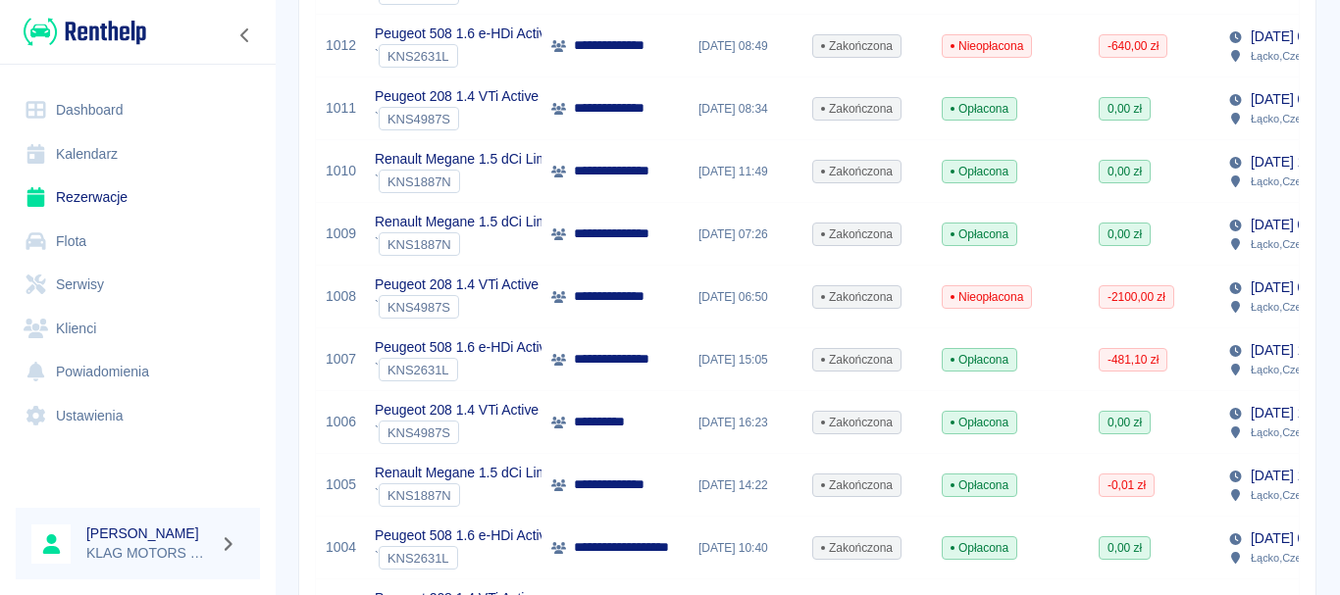
click at [505, 302] on div "` KNS4987S" at bounding box center [457, 307] width 164 height 24
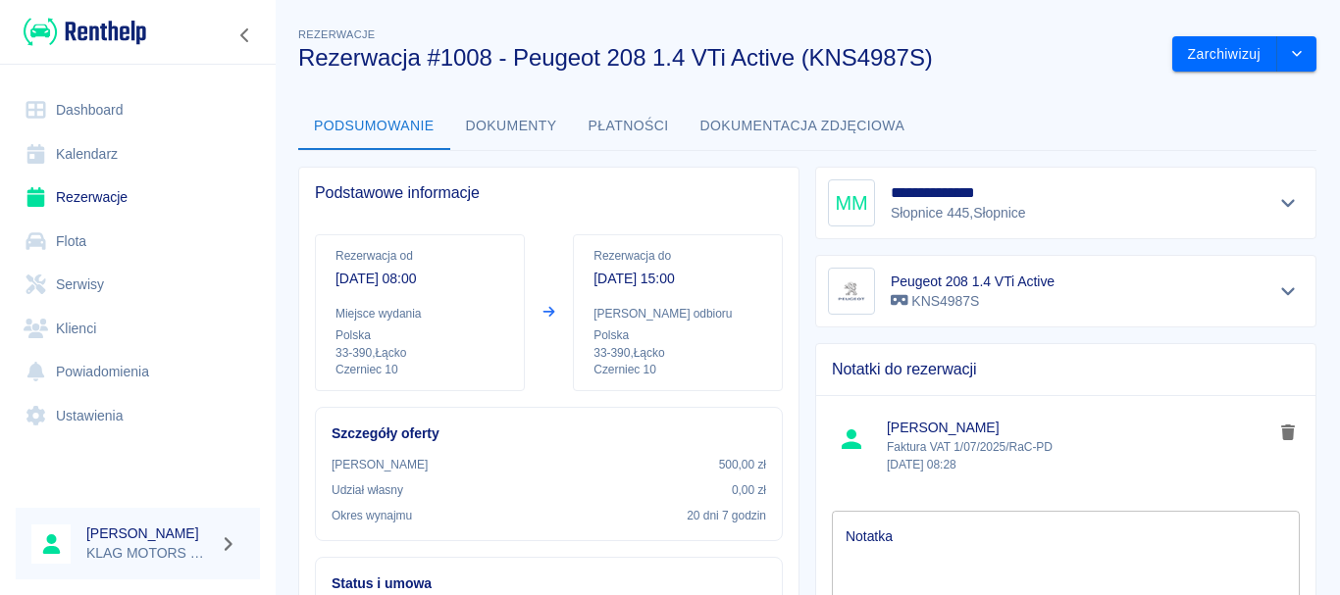
click at [111, 205] on link "Rezerwacje" at bounding box center [138, 198] width 244 height 44
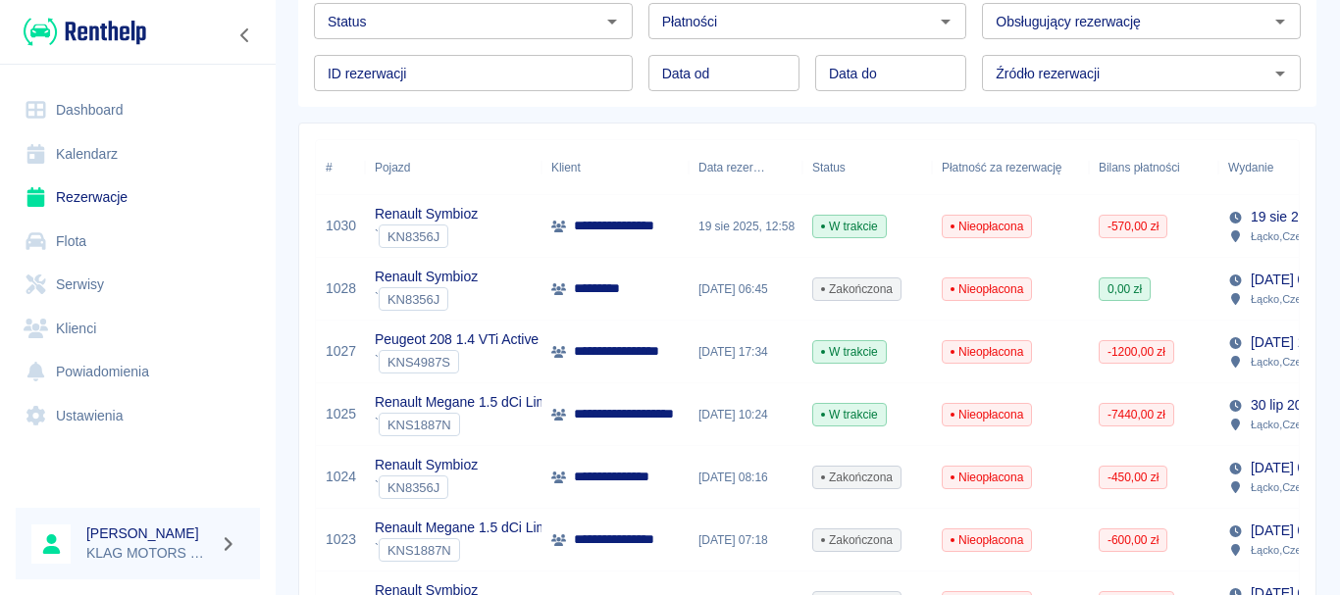
scroll to position [196, 0]
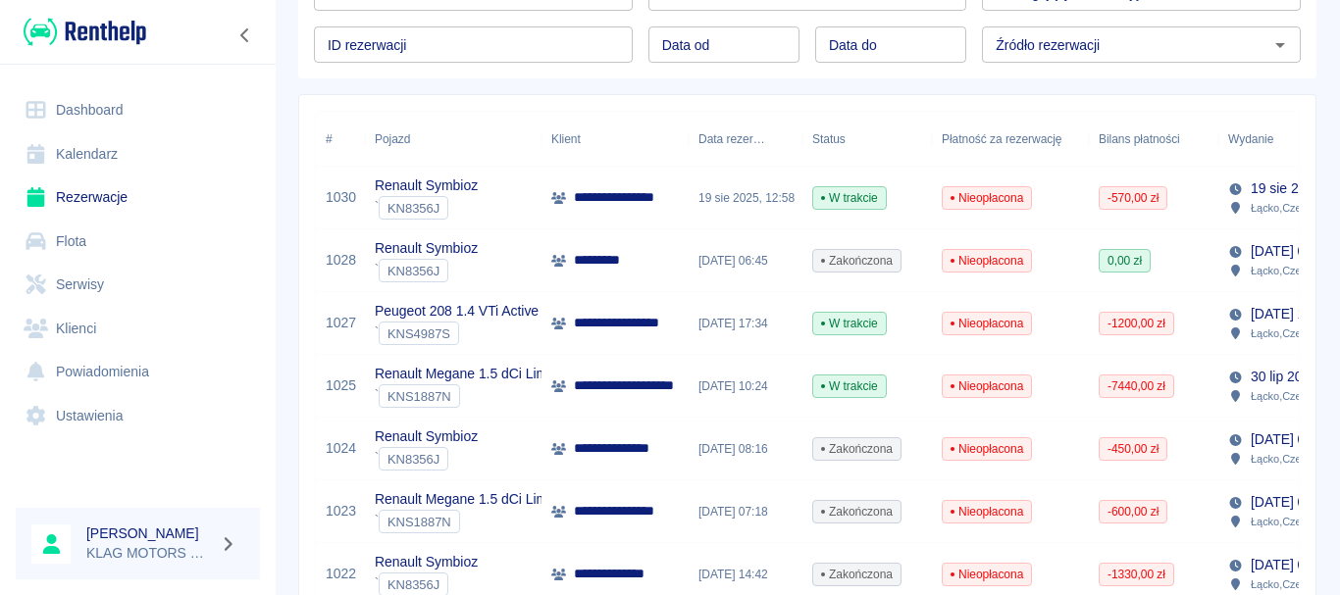
click at [1029, 261] on span "Nieopłacona" at bounding box center [987, 261] width 88 height 18
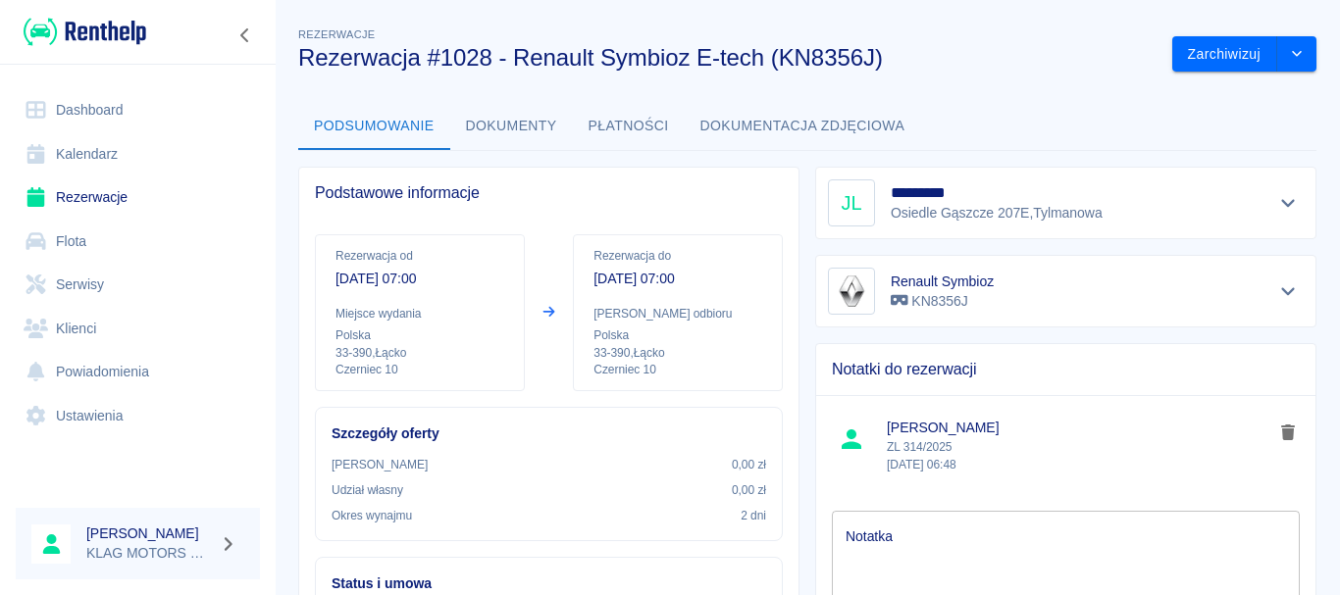
click at [612, 132] on button "Płatności" at bounding box center [629, 126] width 112 height 47
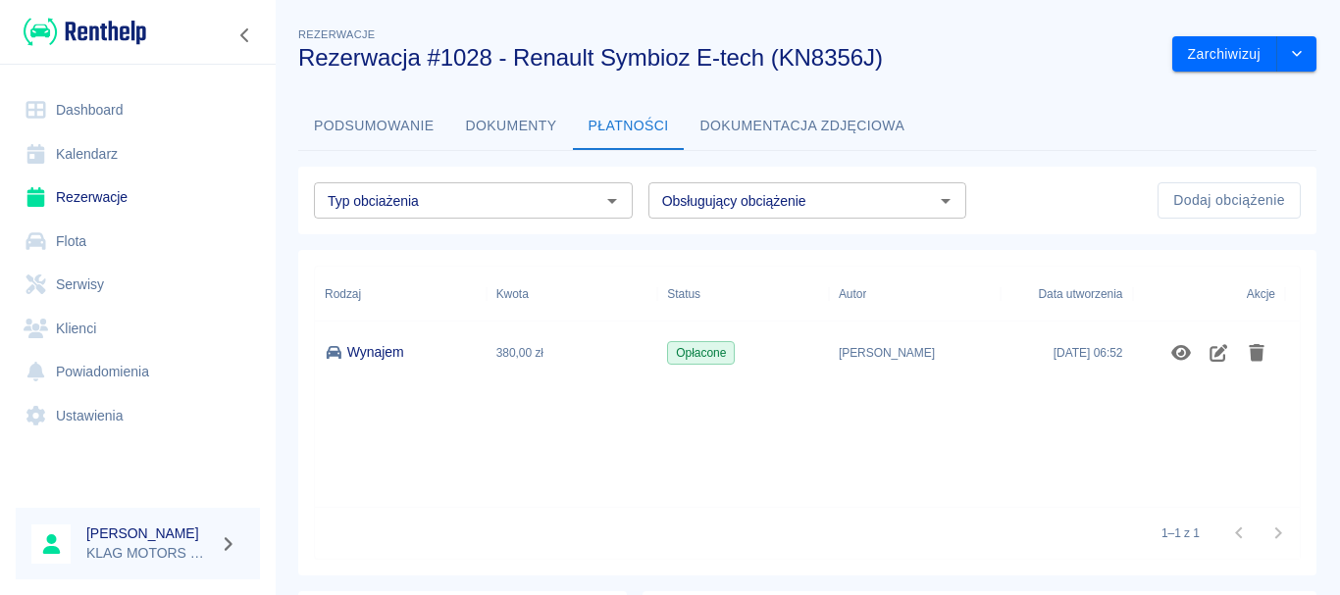
click at [355, 124] on button "Podsumowanie" at bounding box center [374, 126] width 152 height 47
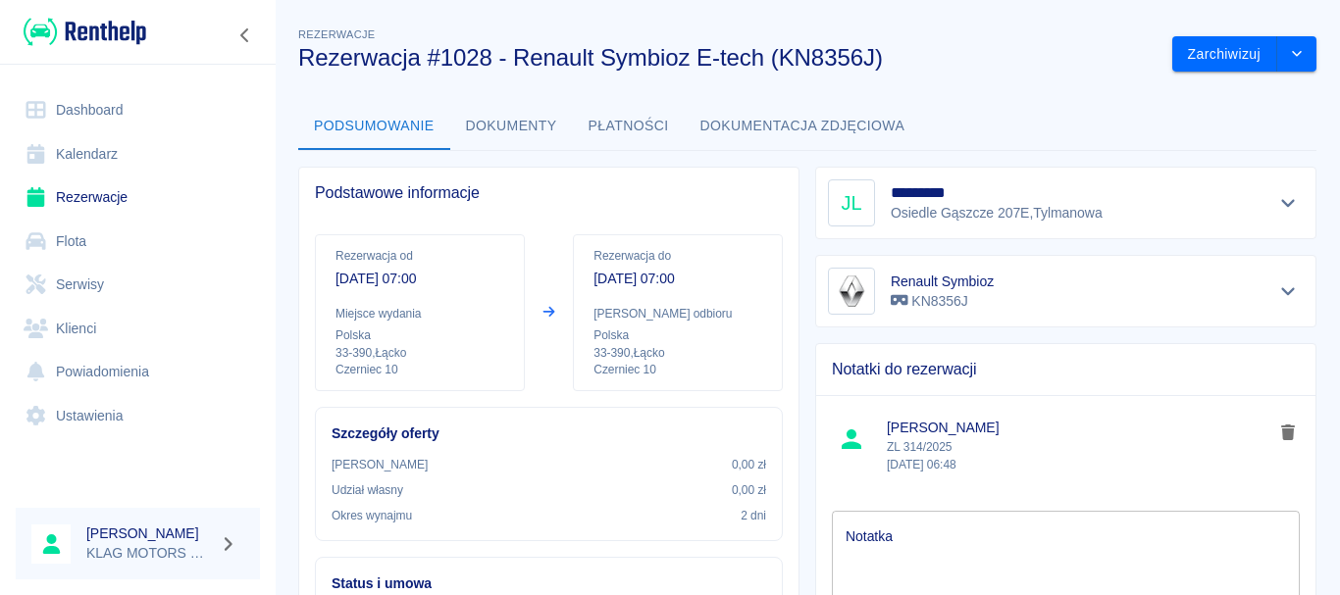
click at [614, 139] on button "Płatności" at bounding box center [629, 126] width 112 height 47
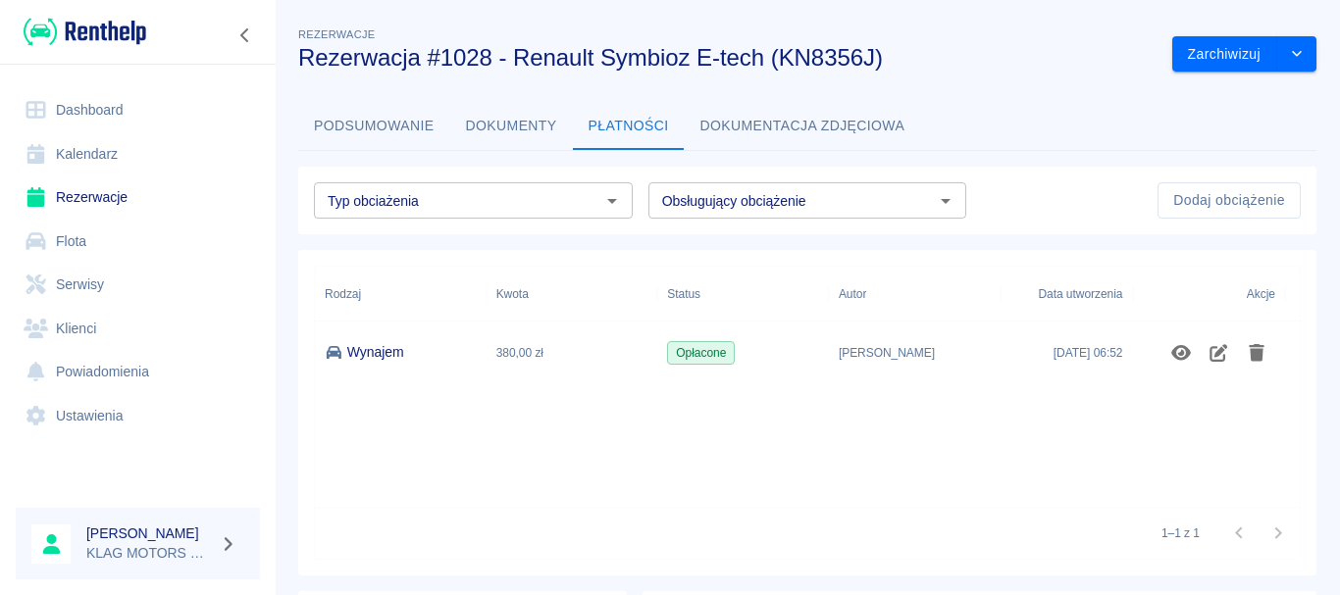
scroll to position [254, 0]
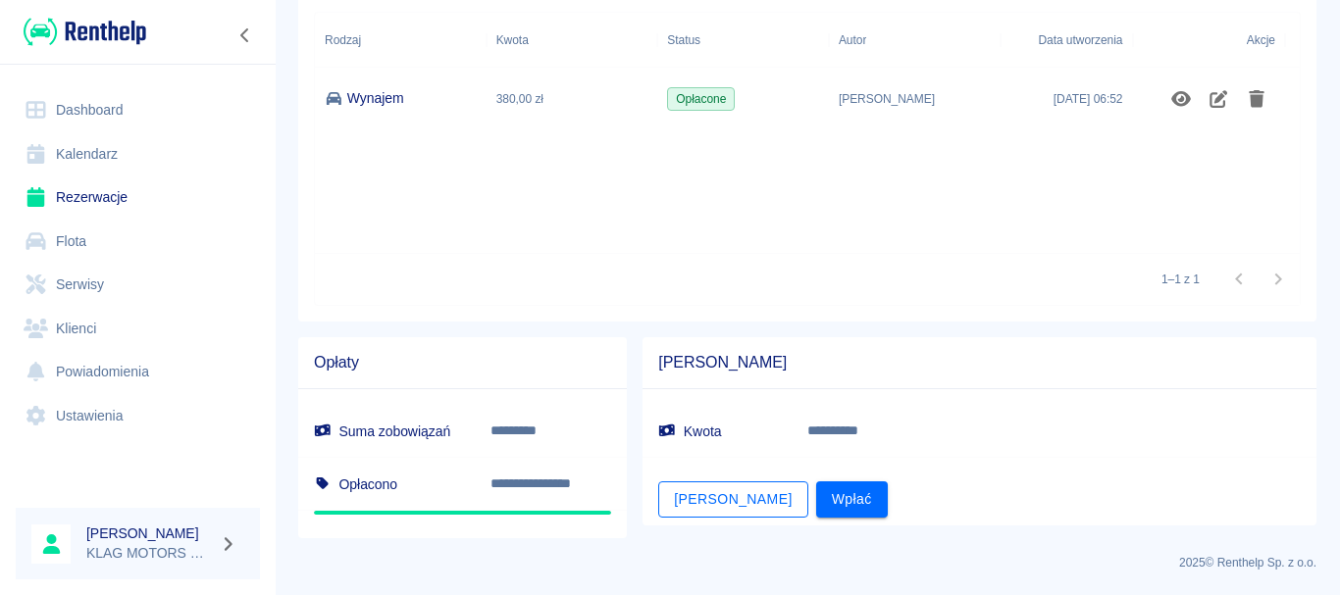
click at [687, 502] on button "[PERSON_NAME]" at bounding box center [732, 500] width 149 height 36
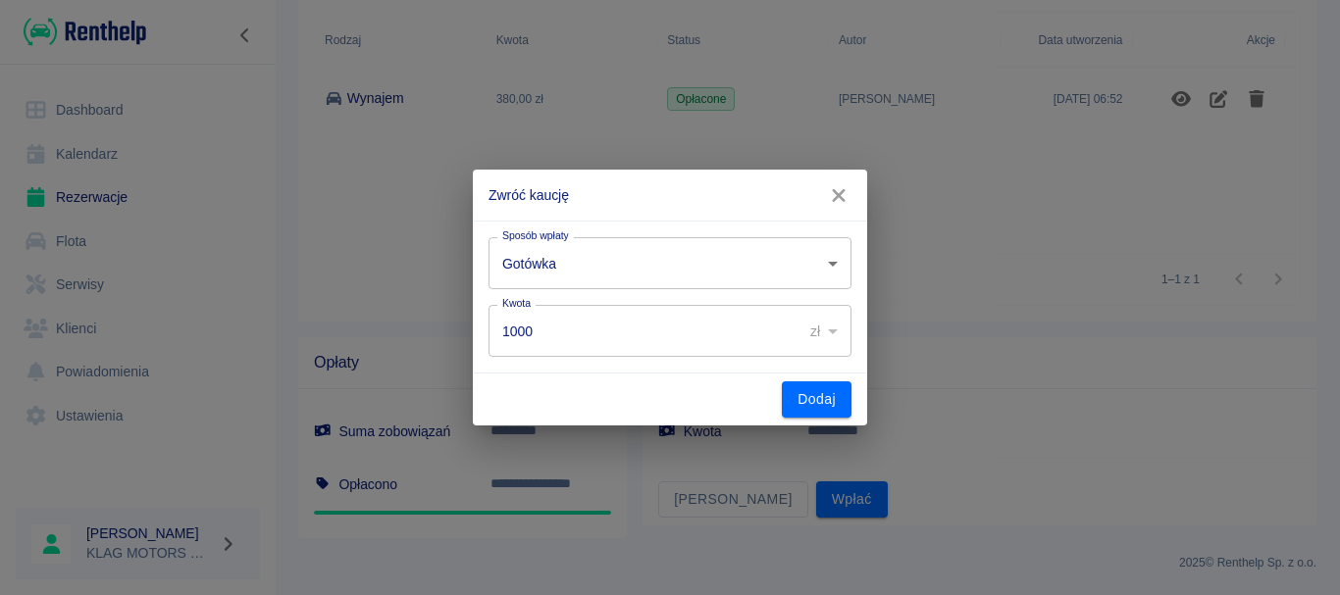
click at [834, 200] on icon "button" at bounding box center [838, 195] width 25 height 21
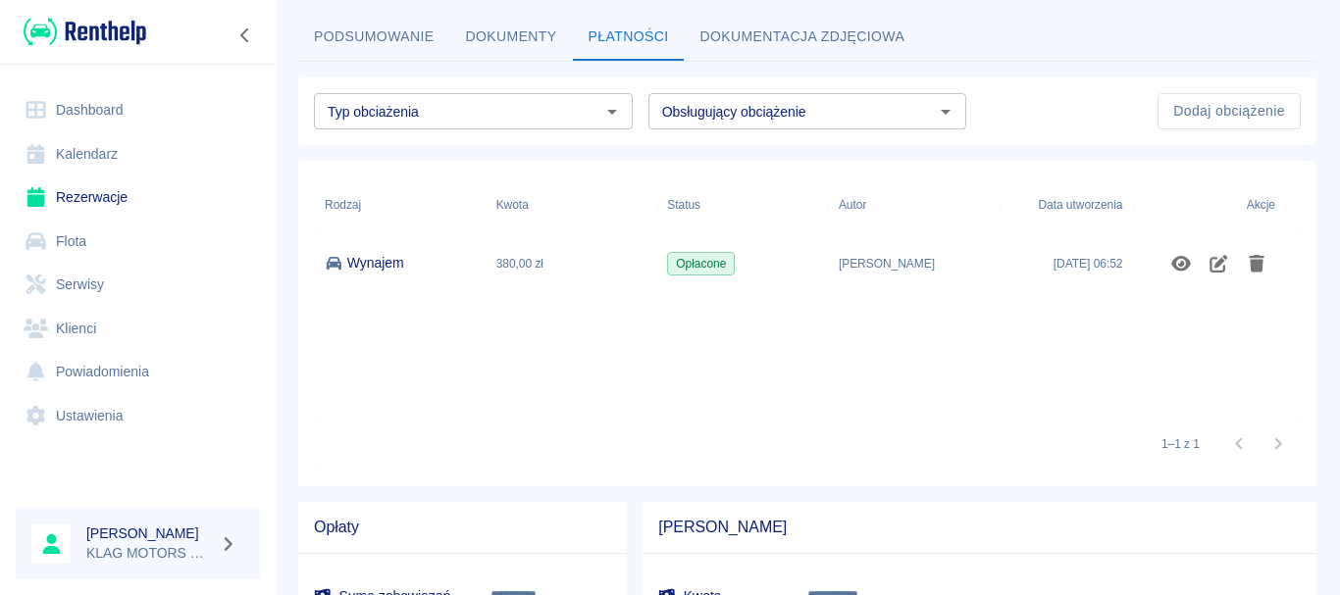
scroll to position [0, 0]
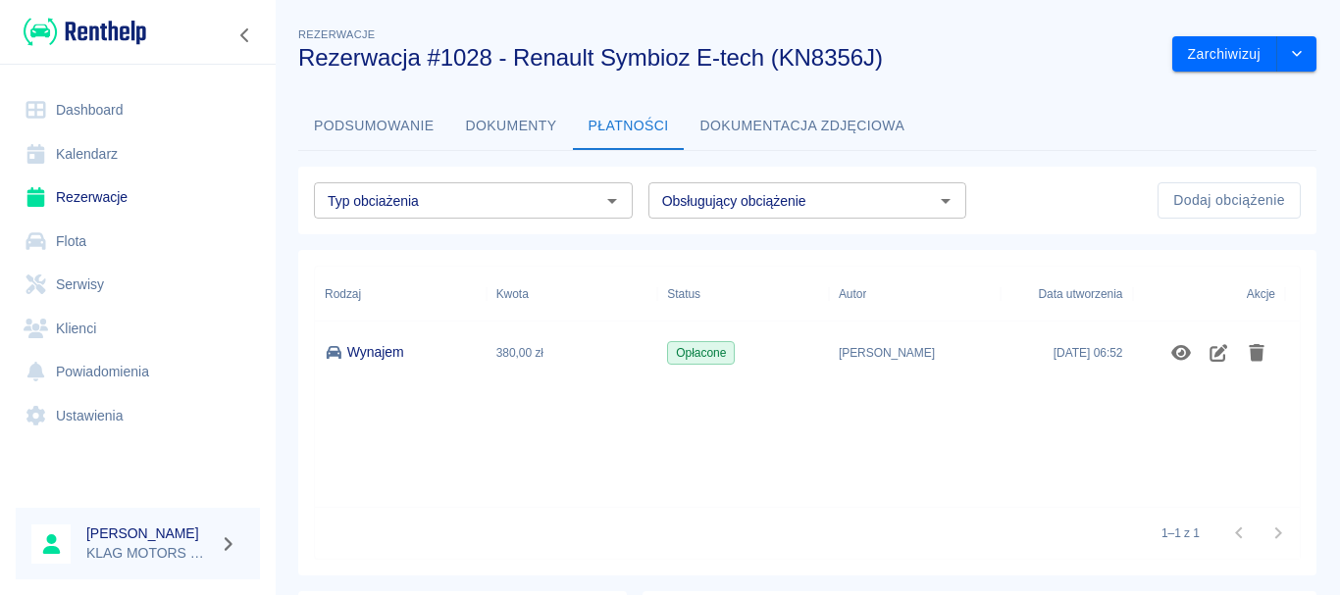
click at [353, 116] on button "Podsumowanie" at bounding box center [374, 126] width 152 height 47
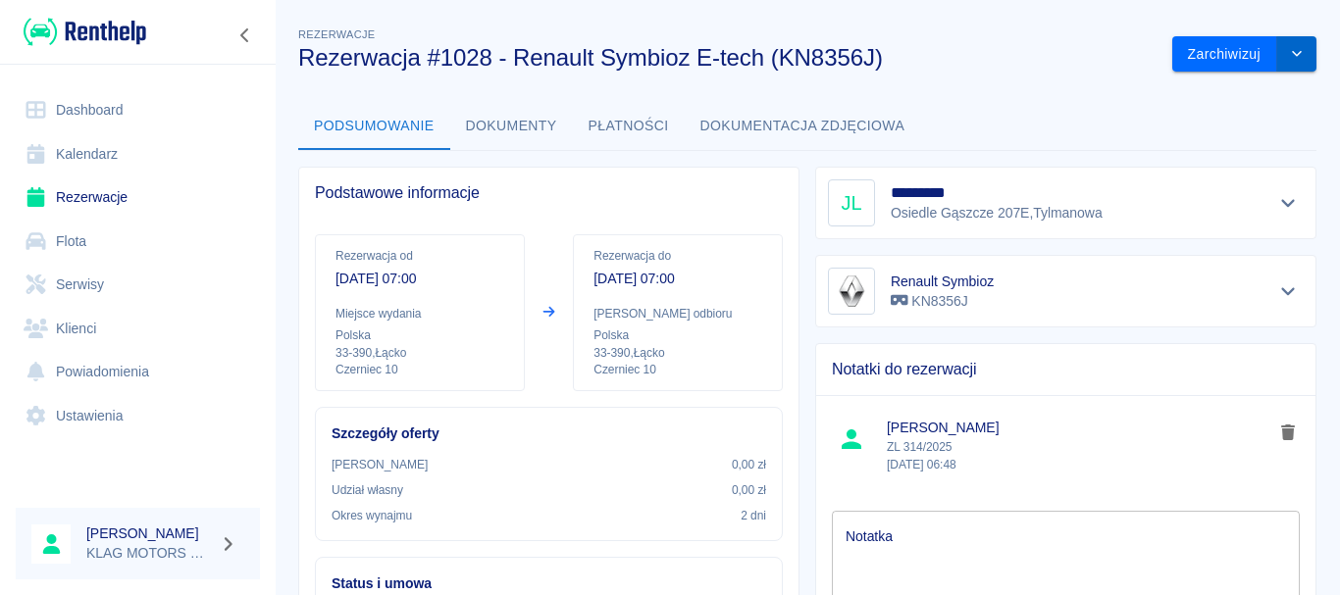
click at [1289, 54] on icon "drop-down" at bounding box center [1297, 53] width 16 height 13
click at [495, 129] on button "Dokumenty" at bounding box center [511, 126] width 123 height 47
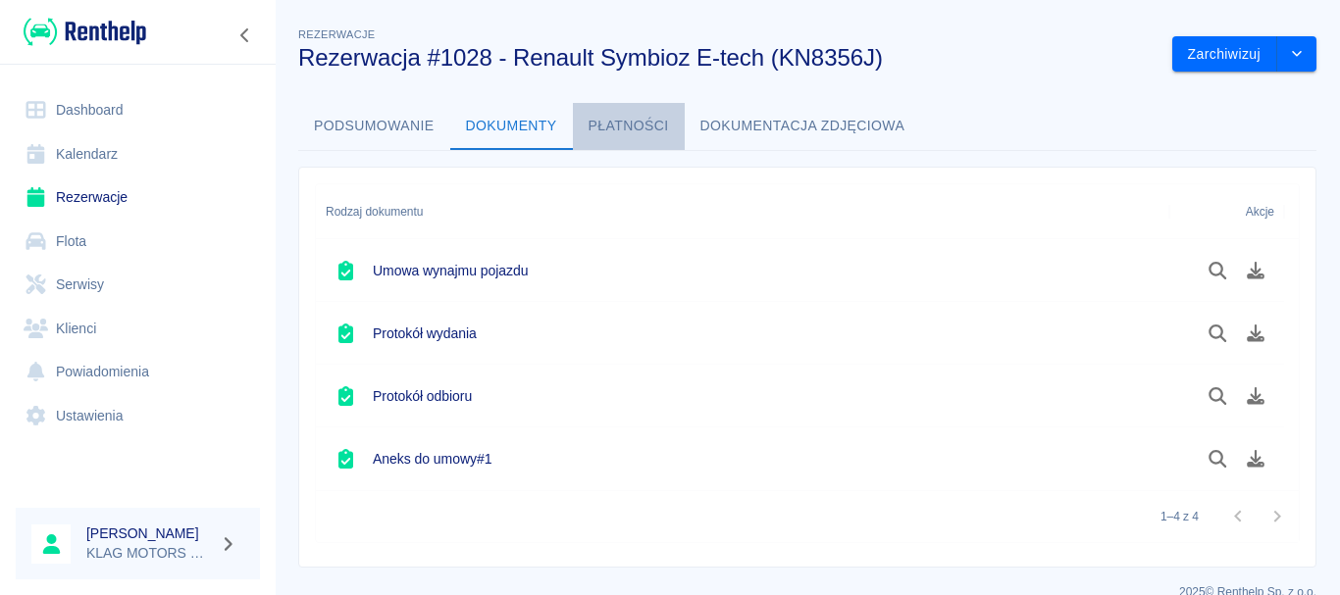
click at [629, 131] on button "Płatności" at bounding box center [629, 126] width 112 height 47
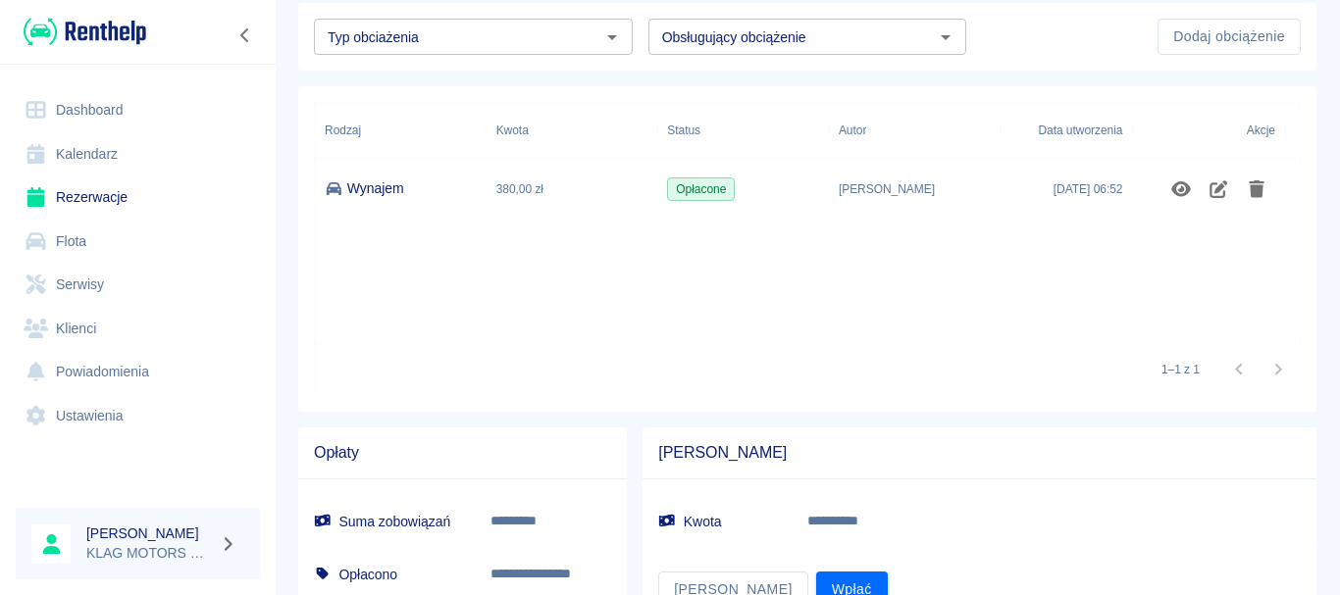
scroll to position [254, 0]
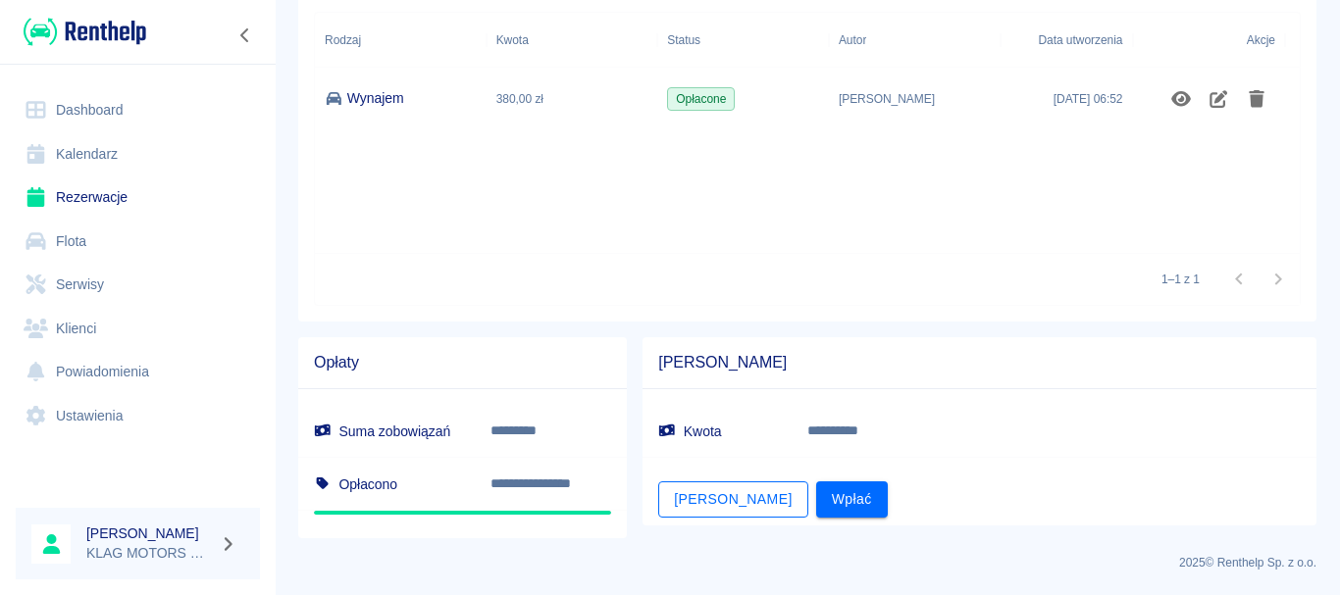
click at [696, 502] on button "[PERSON_NAME]" at bounding box center [732, 500] width 149 height 36
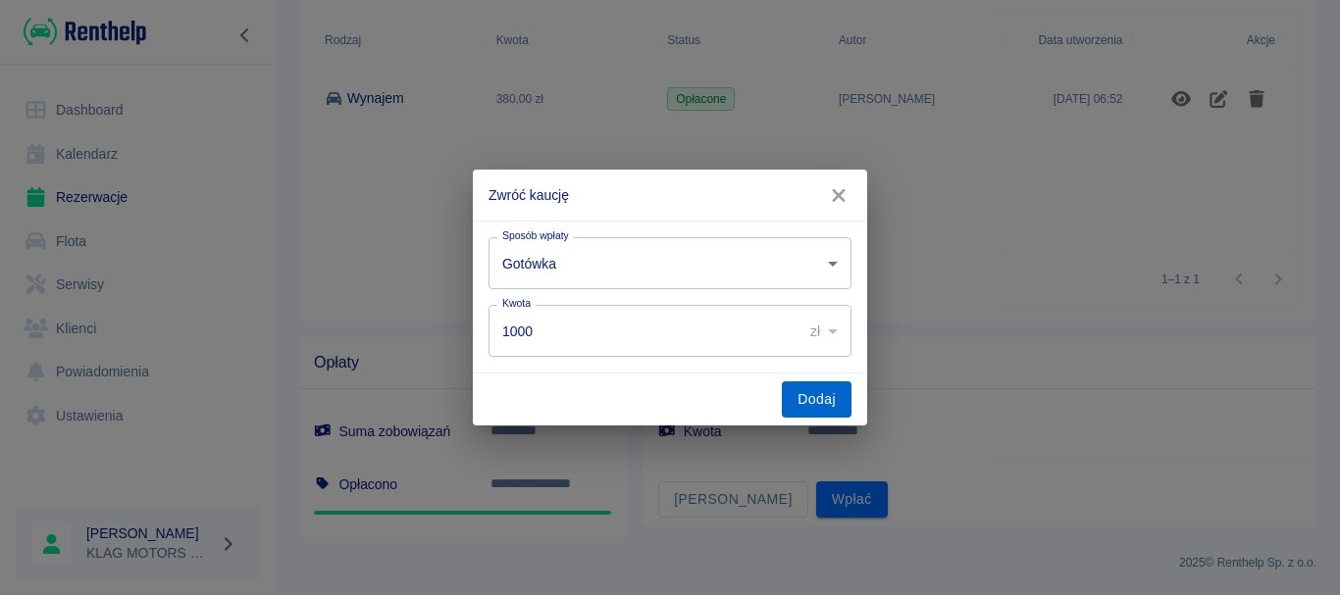
click at [821, 408] on button "Dodaj" at bounding box center [817, 400] width 70 height 36
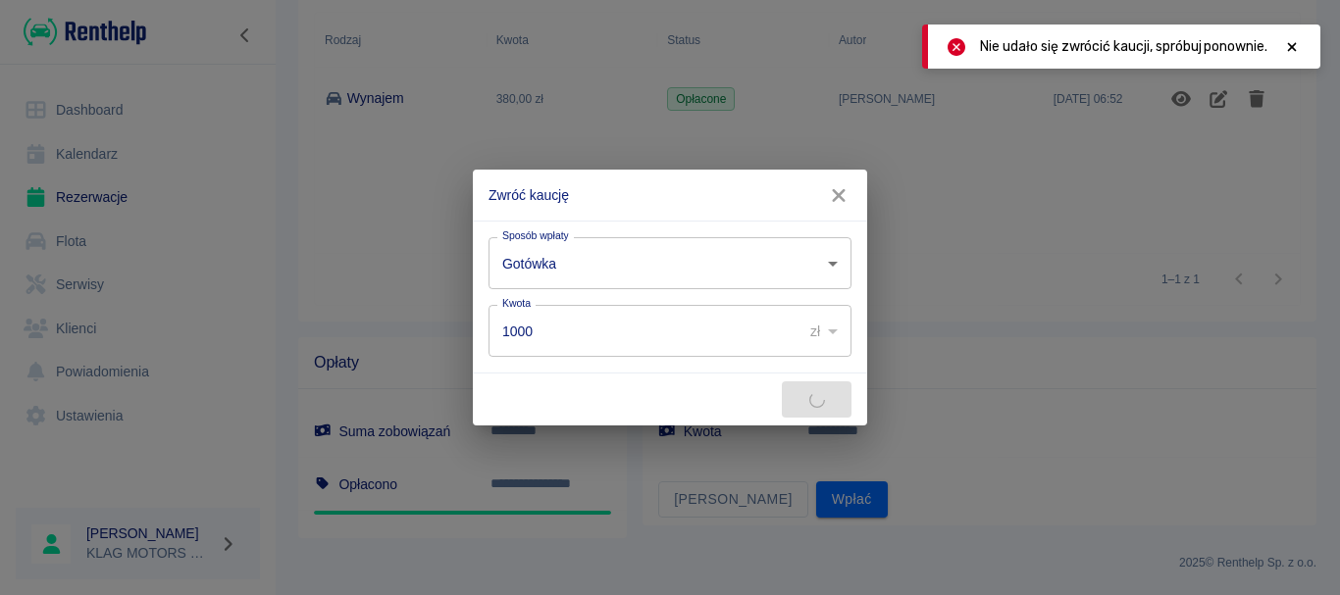
click at [841, 203] on icon "button" at bounding box center [838, 195] width 25 height 21
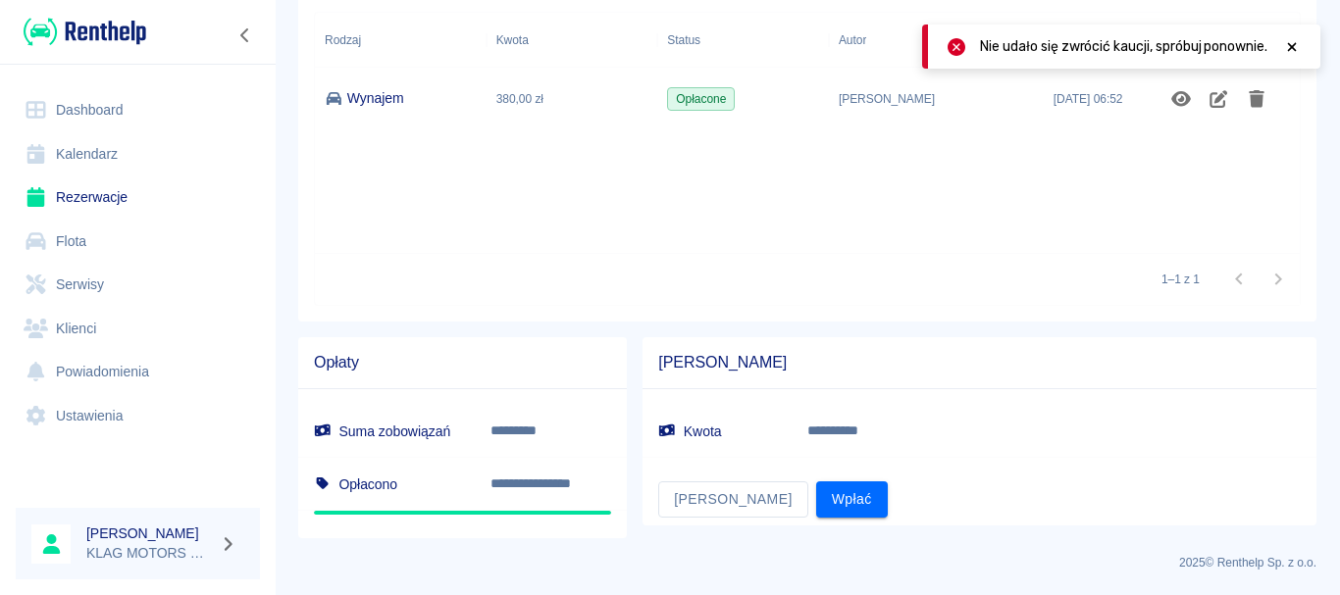
click at [702, 422] on h6 "Kwota" at bounding box center [717, 432] width 118 height 20
click at [1004, 436] on p "**********" at bounding box center [957, 431] width 300 height 21
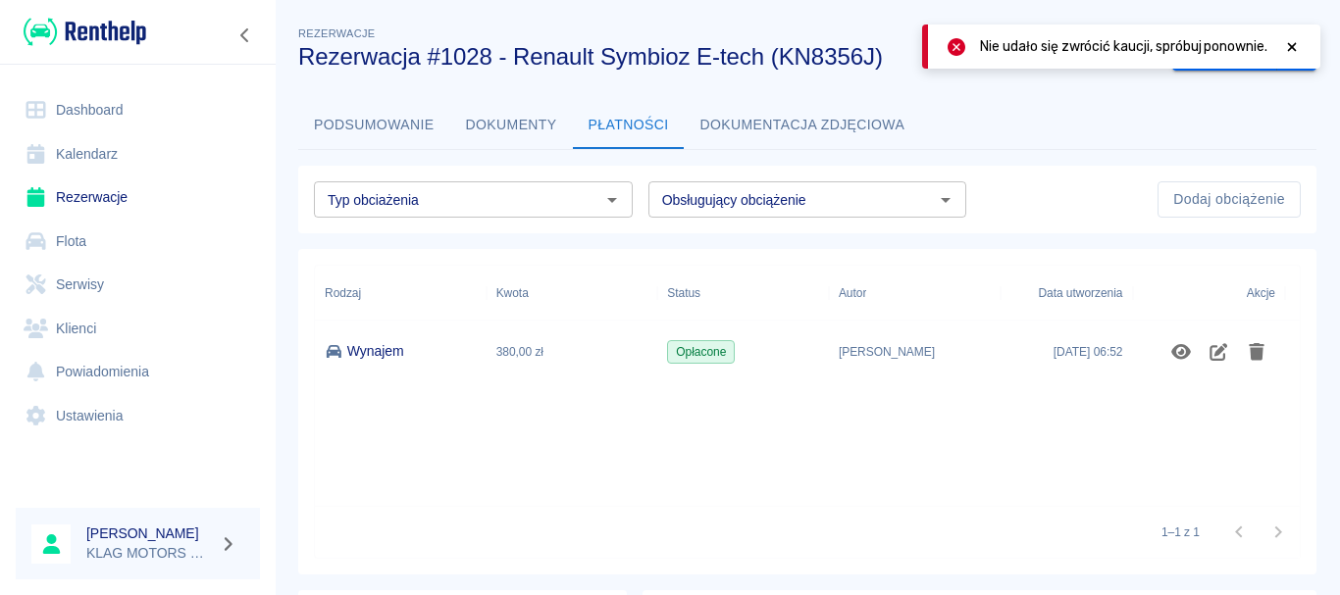
scroll to position [0, 0]
click at [1294, 47] on icon at bounding box center [1292, 47] width 18 height 14
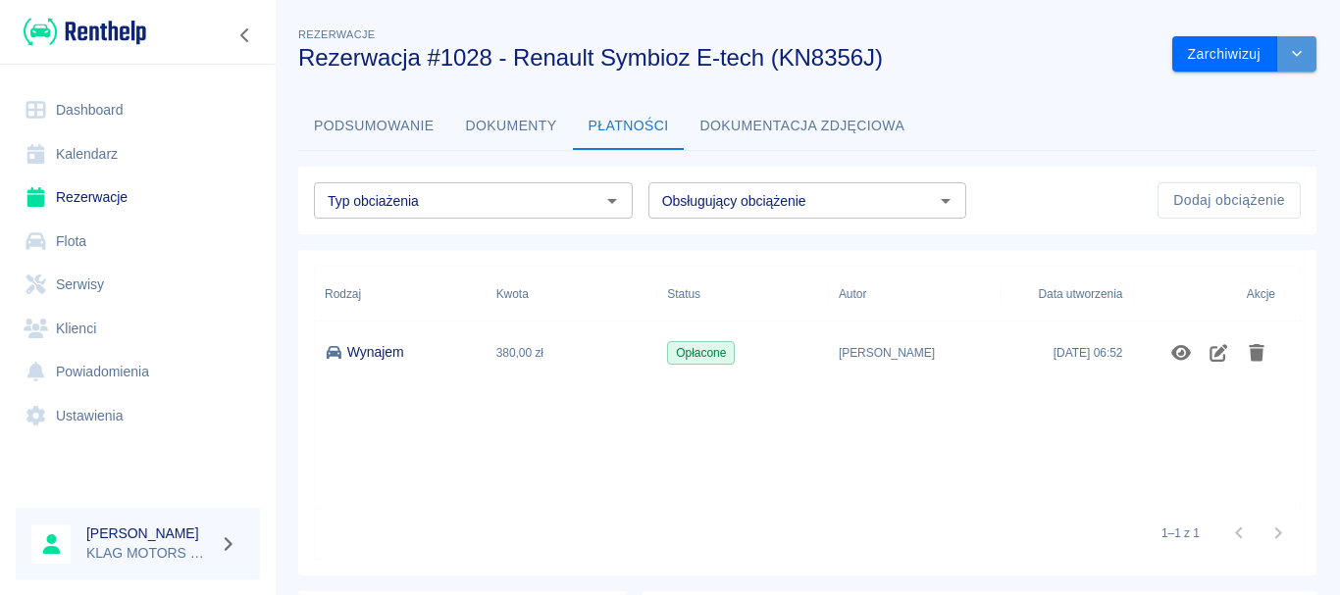
click at [1290, 55] on icon "drop-down" at bounding box center [1297, 53] width 16 height 13
click at [1241, 96] on li "Oznacz jako opłacona" at bounding box center [1230, 95] width 166 height 32
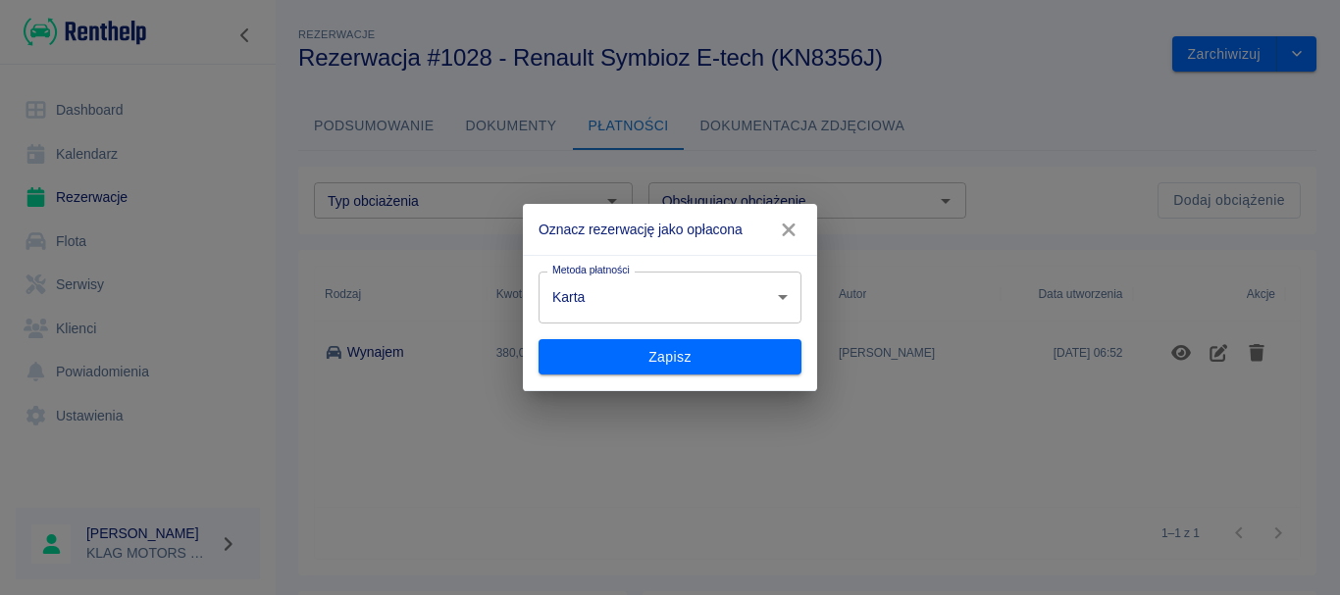
click at [680, 308] on body "**********" at bounding box center [670, 297] width 1340 height 595
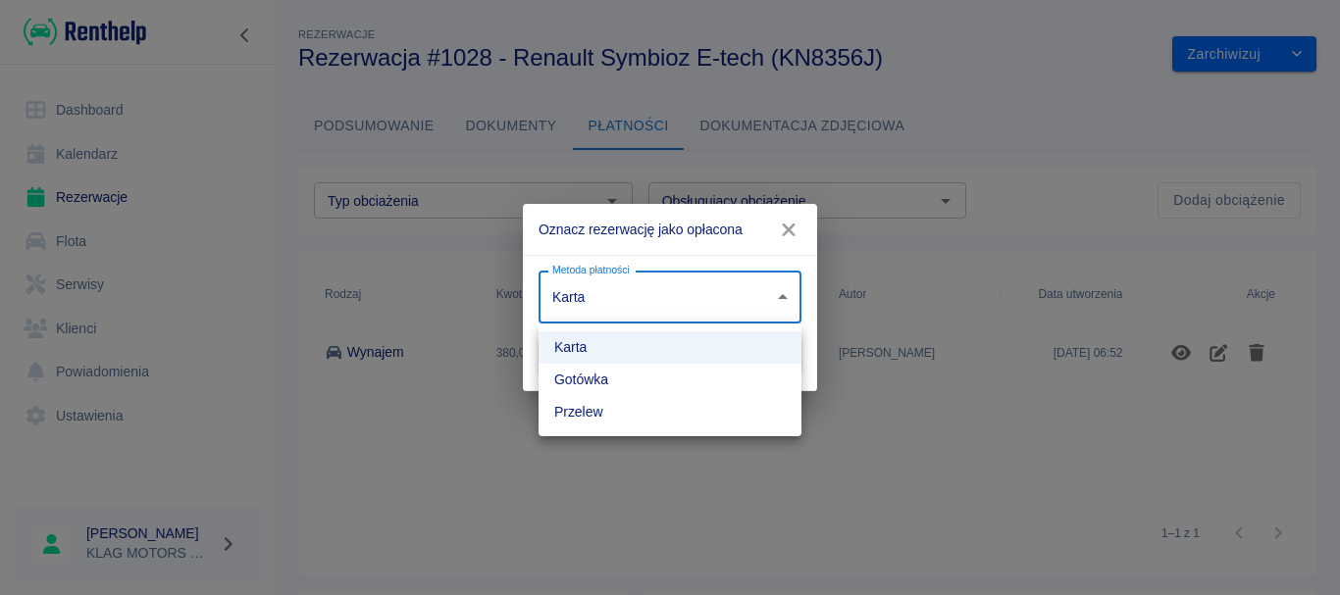
click at [607, 373] on li "Gotówka" at bounding box center [669, 380] width 263 height 32
type input "cash"
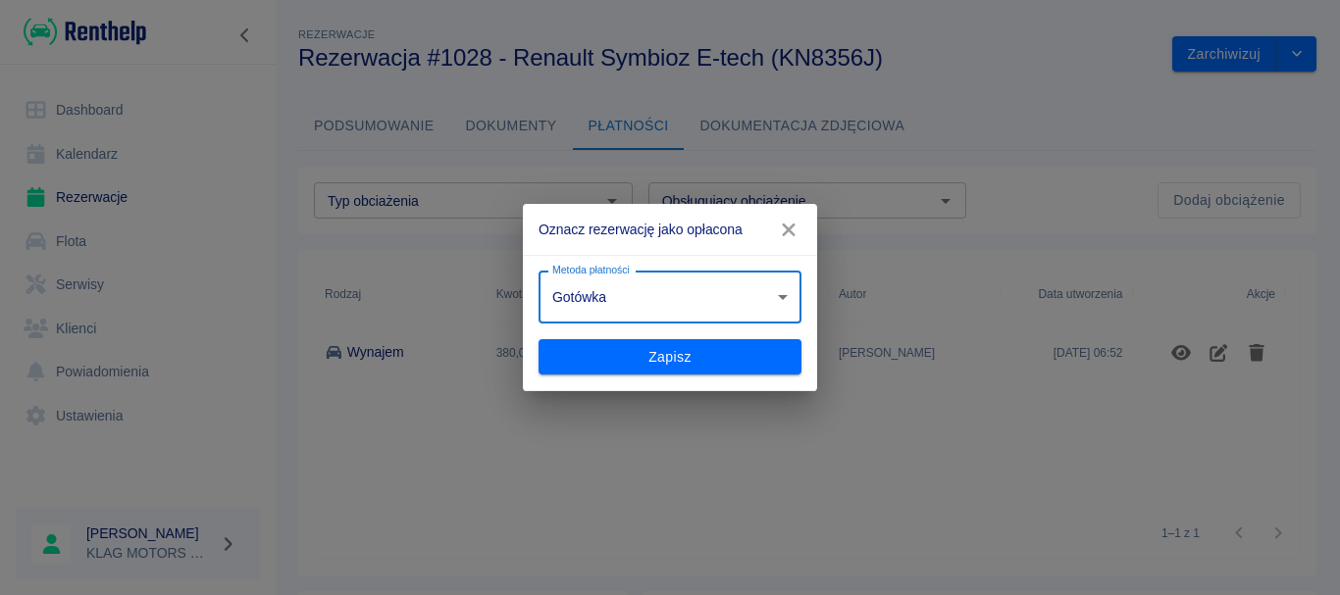
click at [622, 355] on button "Zapisz" at bounding box center [669, 357] width 263 height 36
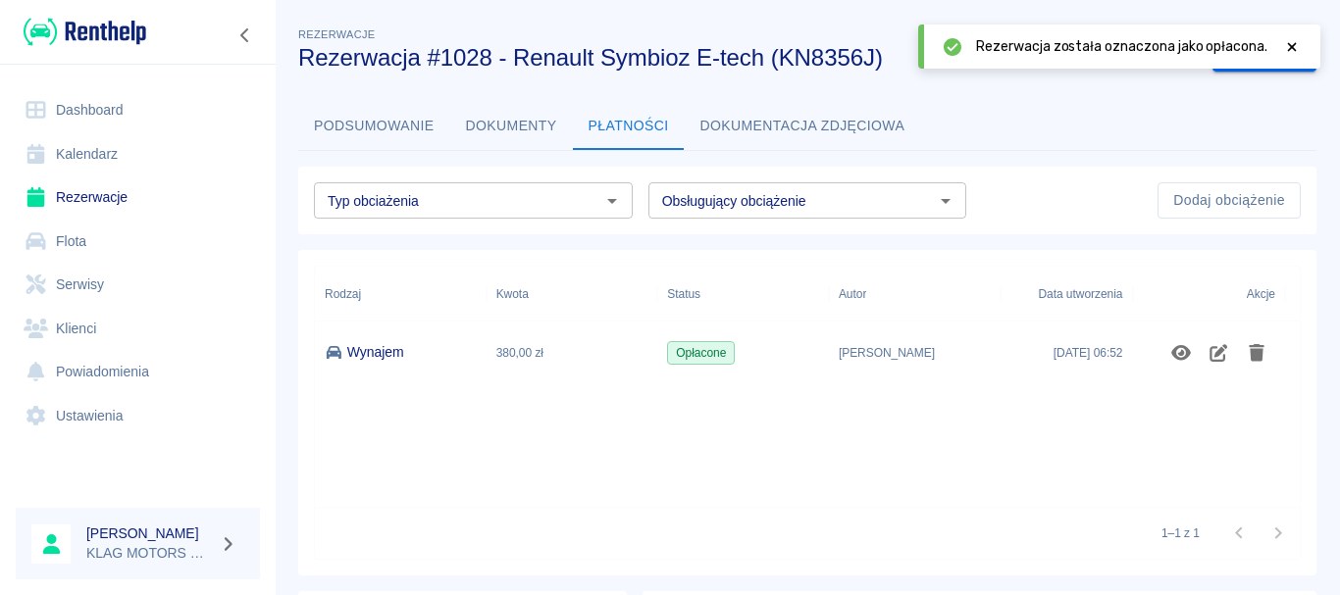
click at [171, 193] on link "Rezerwacje" at bounding box center [138, 198] width 244 height 44
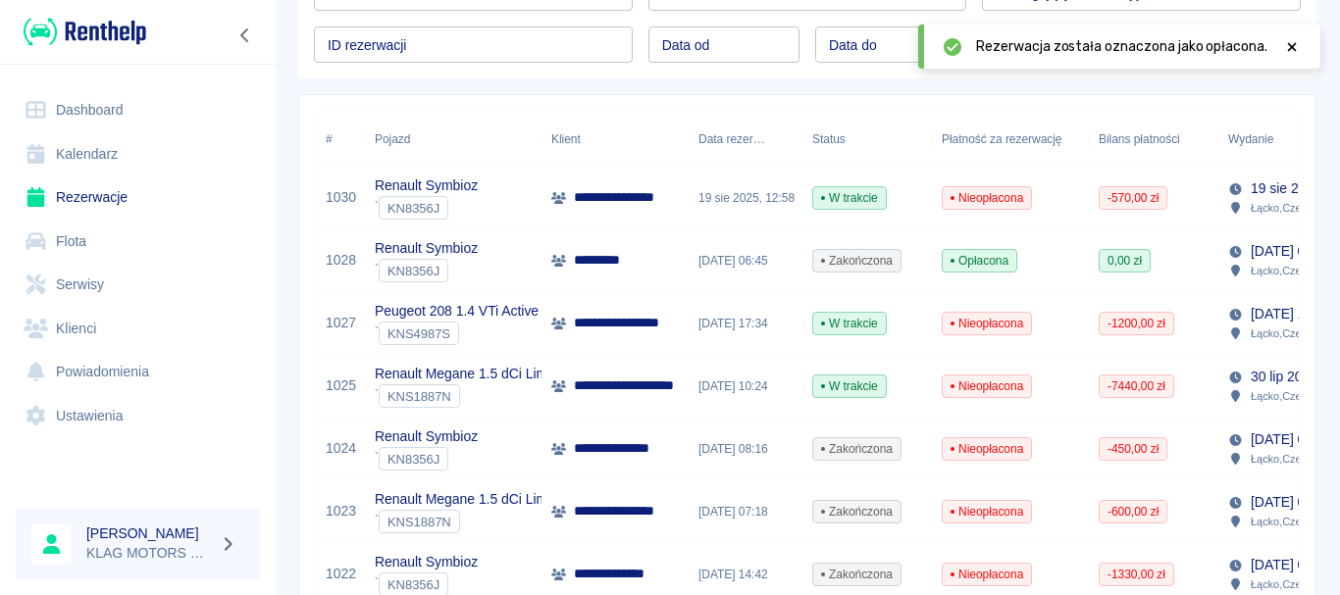
scroll to position [294, 0]
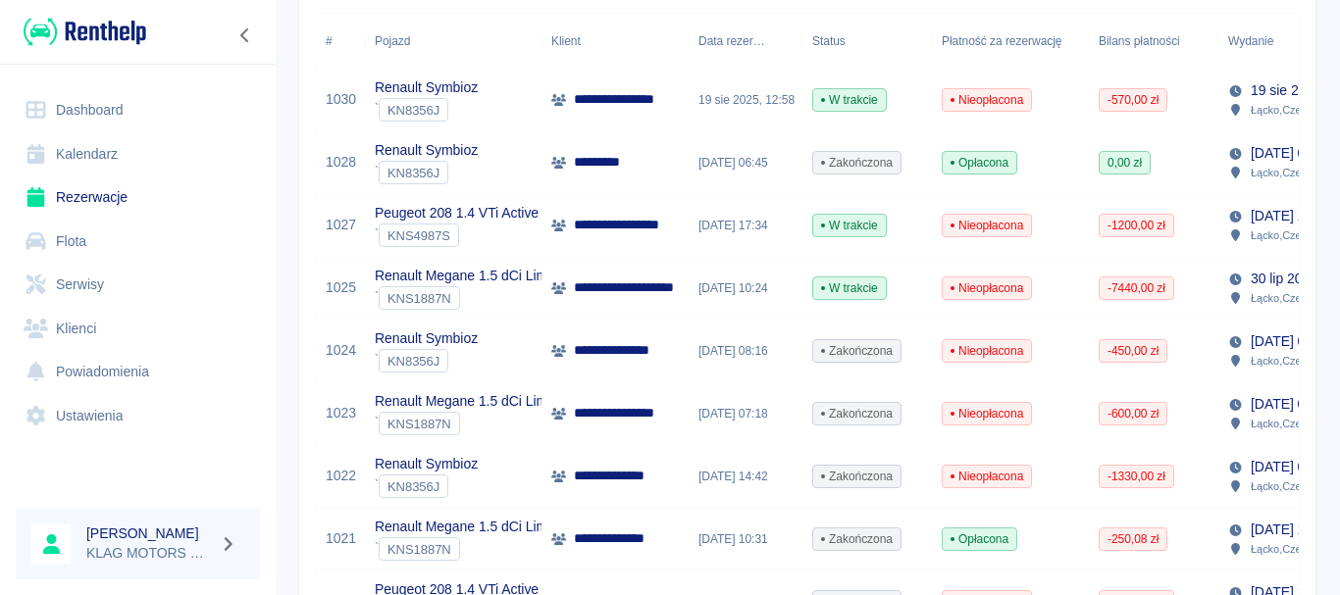
click at [502, 348] on div "Renault Symbioz ` KN8356J" at bounding box center [453, 351] width 177 height 63
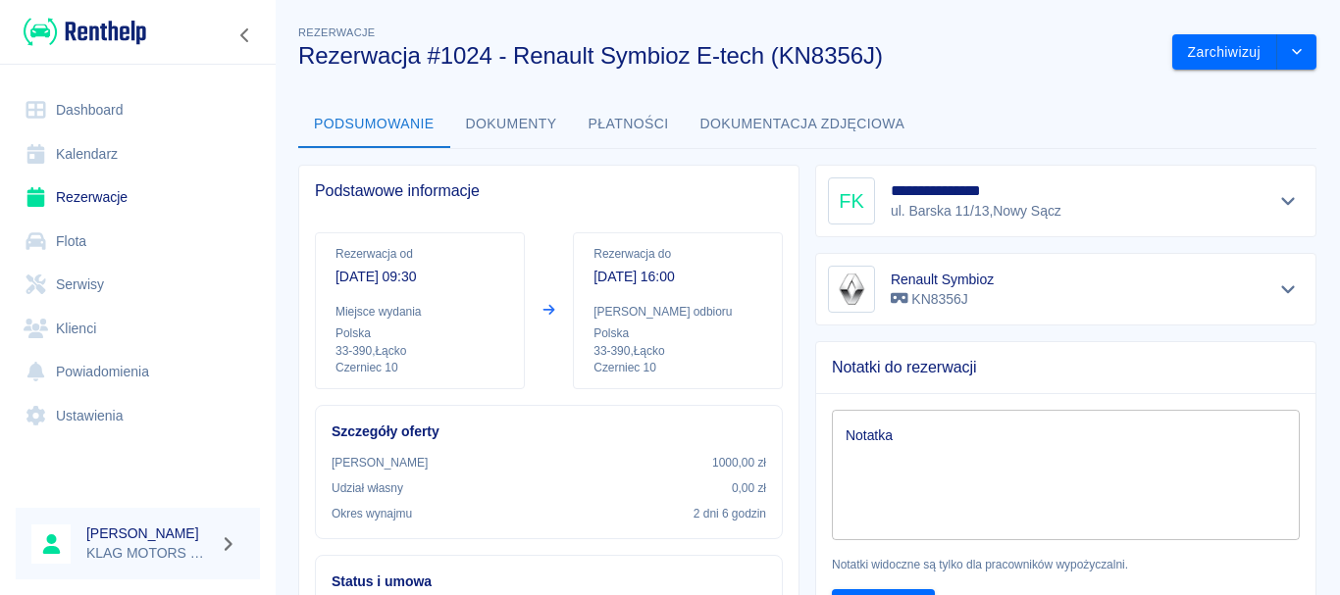
scroll to position [98, 0]
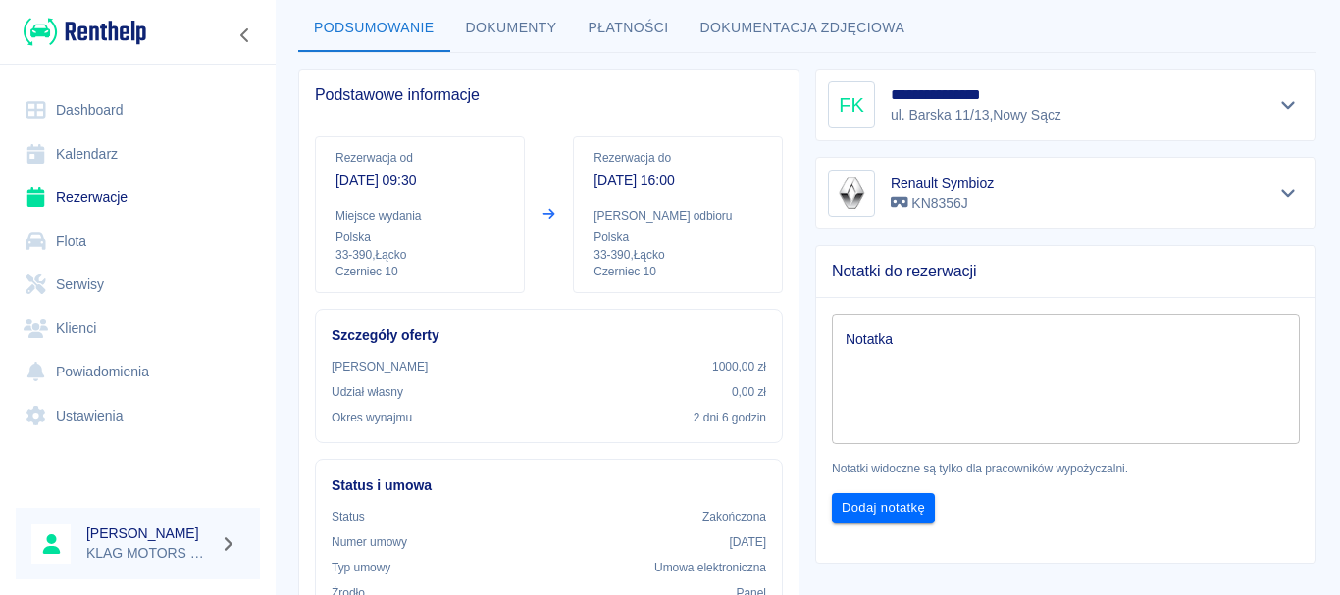
click at [627, 34] on button "Płatności" at bounding box center [629, 28] width 112 height 47
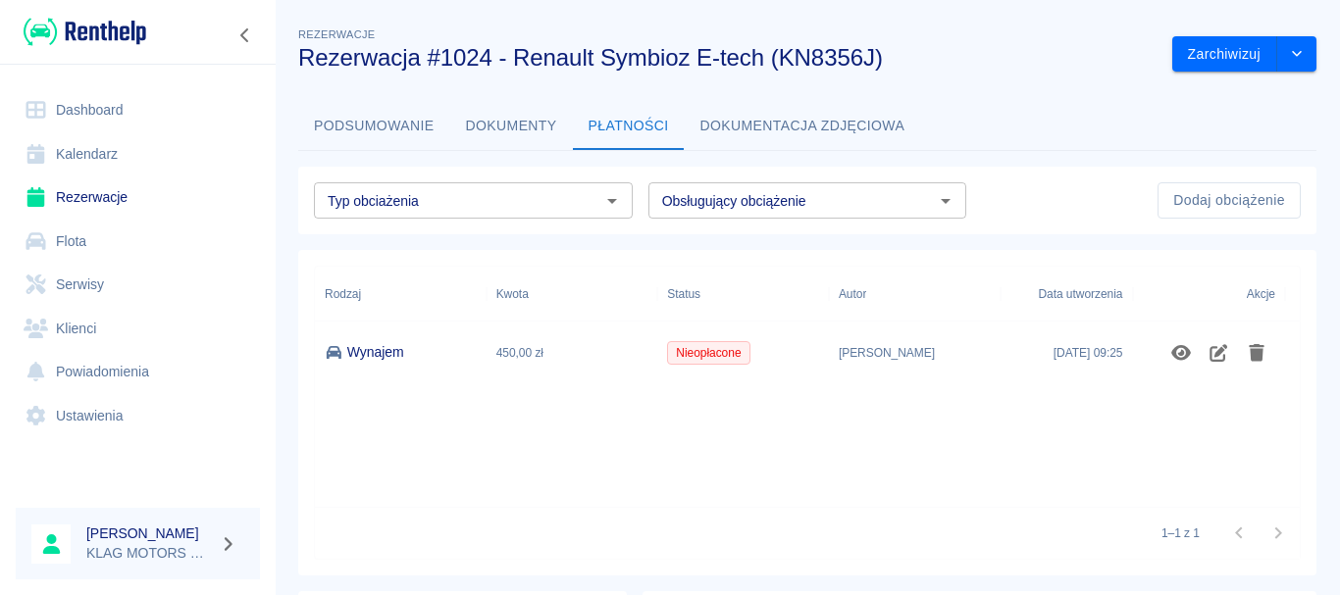
click at [142, 200] on link "Rezerwacje" at bounding box center [138, 198] width 244 height 44
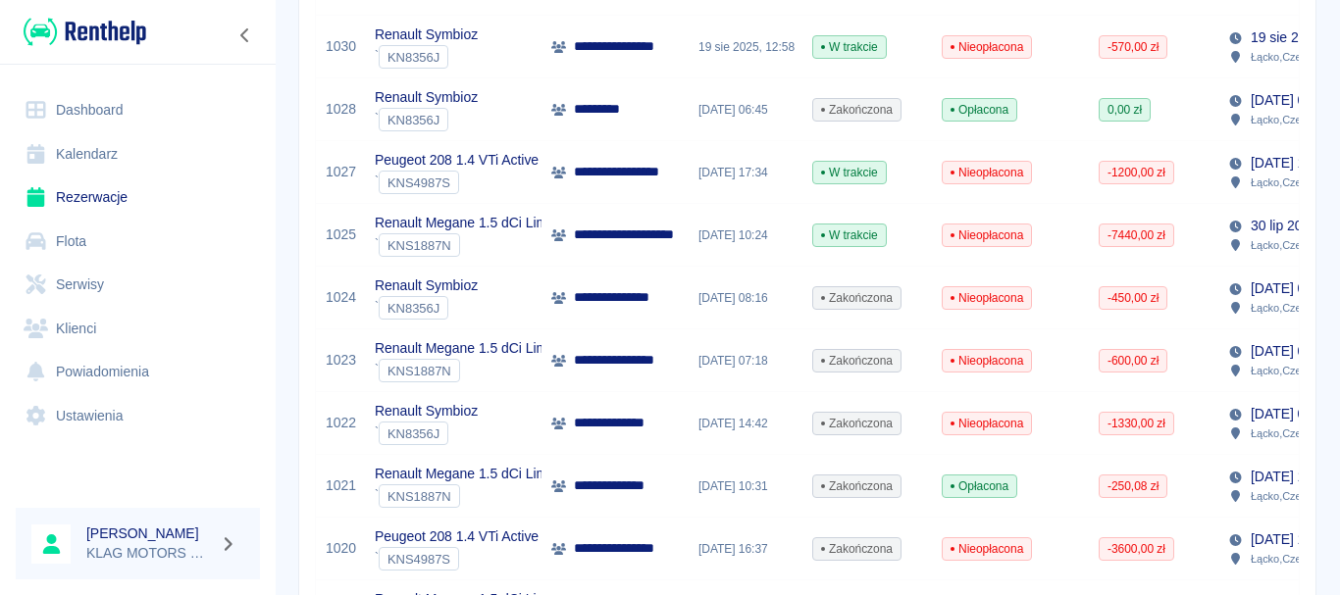
scroll to position [392, 0]
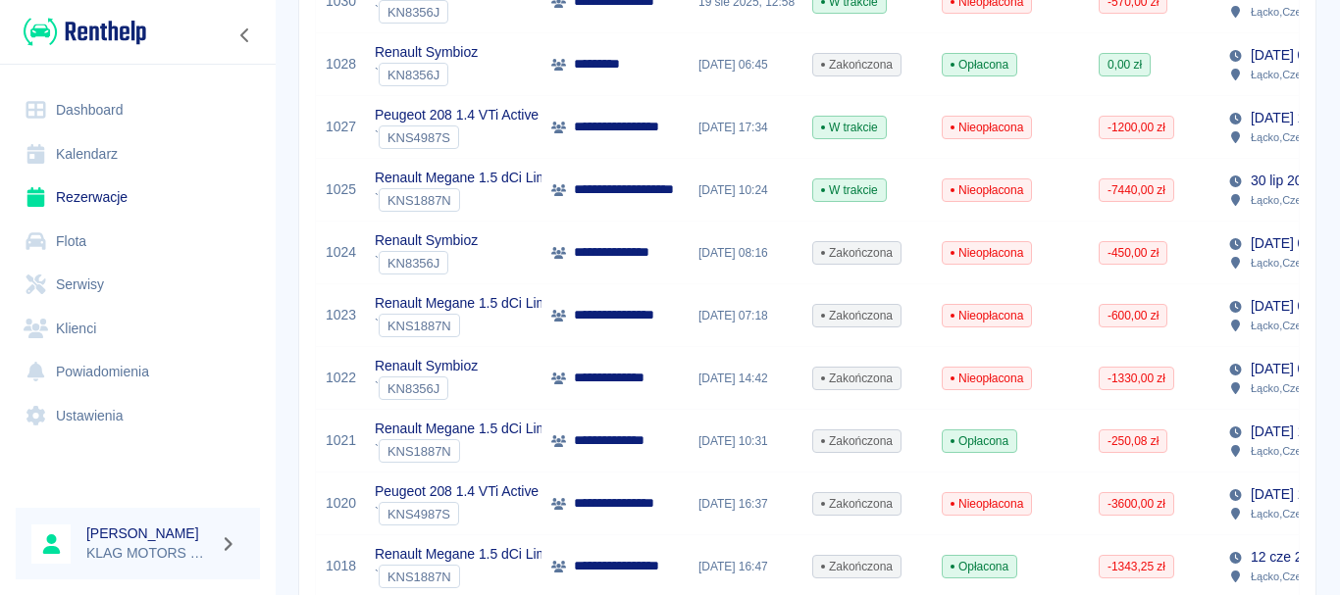
click at [518, 367] on div "Renault Symbioz ` KN8356J" at bounding box center [453, 378] width 177 height 63
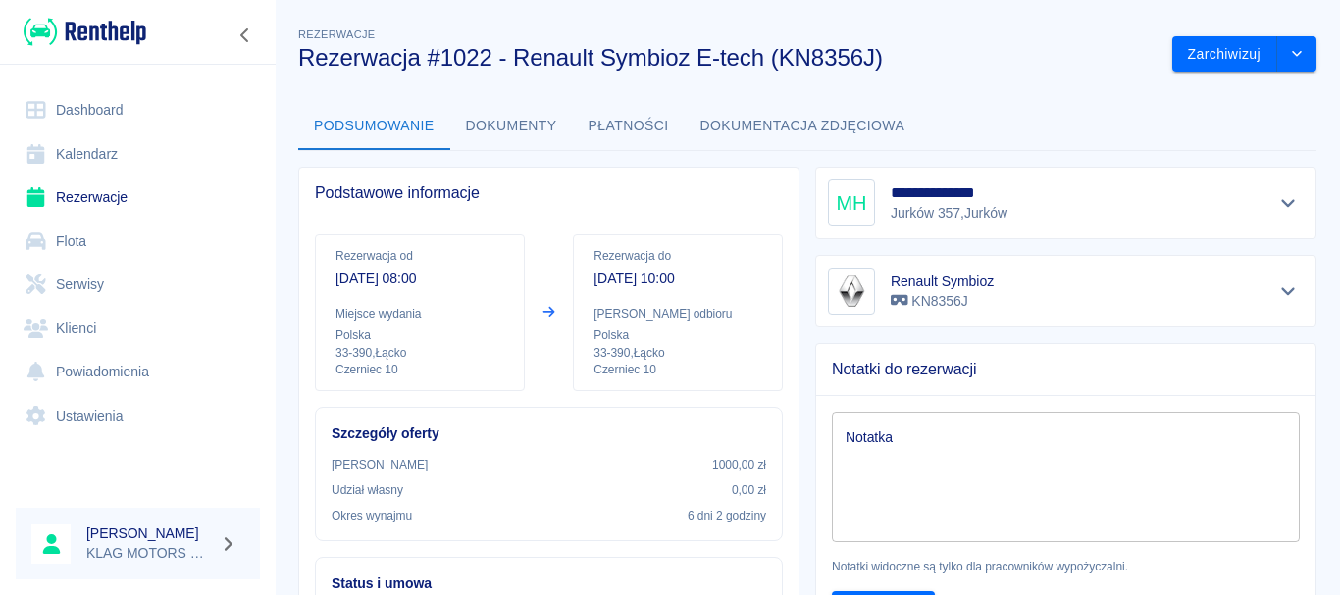
click at [648, 140] on button "Płatności" at bounding box center [629, 126] width 112 height 47
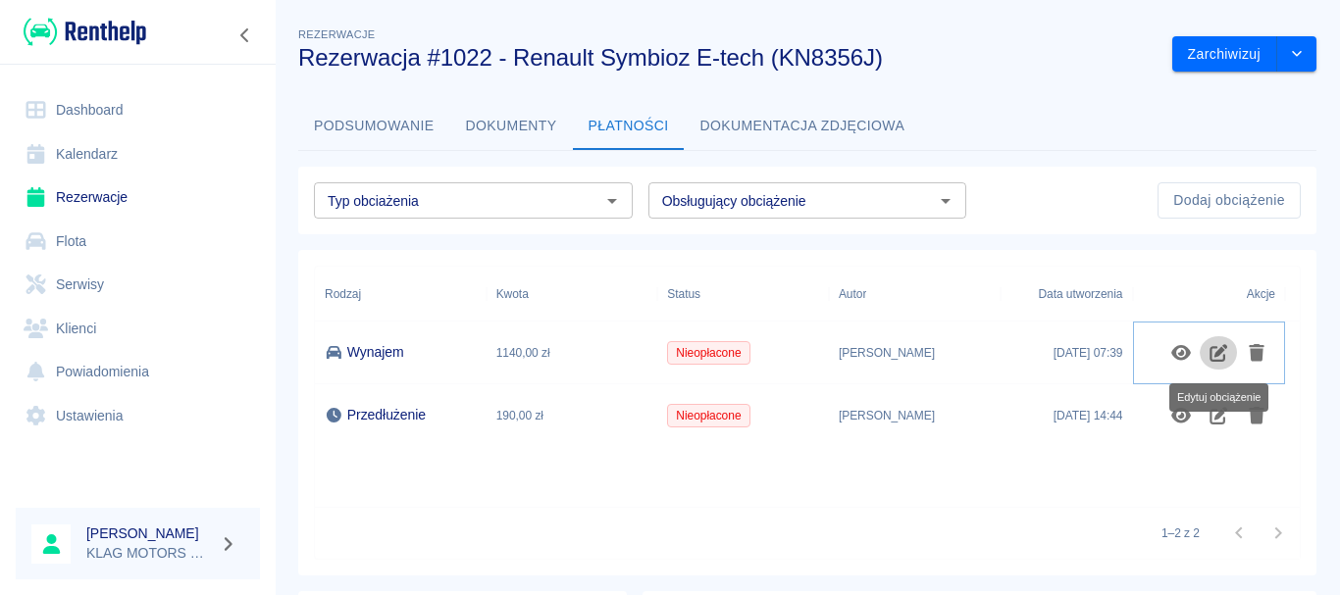
click at [1213, 357] on icon "Edytuj obciążenie" at bounding box center [1218, 353] width 23 height 18
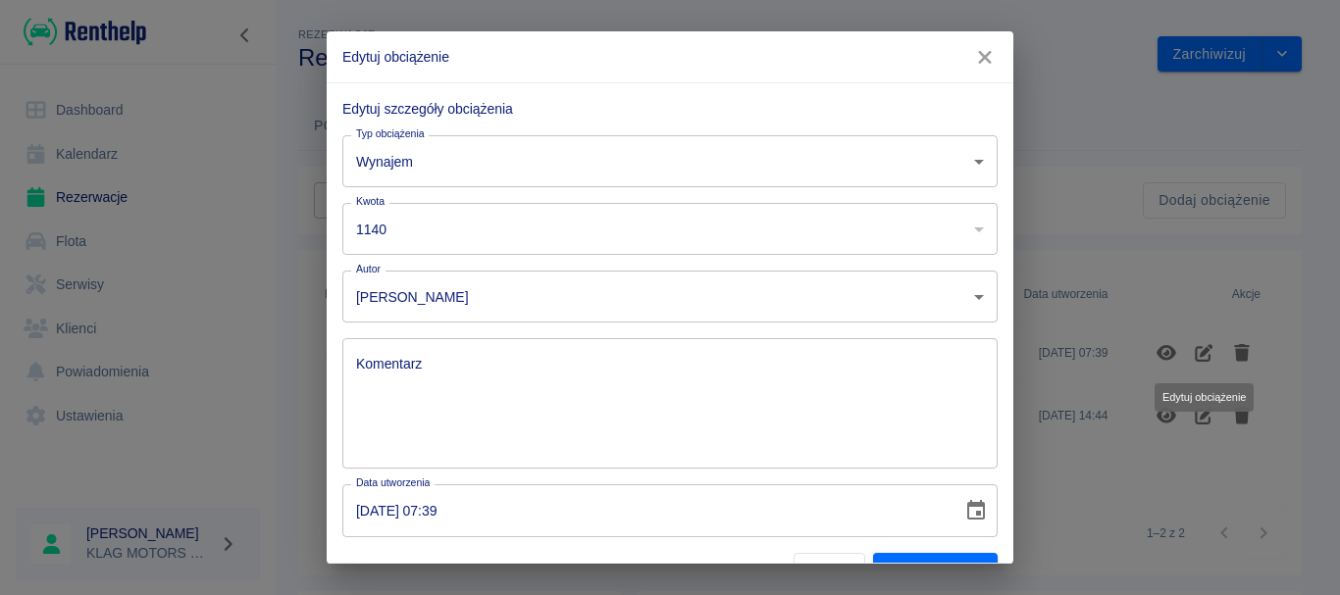
click at [439, 234] on input "1140" at bounding box center [643, 229] width 602 height 52
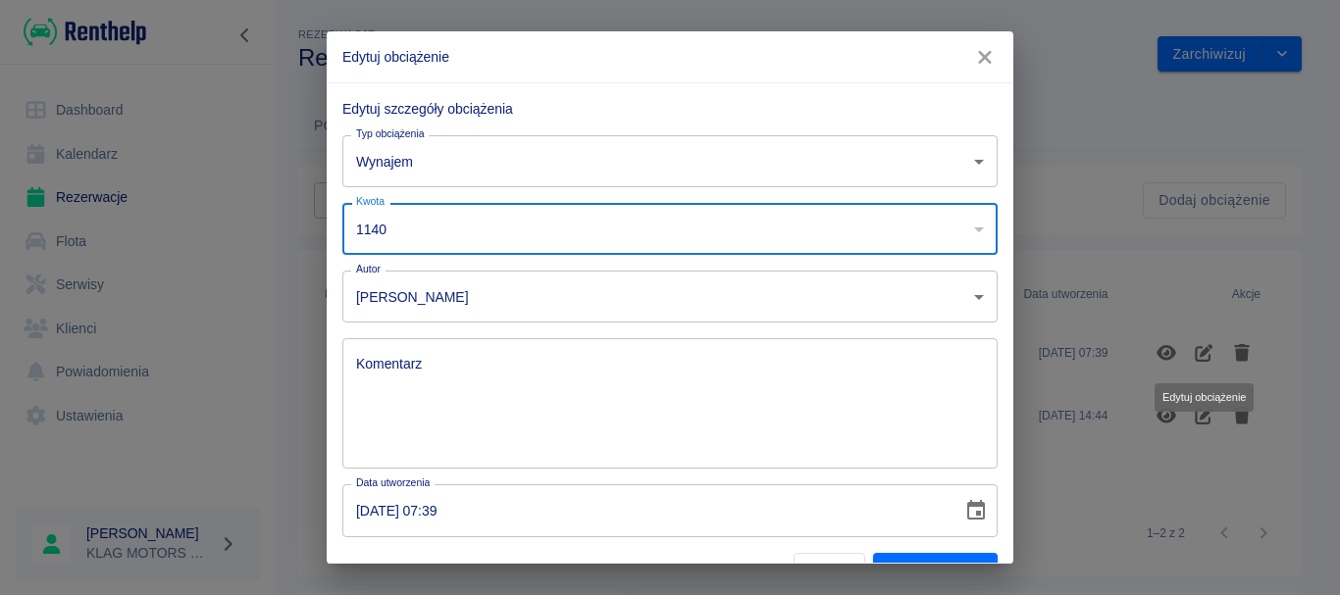
click at [439, 236] on input "1140" at bounding box center [643, 229] width 602 height 52
type input "1"
type input "822"
click at [337, 378] on div "Komentarz x Komentarz" at bounding box center [662, 396] width 671 height 146
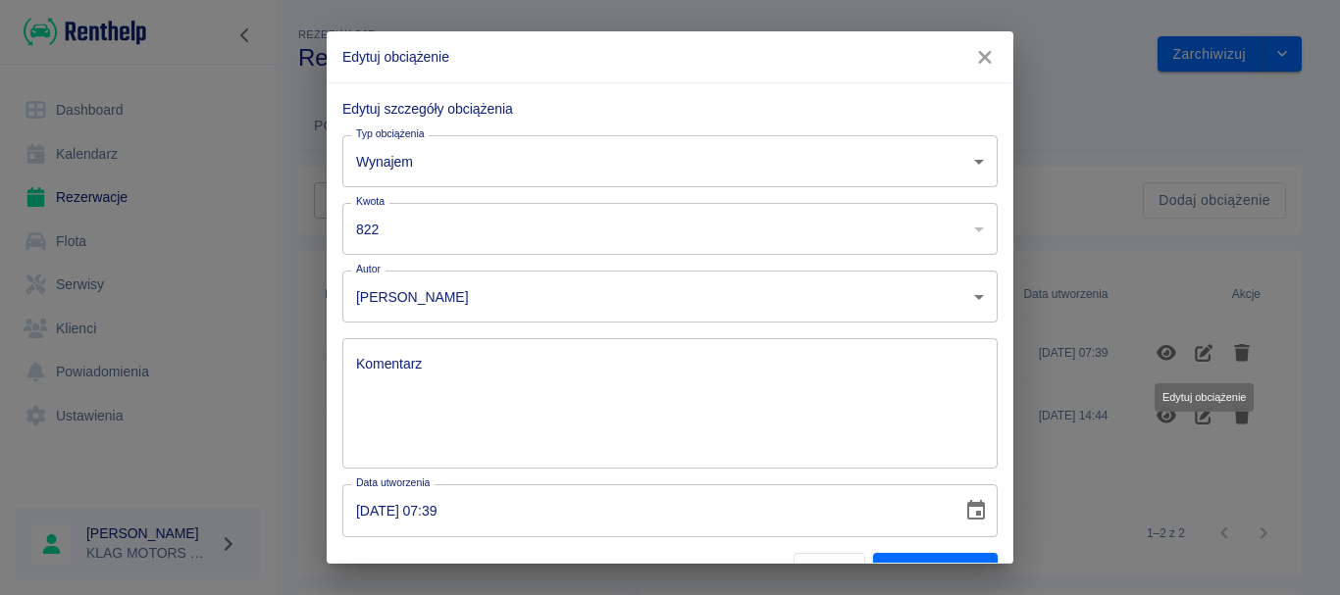
scroll to position [41, 0]
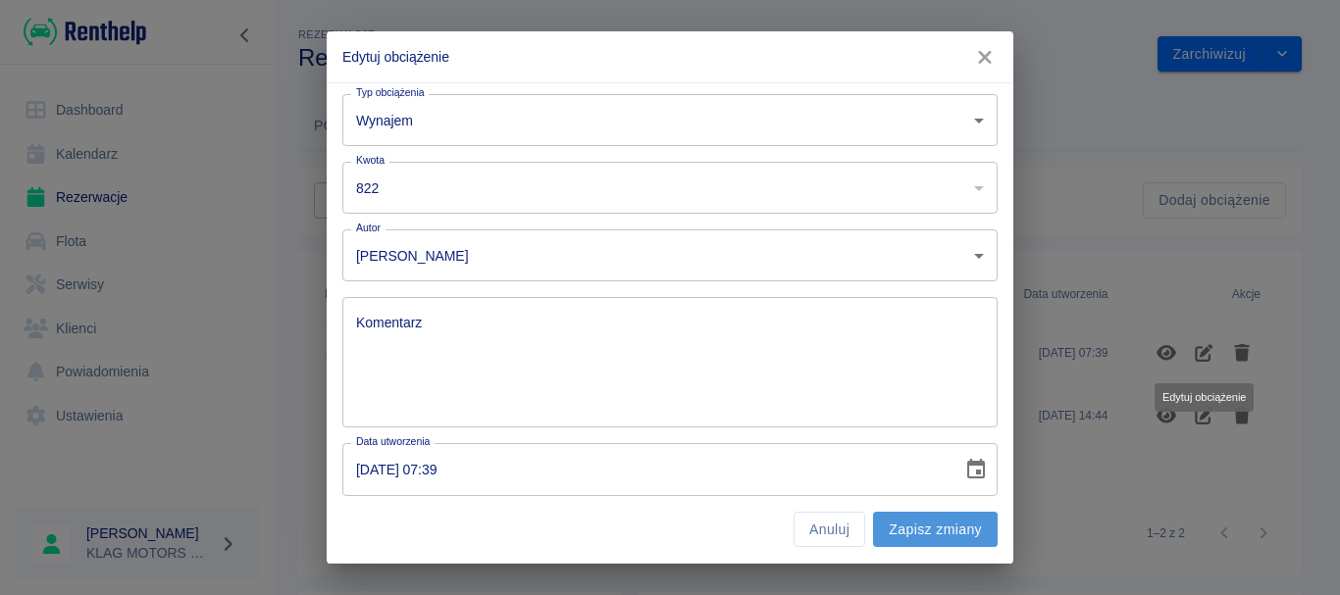
click at [876, 527] on button "Zapisz zmiany" at bounding box center [935, 530] width 125 height 36
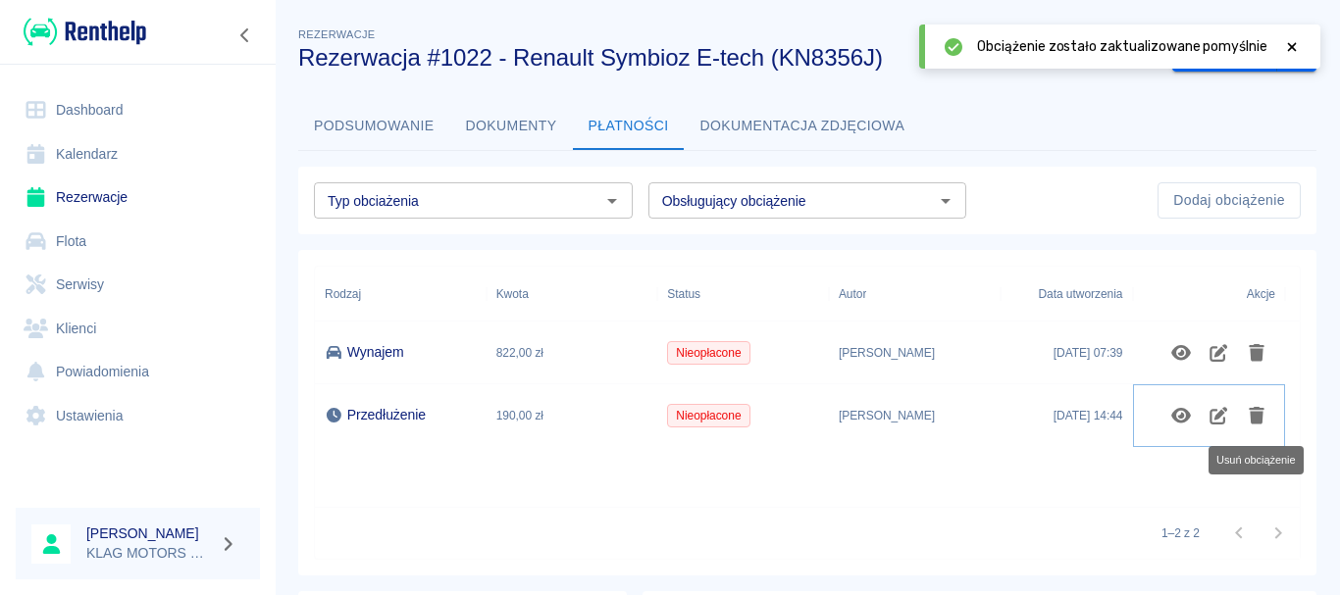
click at [1254, 416] on icon "Usuń obciążenie" at bounding box center [1257, 416] width 16 height 18
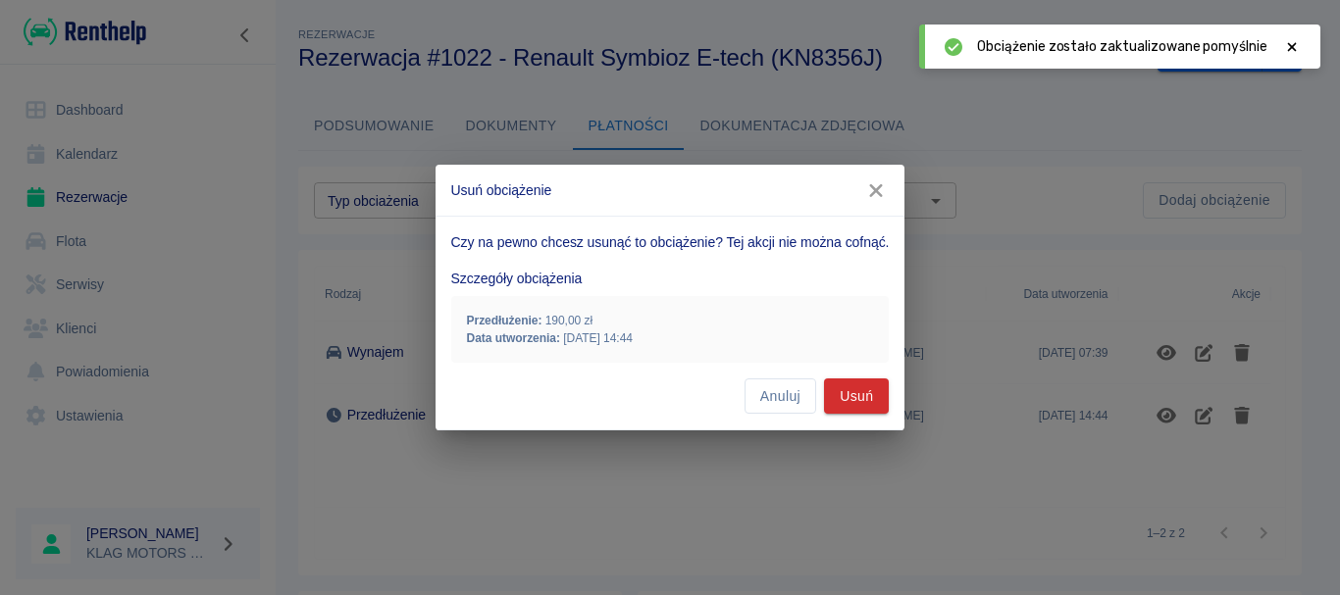
click at [883, 190] on icon "button" at bounding box center [875, 190] width 25 height 21
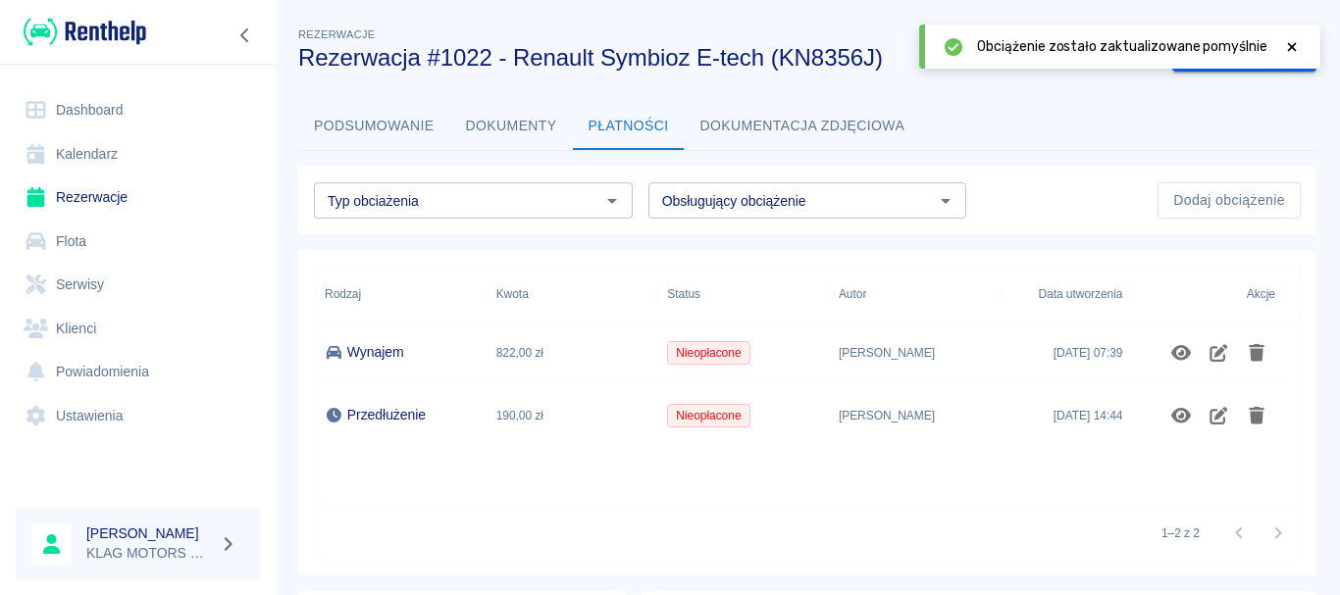
click at [834, 511] on div "1–2 z 2" at bounding box center [807, 533] width 985 height 52
click at [1216, 412] on icon "Edytuj obciążenie" at bounding box center [1218, 416] width 23 height 18
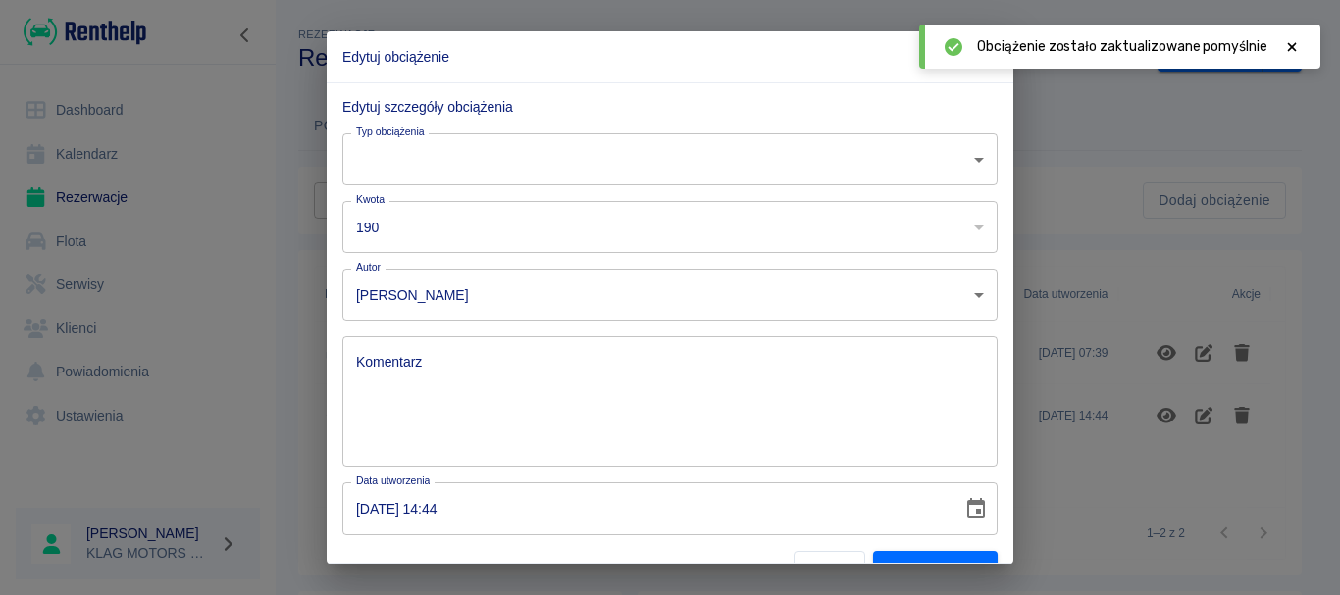
scroll to position [0, 0]
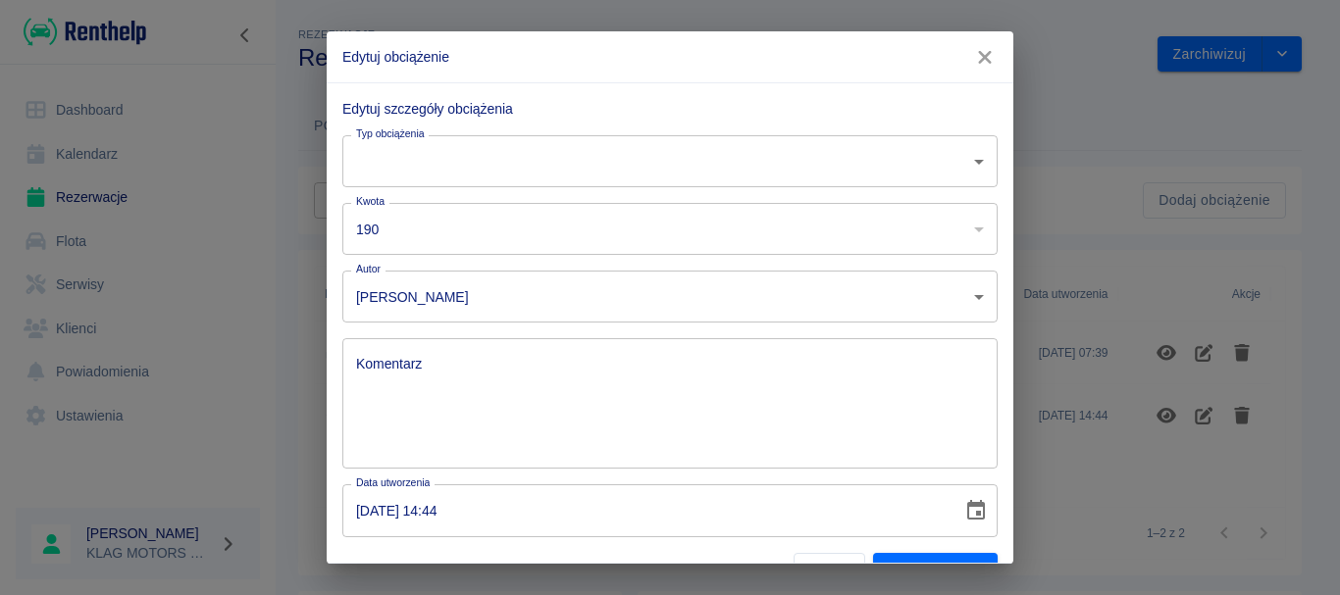
click at [1051, 279] on div "Edytuj obciążenie Edytuj szczegóły obciążenia Typ obciążenia ​ rent_extend Typ …" at bounding box center [670, 297] width 1340 height 595
click at [986, 58] on icon "button" at bounding box center [984, 57] width 13 height 13
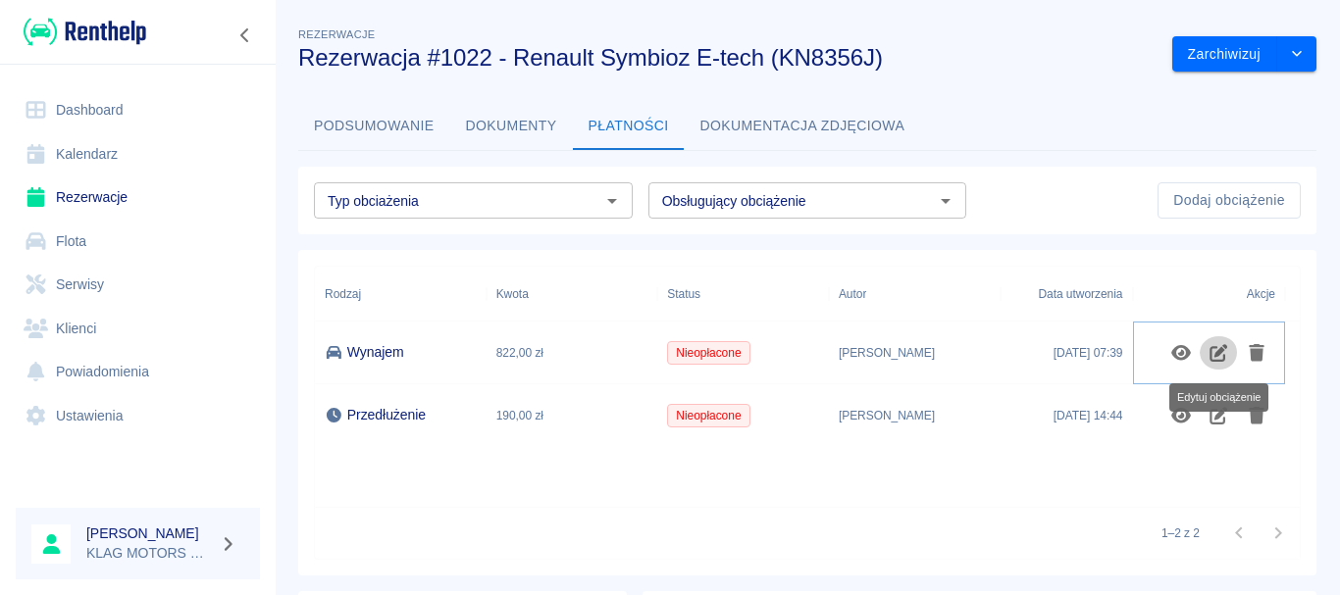
click at [1219, 356] on icon "Edytuj obciążenie" at bounding box center [1218, 353] width 23 height 18
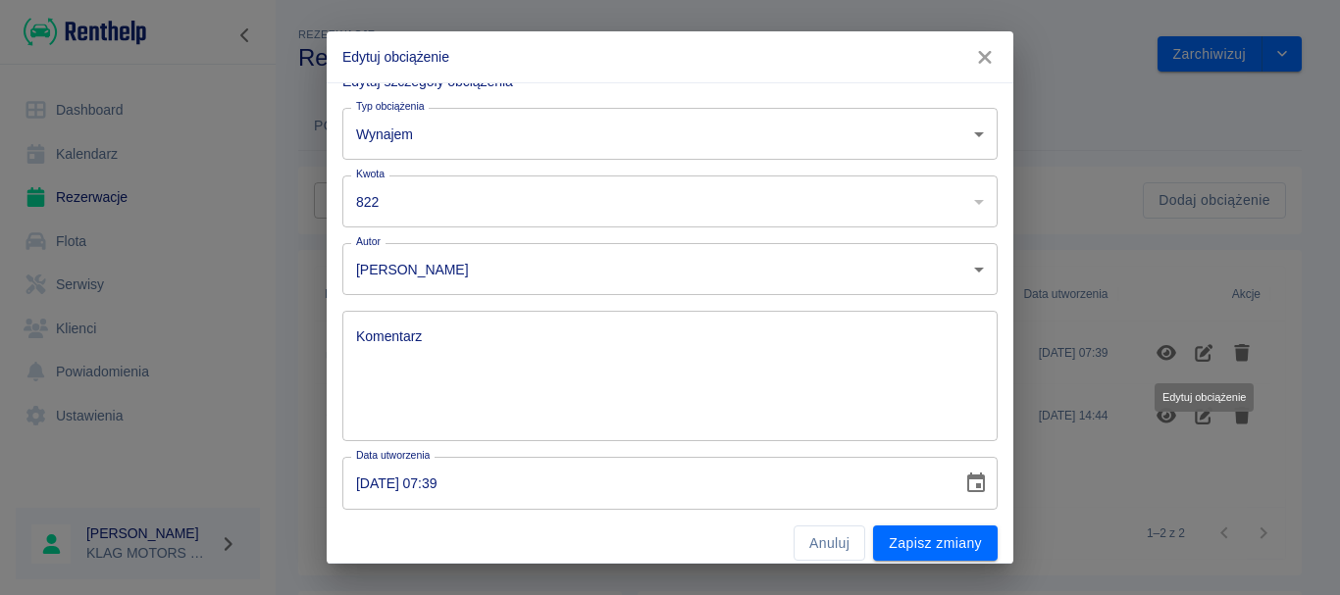
scroll to position [41, 0]
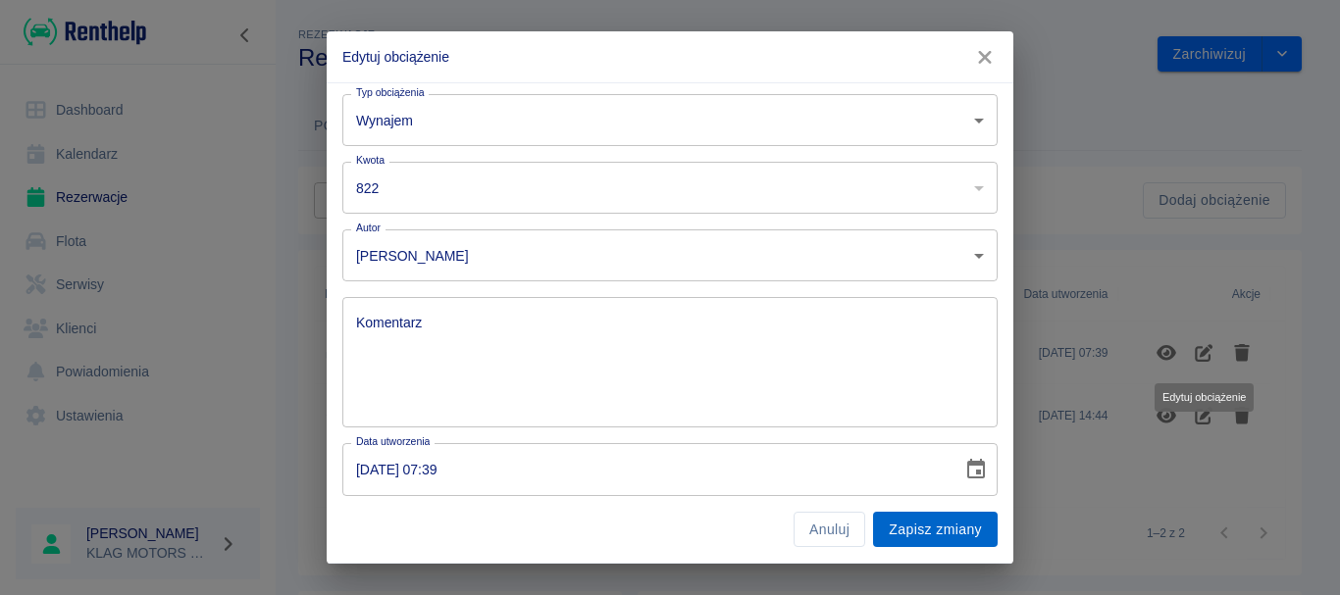
click at [873, 521] on button "Zapisz zmiany" at bounding box center [935, 530] width 125 height 36
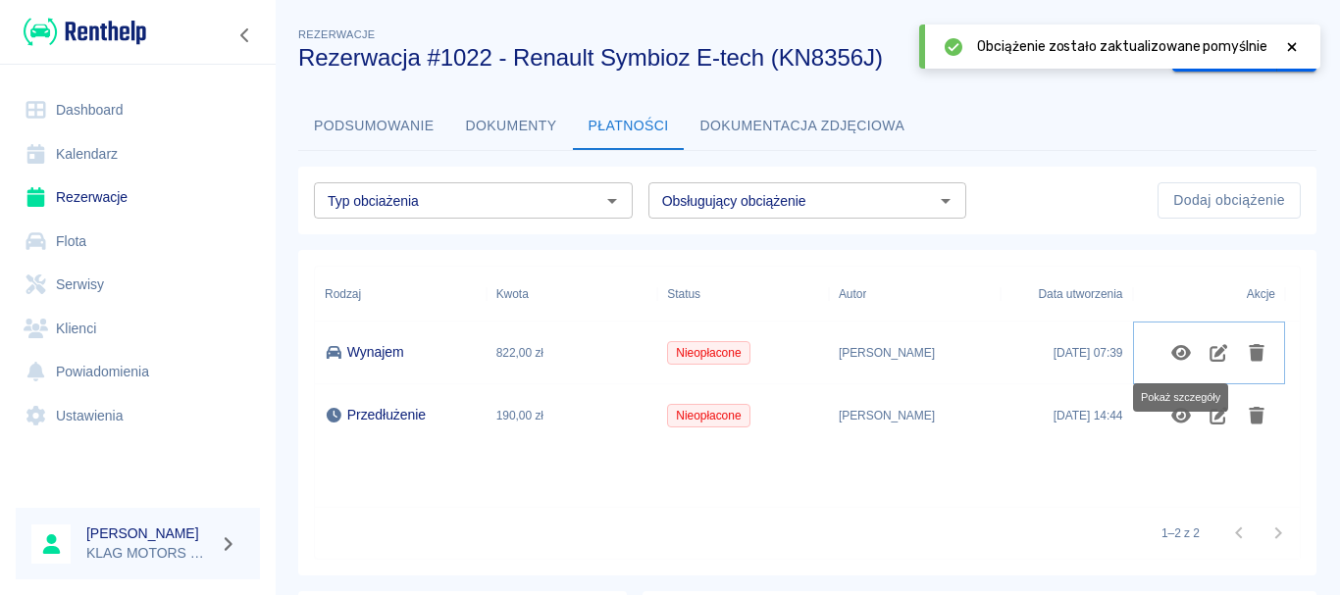
click at [1179, 357] on icon "Pokaż szczegóły" at bounding box center [1181, 353] width 23 height 18
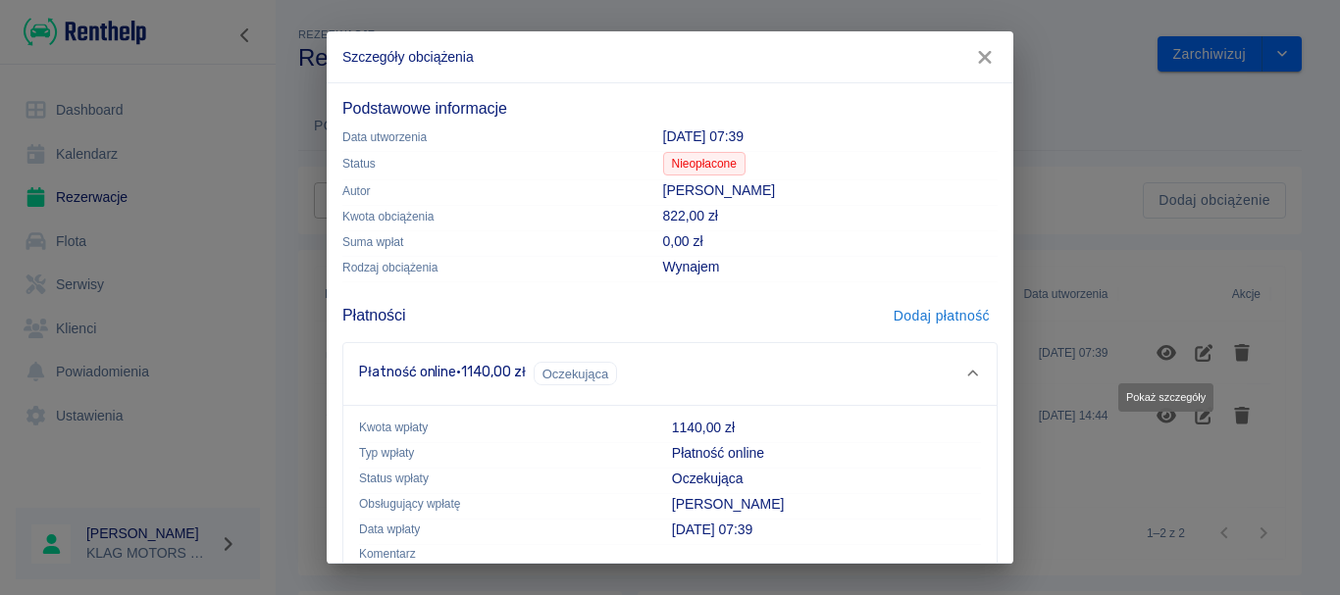
scroll to position [100, 0]
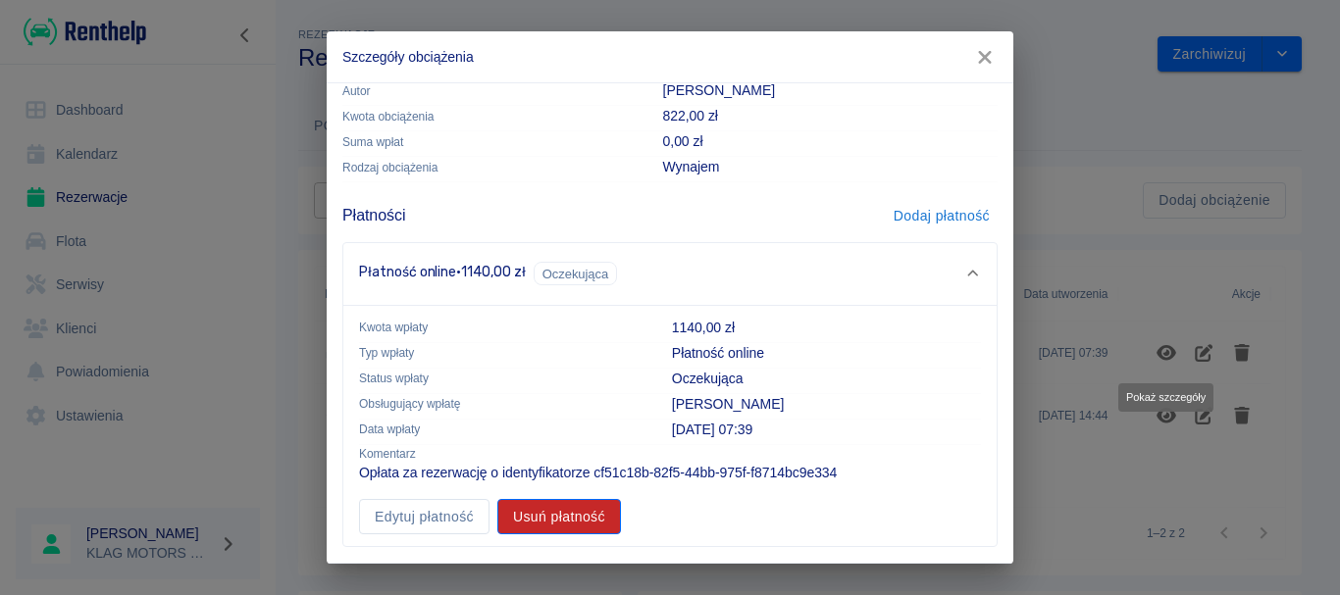
click at [502, 527] on button "Usuń płatność" at bounding box center [559, 517] width 124 height 36
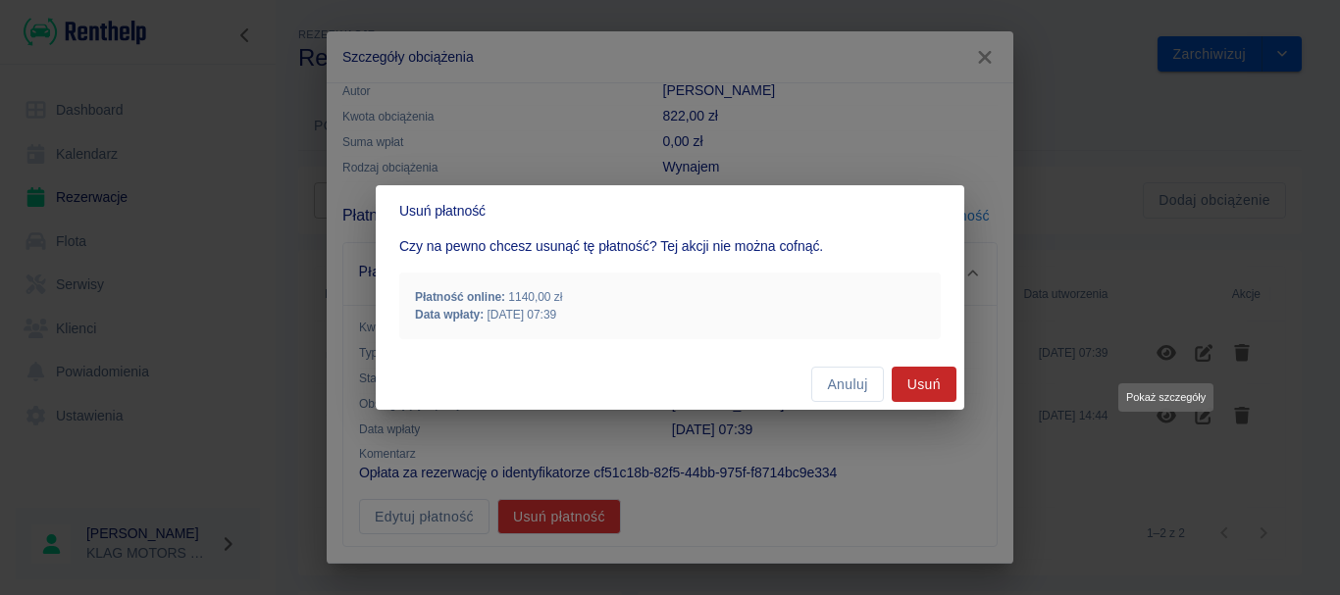
click at [914, 381] on button "Usuń" at bounding box center [924, 385] width 65 height 36
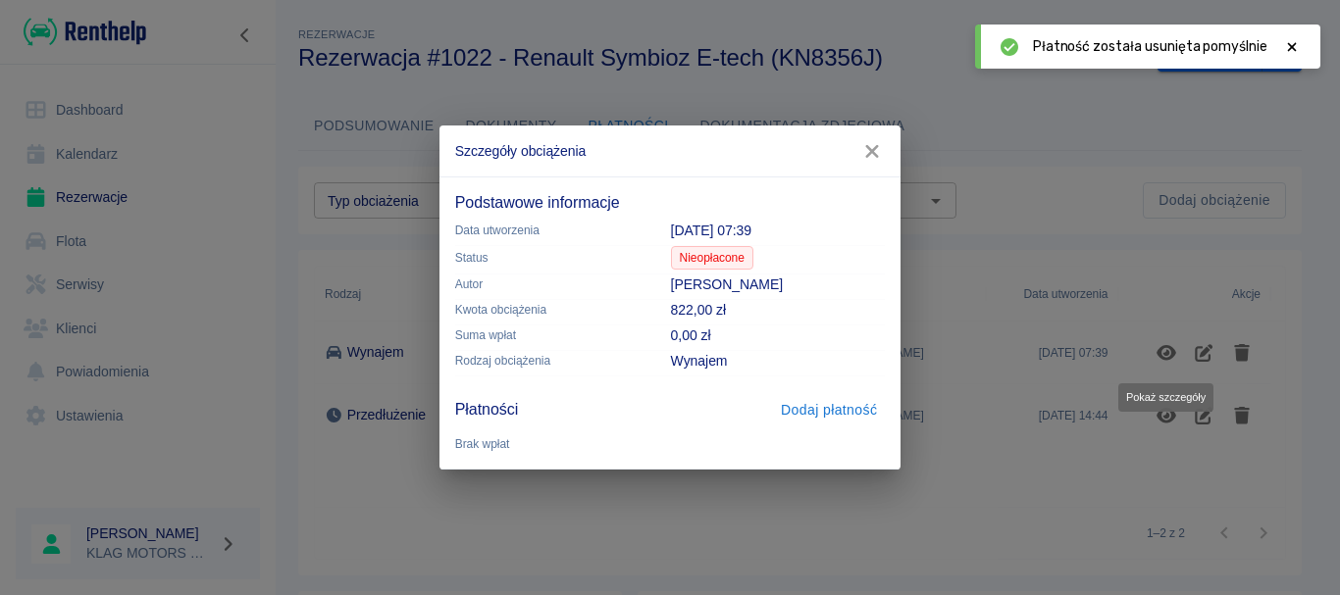
scroll to position [0, 0]
click at [838, 414] on button "Dodaj płatność" at bounding box center [829, 410] width 112 height 36
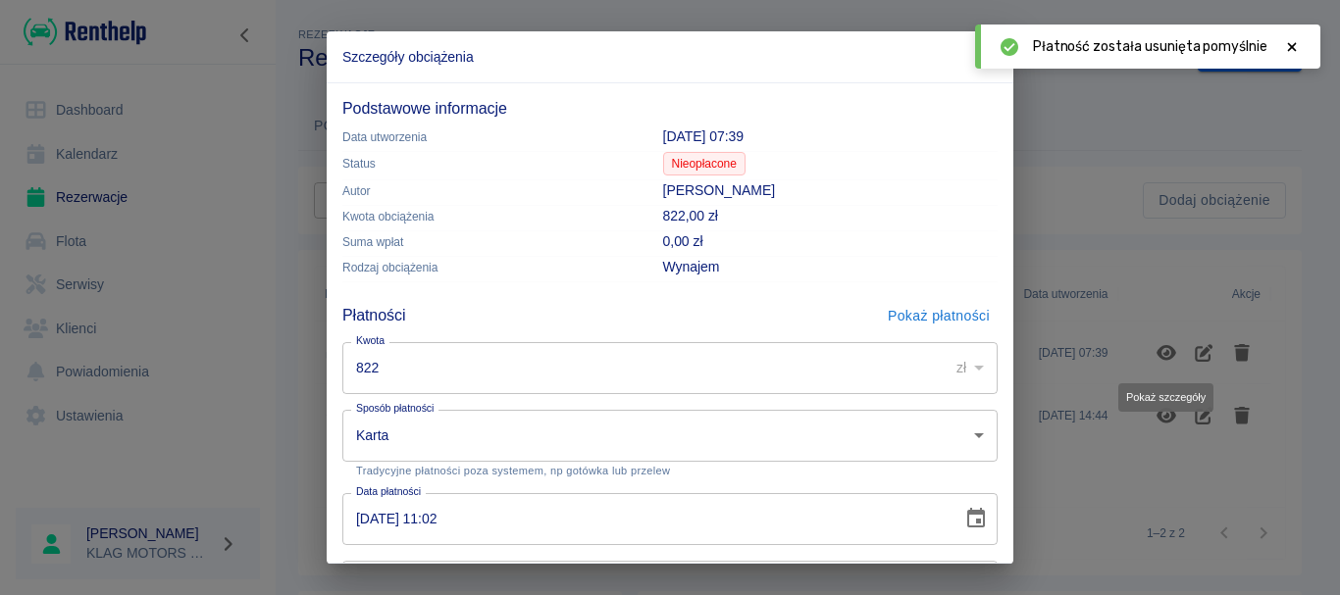
click at [367, 511] on input "[DATE] 11:02" at bounding box center [645, 519] width 606 height 52
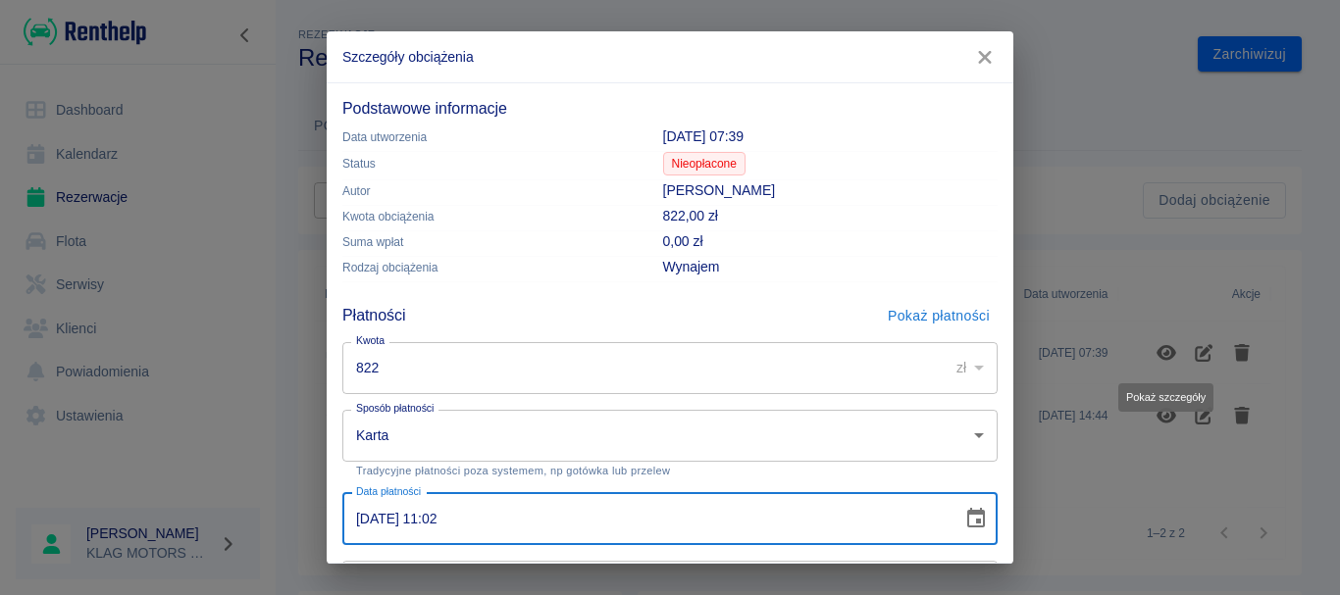
type input "[DATE] 11:02"
click at [485, 453] on body "**********" at bounding box center [670, 297] width 1340 height 595
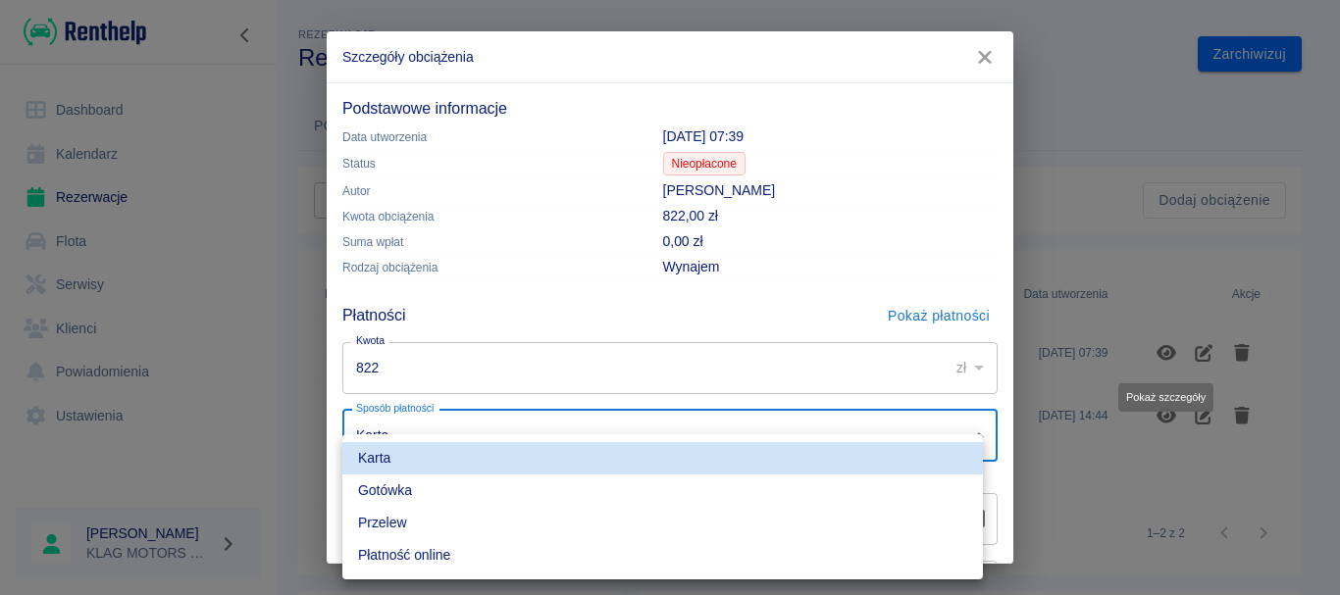
click at [433, 527] on li "Przelew" at bounding box center [662, 523] width 640 height 32
type input "bank_transfer"
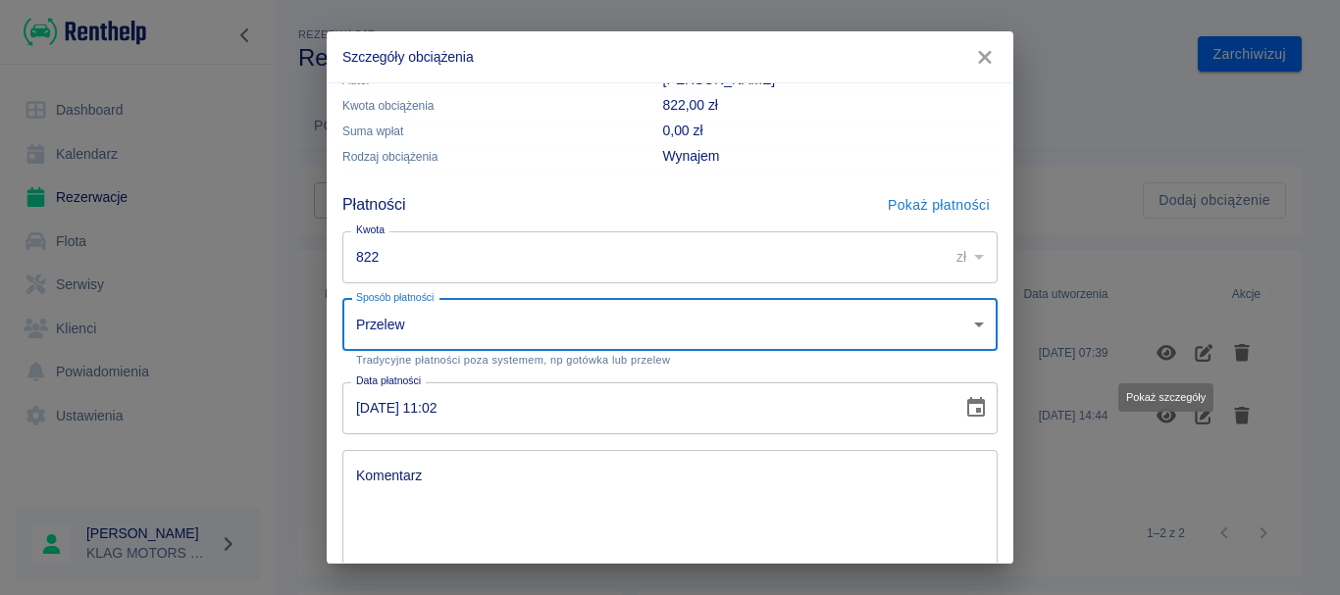
scroll to position [195, 0]
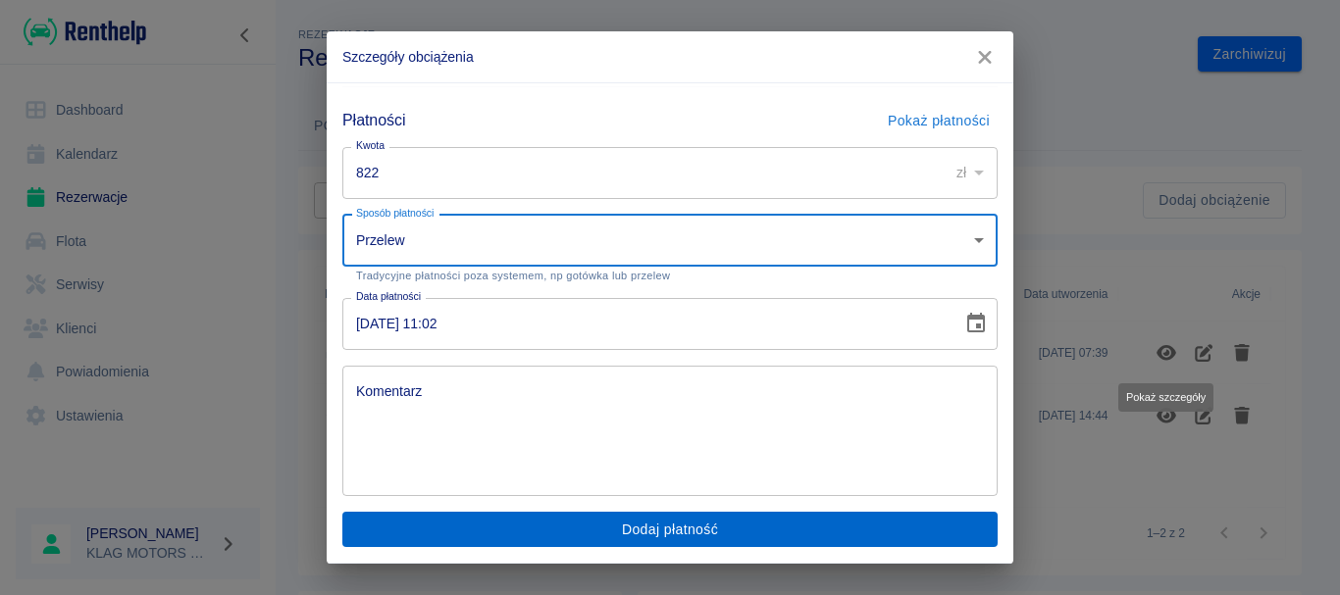
click at [790, 541] on button "Dodaj płatność" at bounding box center [669, 530] width 655 height 36
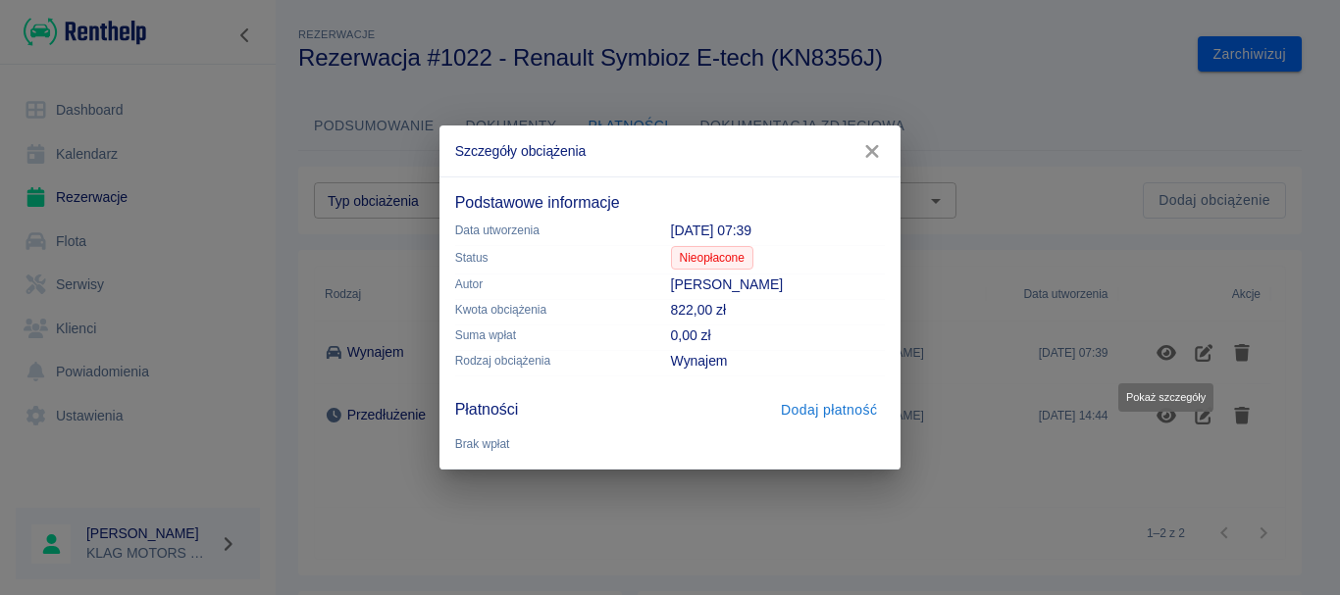
scroll to position [0, 0]
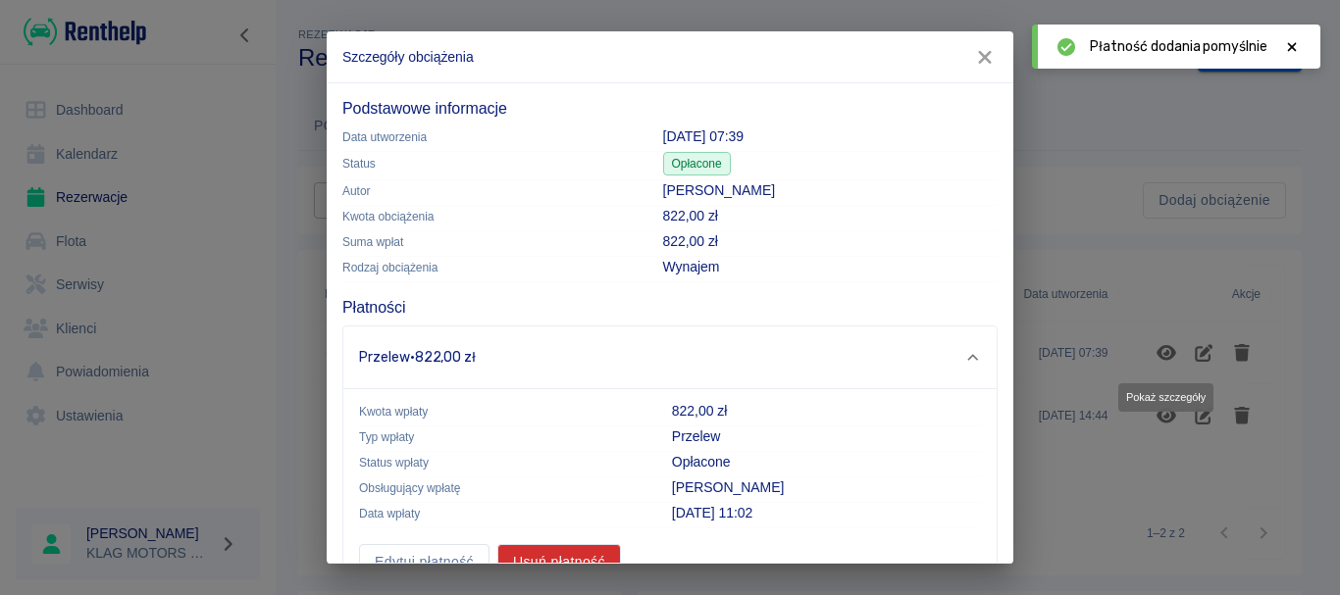
click at [979, 45] on button "button" at bounding box center [984, 57] width 41 height 36
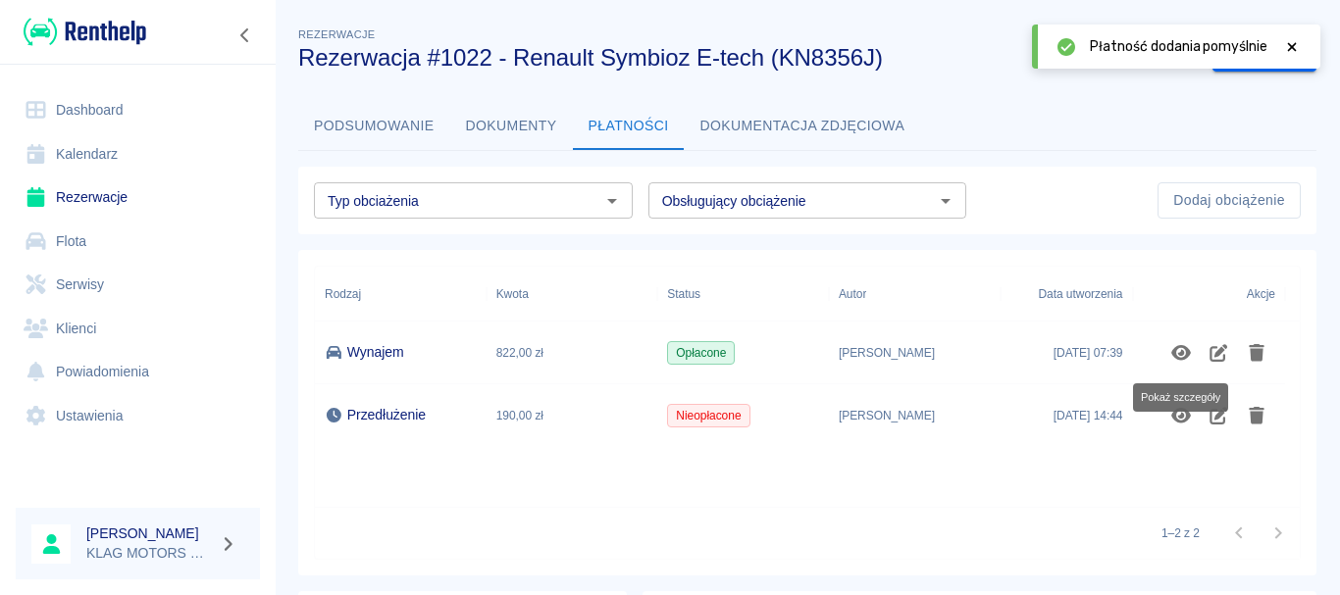
click at [912, 469] on div "Rodzaj Kwota Status Autor Data utworzenia Akcje Wynajem 822,00 zł Opłacone [PER…" at bounding box center [807, 387] width 985 height 240
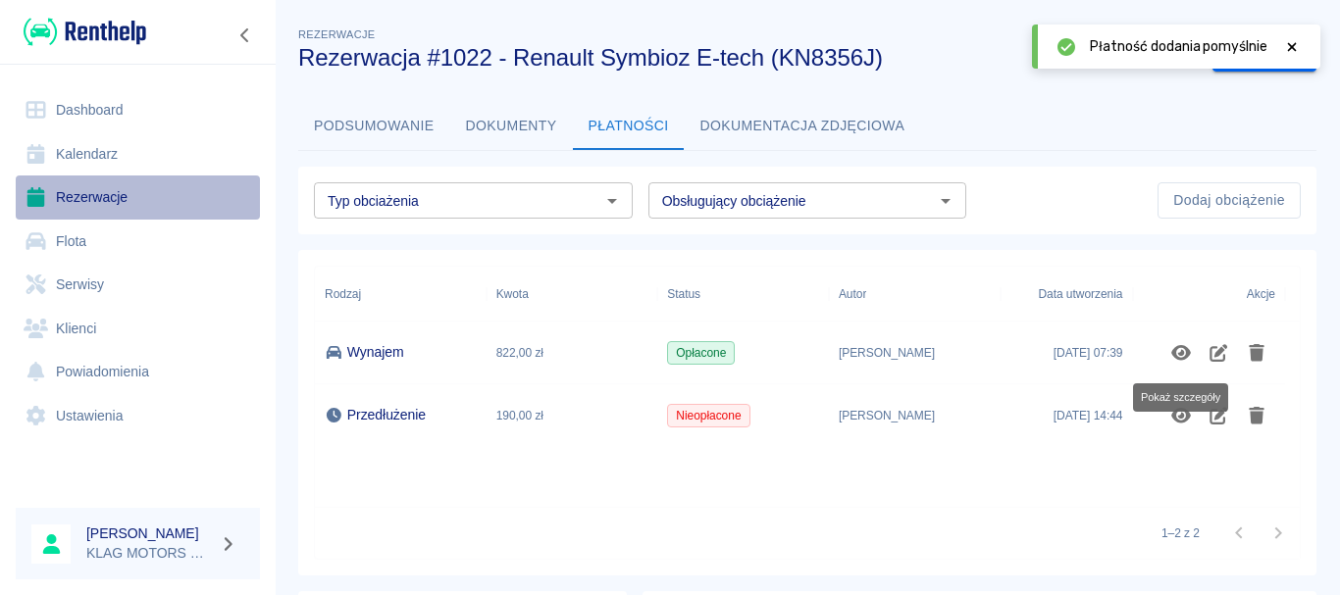
click at [165, 196] on link "Rezerwacje" at bounding box center [138, 198] width 244 height 44
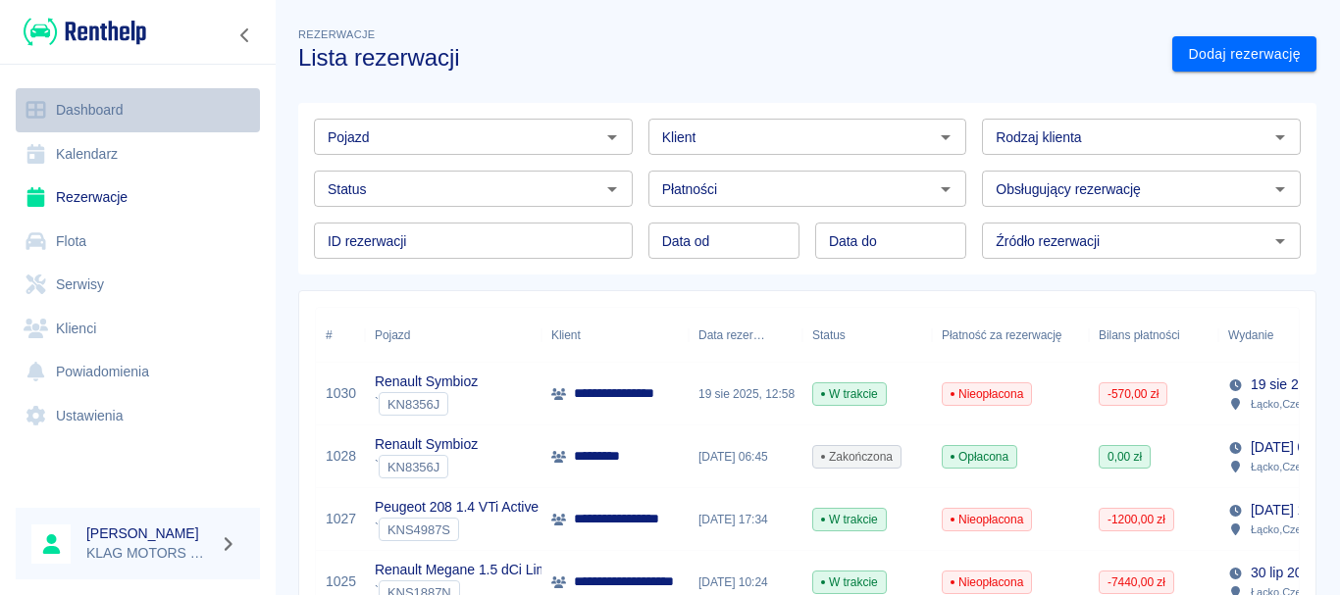
click at [98, 111] on link "Dashboard" at bounding box center [138, 110] width 244 height 44
